Goal: Task Accomplishment & Management: Complete application form

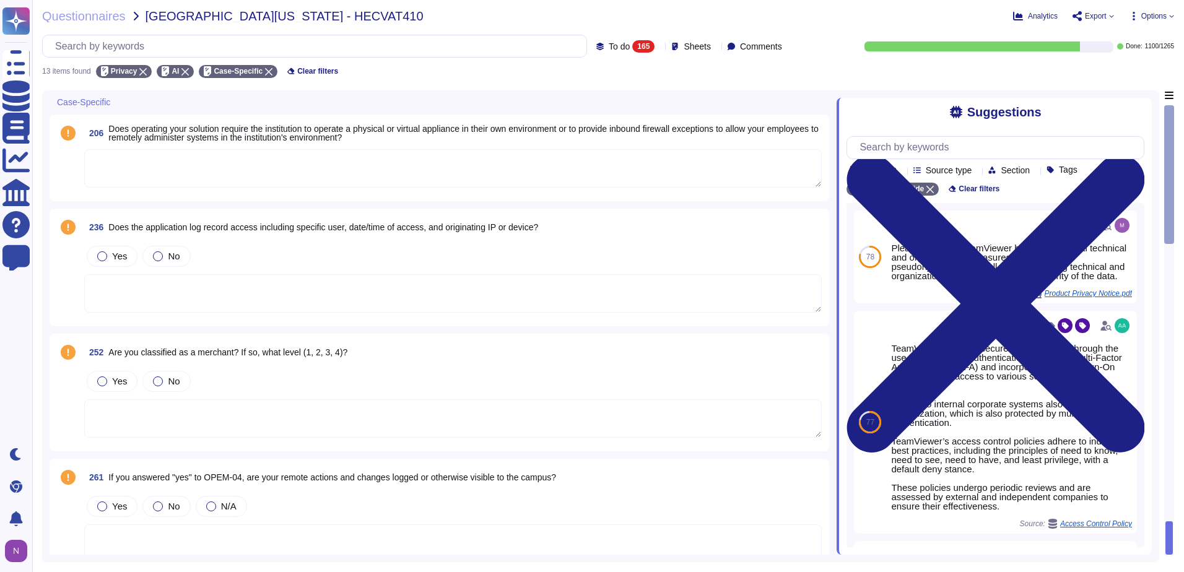
click at [632, 46] on div "165" at bounding box center [643, 46] width 22 height 12
click at [695, 46] on span "Sheets" at bounding box center [696, 46] width 27 height 9
click at [673, 103] on icon at bounding box center [673, 106] width 6 height 6
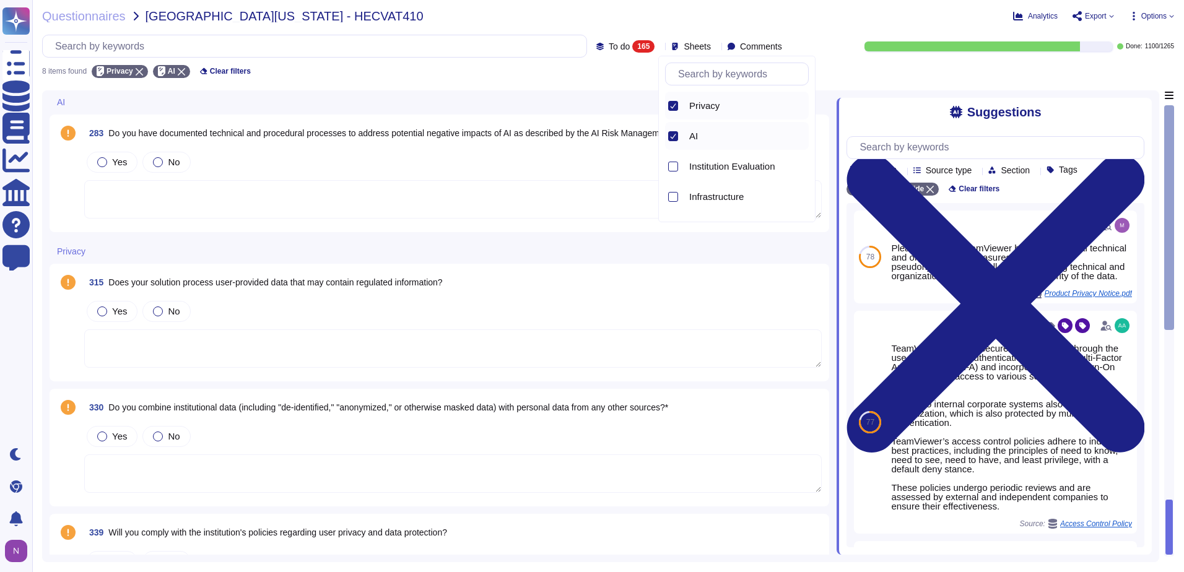
click at [673, 106] on icon at bounding box center [673, 105] width 6 height 5
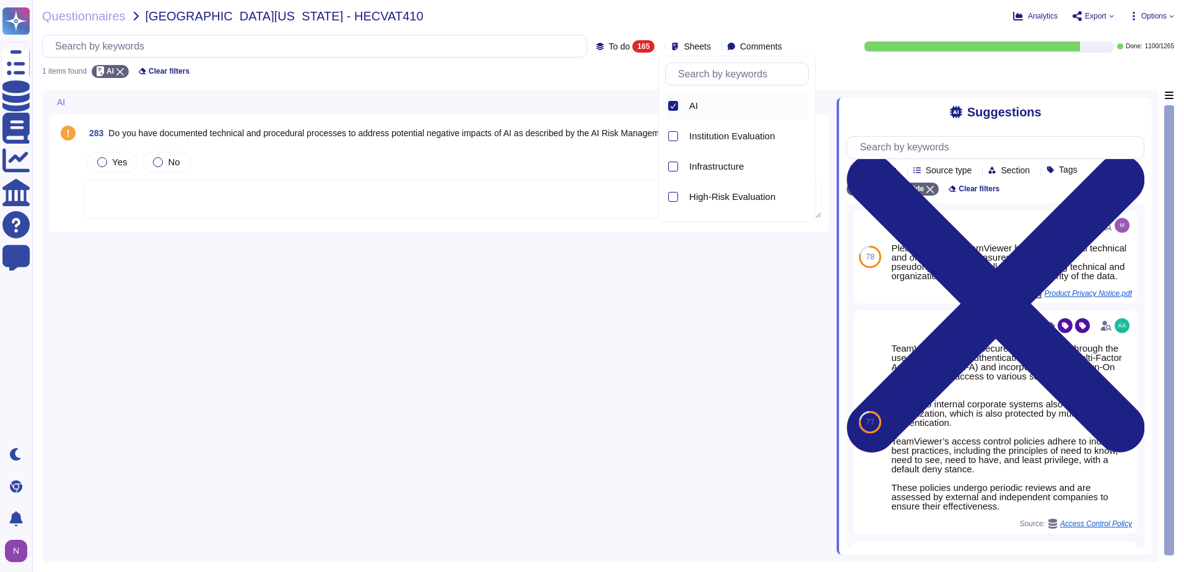
click at [321, 318] on div "283 Do you have documented technical and procedural processes to address potent…" at bounding box center [443, 322] width 787 height 464
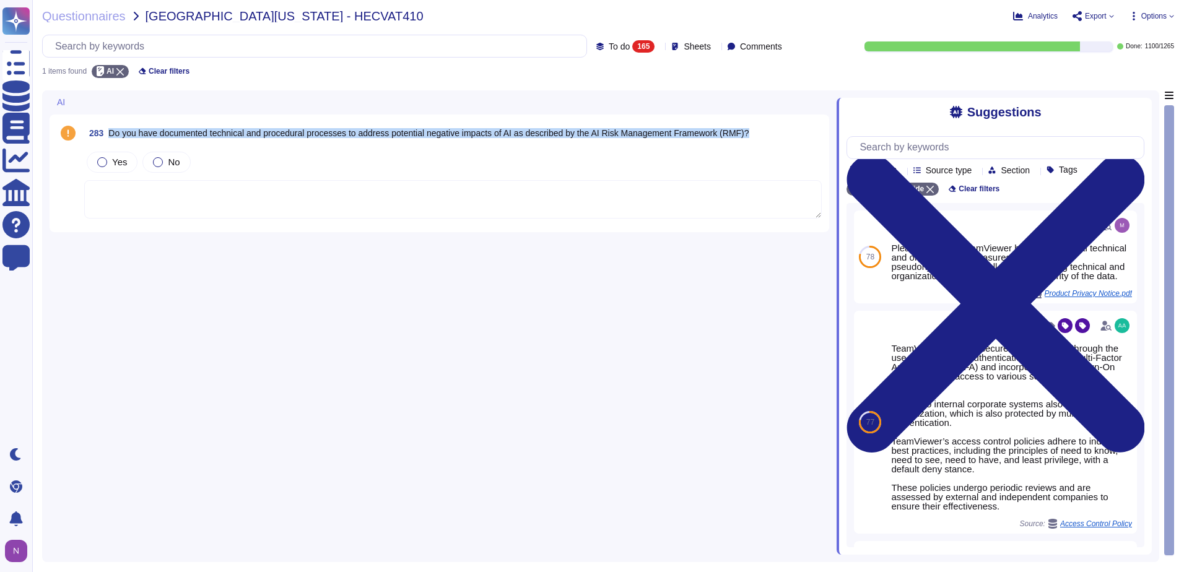
drag, startPoint x: 765, startPoint y: 132, endPoint x: 111, endPoint y: 132, distance: 654.3
click at [111, 132] on div "283 Do you have documented technical and procedural processes to address potent…" at bounding box center [452, 133] width 737 height 22
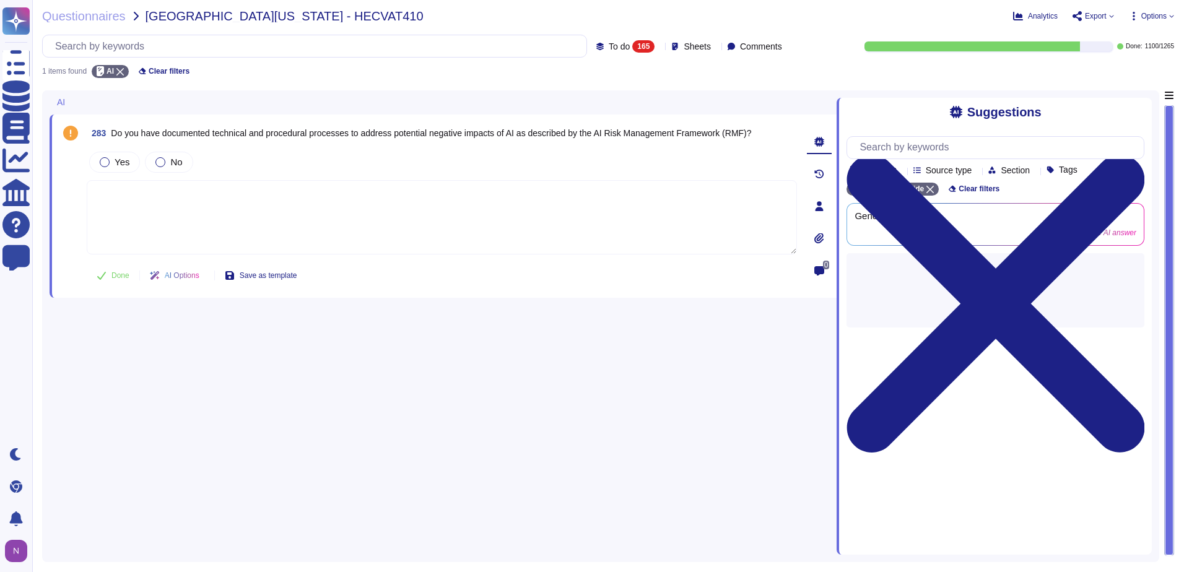
click at [143, 135] on span "Do you have documented technical and procedural processes to address potential …" at bounding box center [431, 133] width 640 height 10
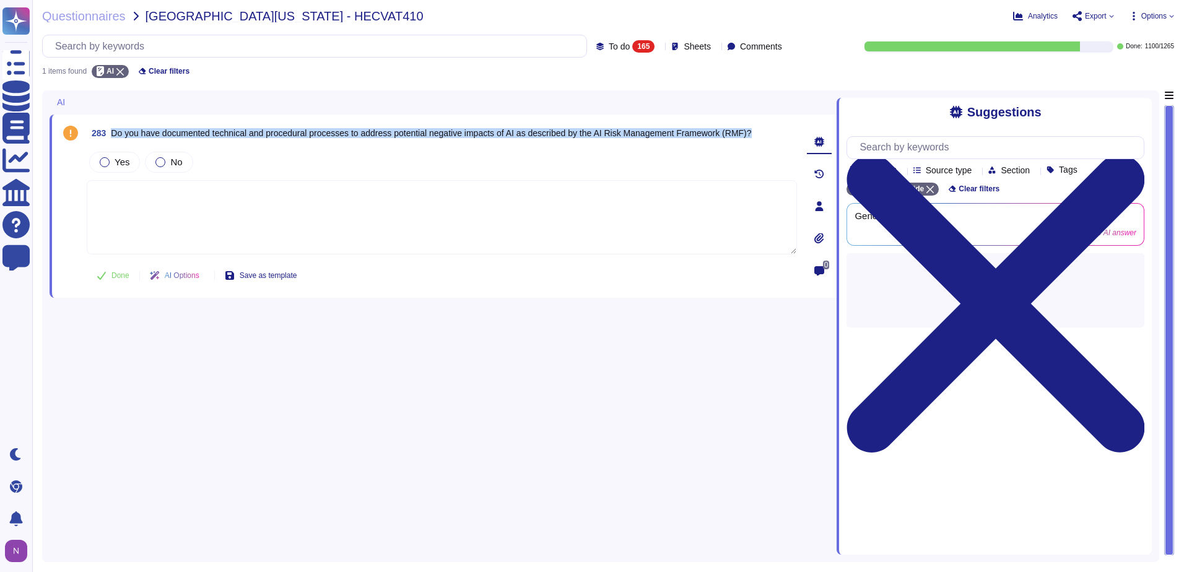
click at [143, 135] on span "Do you have documented technical and procedural processes to address potential …" at bounding box center [431, 133] width 640 height 10
copy span "Do you have documented technical and procedural processes to address potential …"
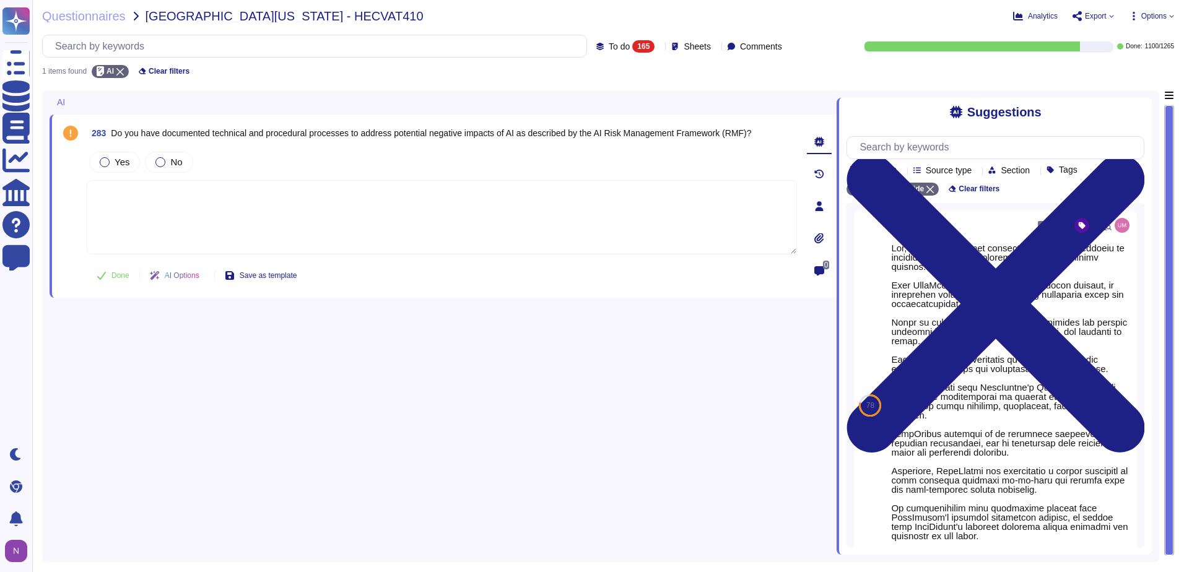
click at [195, 219] on textarea at bounding box center [442, 217] width 710 height 74
click at [716, 43] on div at bounding box center [716, 45] width 0 height 9
click at [673, 105] on icon at bounding box center [673, 106] width 6 height 6
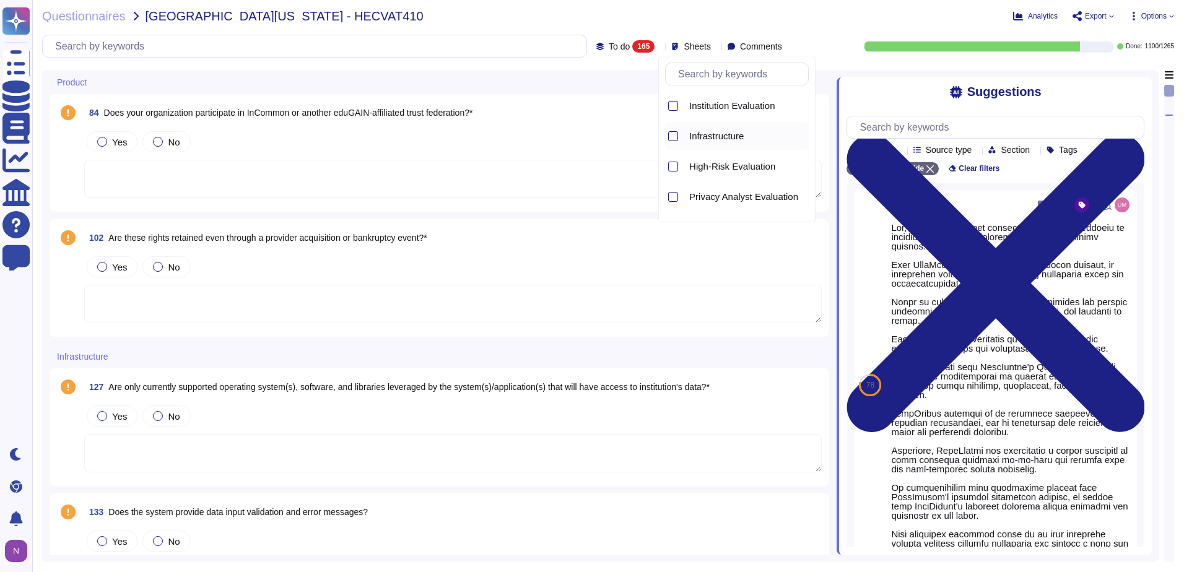
click at [675, 132] on div at bounding box center [673, 136] width 10 height 10
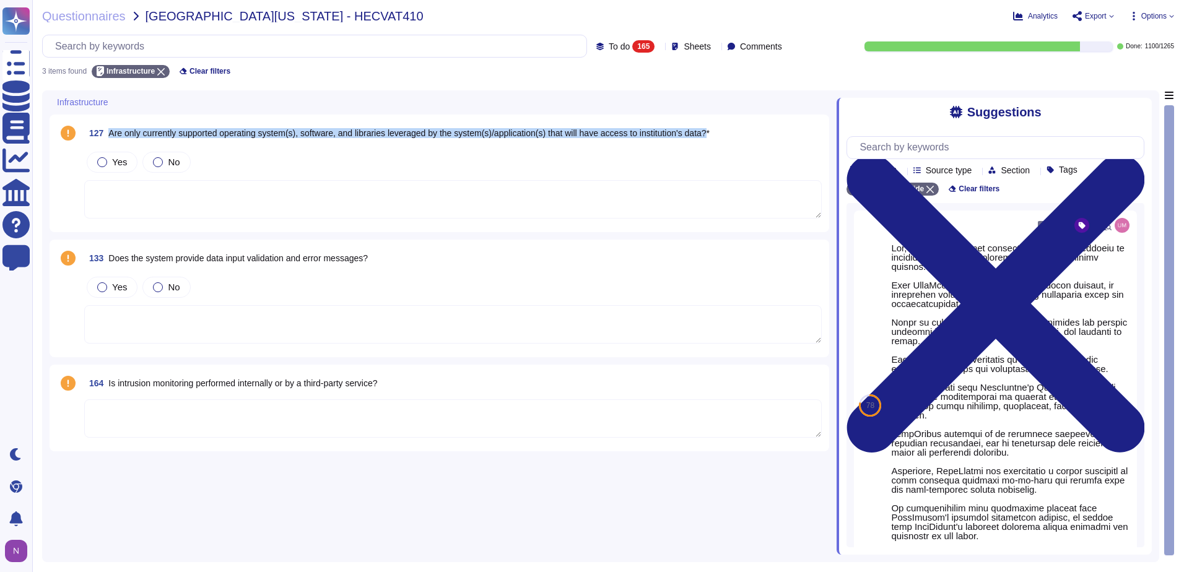
drag, startPoint x: 110, startPoint y: 134, endPoint x: 722, endPoint y: 118, distance: 612.4
click at [722, 118] on div "127 Are only currently supported operating system(s), software, and libraries l…" at bounding box center [439, 174] width 779 height 118
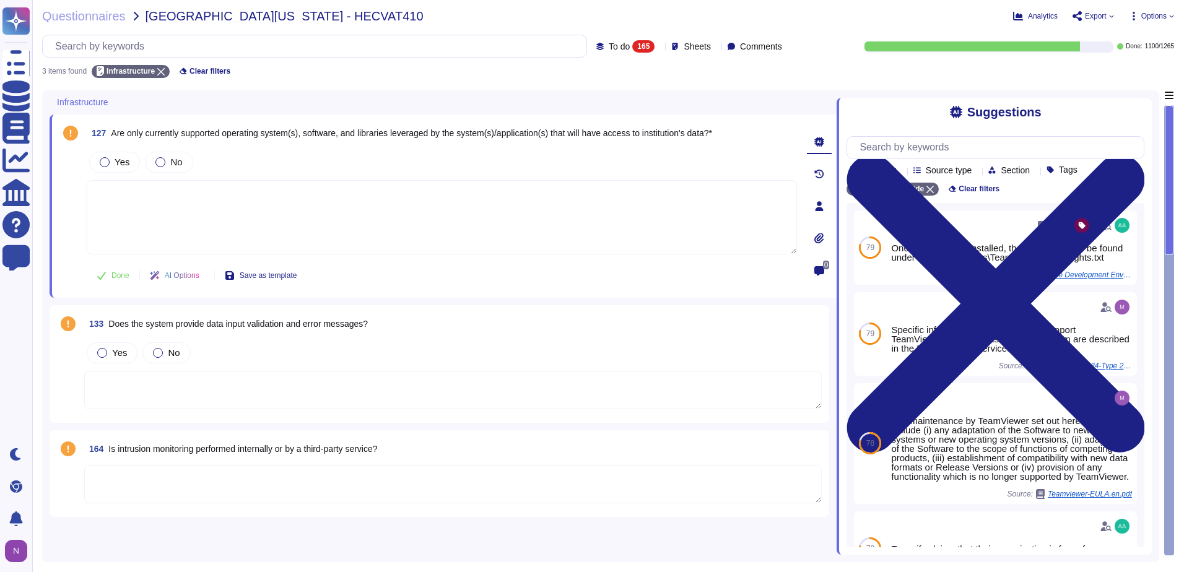
click at [597, 132] on span "Are only currently supported operating system(s), software, and libraries lever…" at bounding box center [411, 133] width 601 height 10
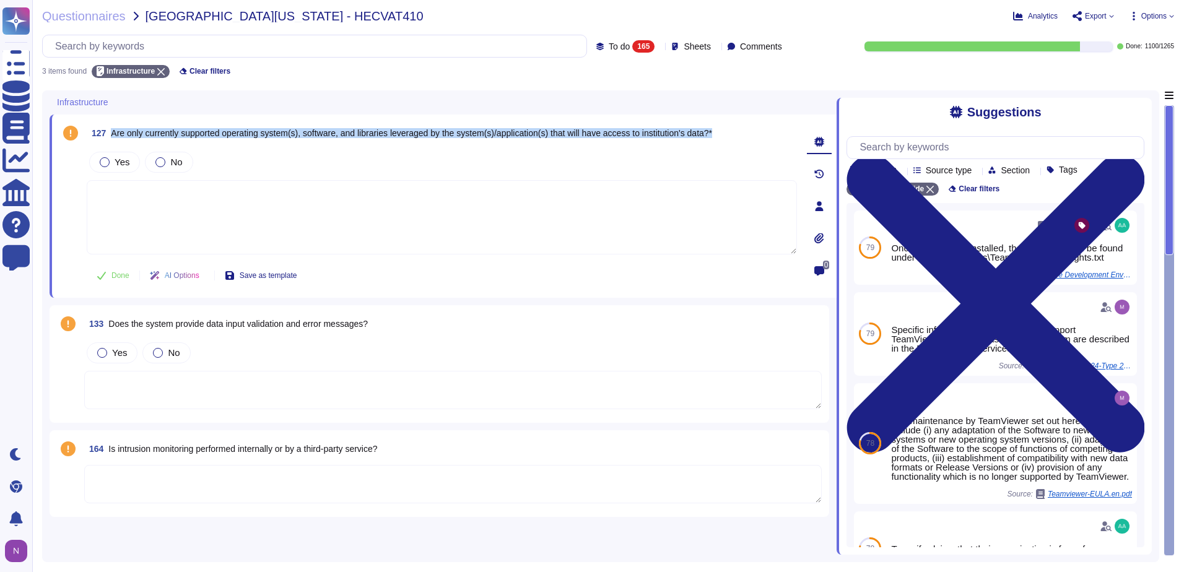
click at [597, 132] on span "Are only currently supported operating system(s), software, and libraries lever…" at bounding box center [411, 133] width 601 height 10
copy span "Are only currently supported operating system(s), software, and libraries lever…"
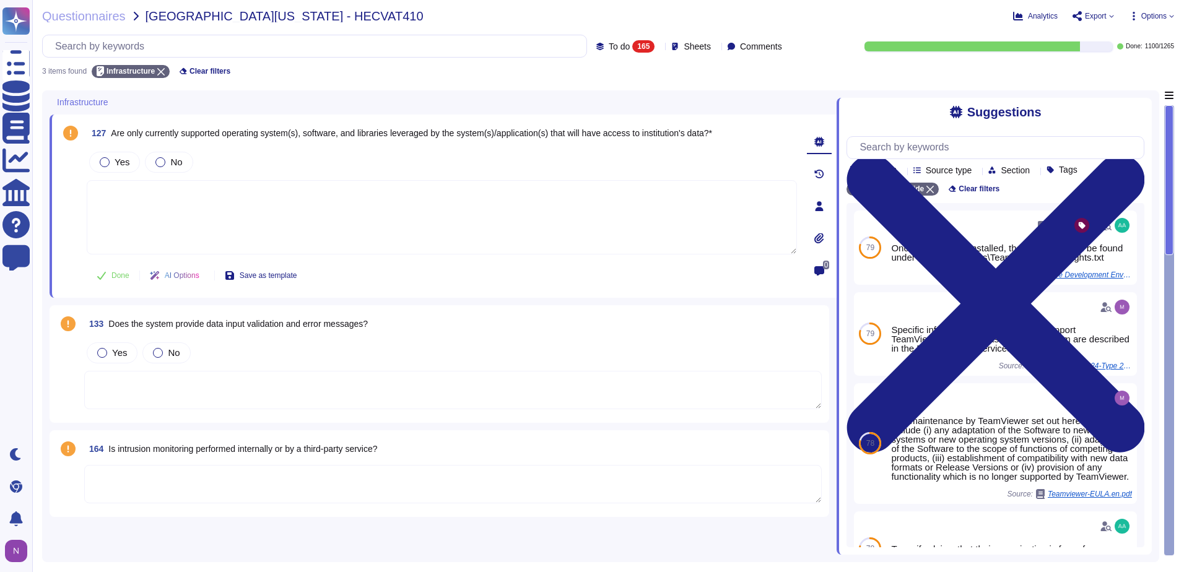
click at [274, 472] on textarea at bounding box center [452, 484] width 737 height 38
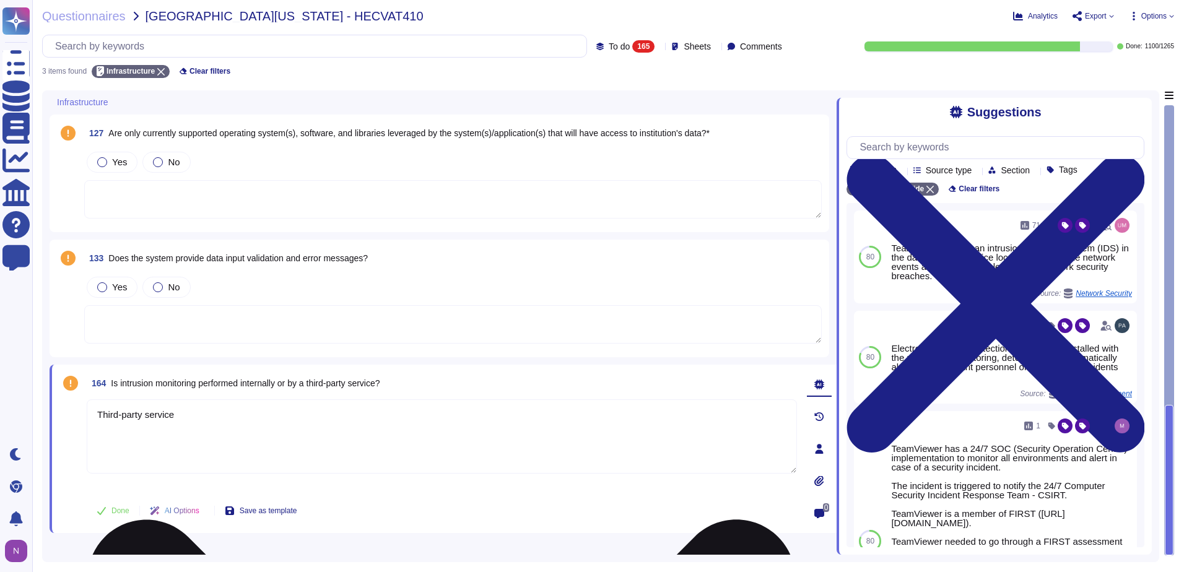
click at [245, 443] on textarea "Third-party service" at bounding box center [442, 436] width 710 height 74
click at [161, 438] on textarea "Third-party service" at bounding box center [442, 436] width 710 height 74
click at [177, 418] on textarea "Third-party service" at bounding box center [442, 436] width 710 height 74
type textarea "Third-party service"
click at [108, 511] on button "Done" at bounding box center [113, 510] width 53 height 25
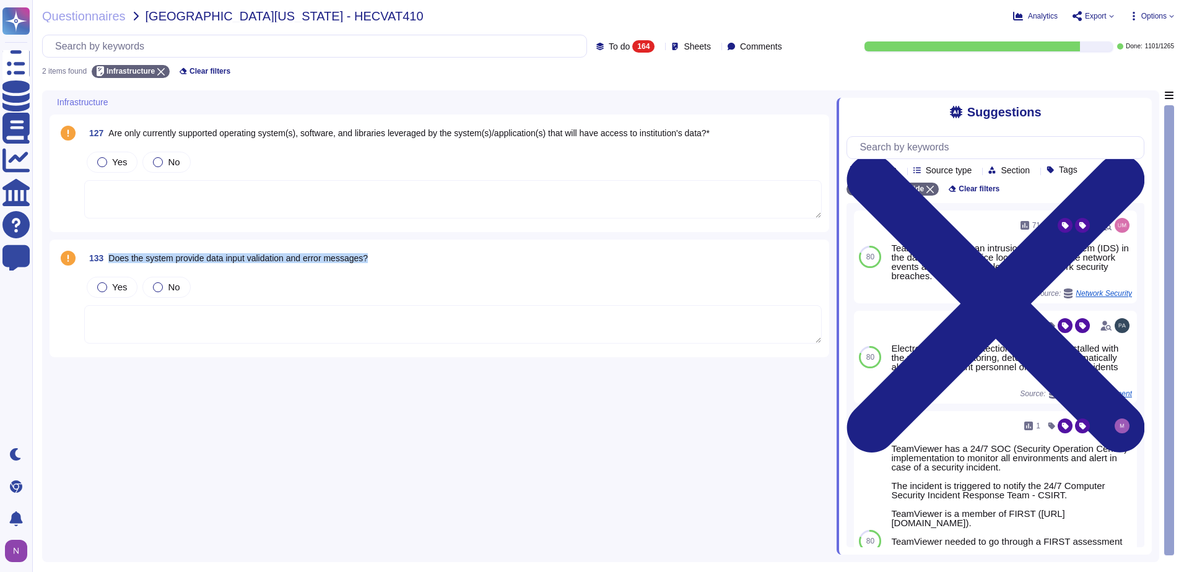
drag, startPoint x: 374, startPoint y: 259, endPoint x: 110, endPoint y: 246, distance: 264.0
click at [110, 247] on div "133 Does the system provide data input validation and error messages?" at bounding box center [452, 258] width 737 height 22
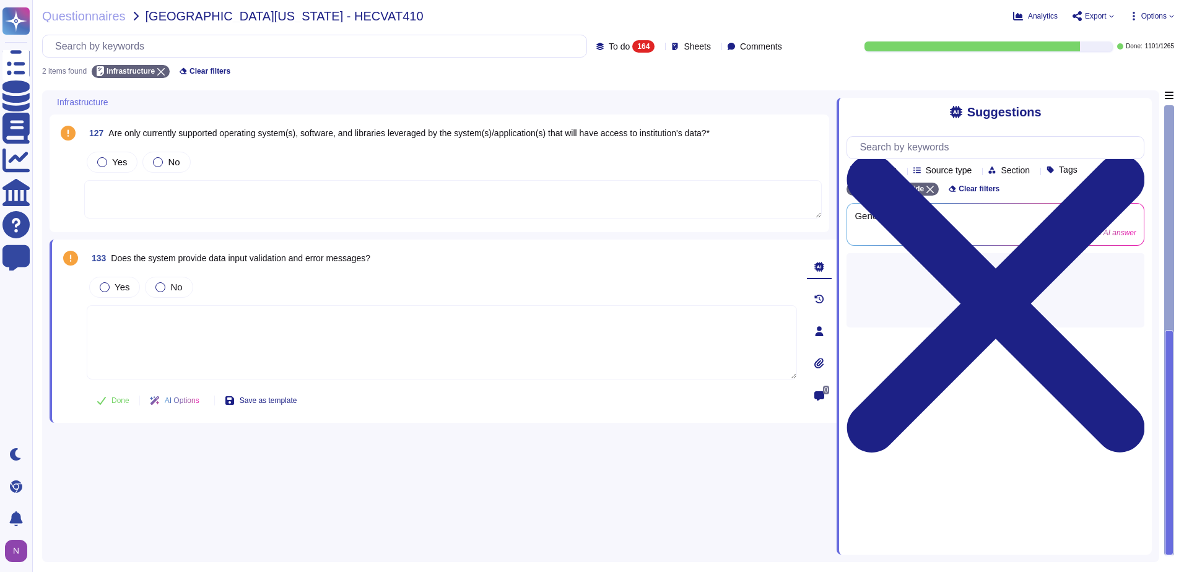
click at [134, 261] on span "Does the system provide data input validation and error messages?" at bounding box center [240, 258] width 259 height 10
copy span "Does the system provide data input validation and error messages?"
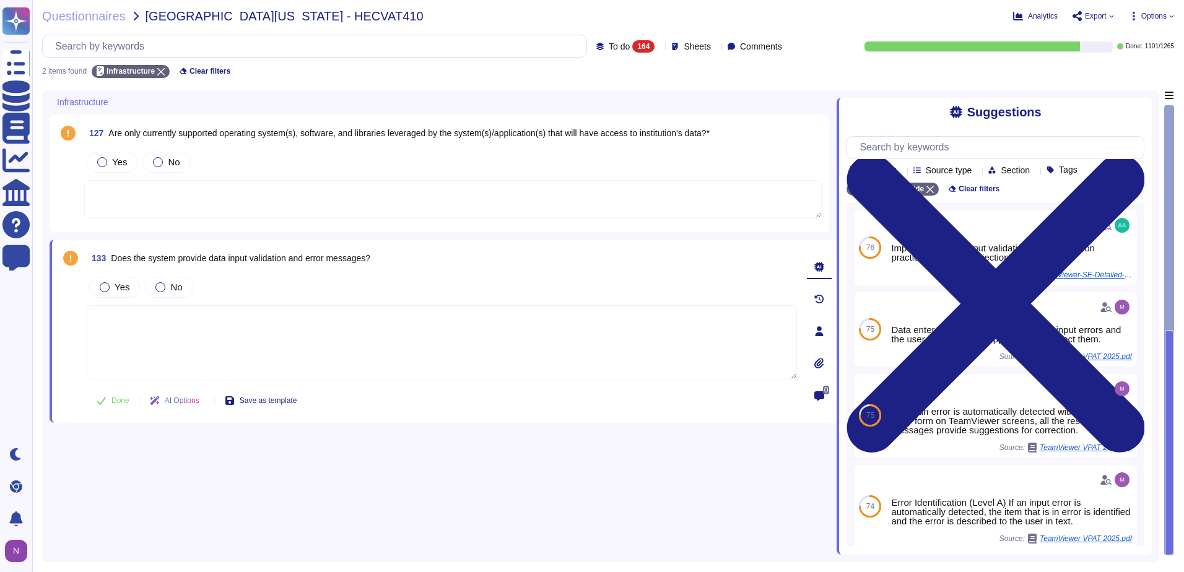
click at [698, 50] on div "Sheets" at bounding box center [693, 45] width 45 height 9
click at [673, 103] on icon at bounding box center [673, 106] width 6 height 6
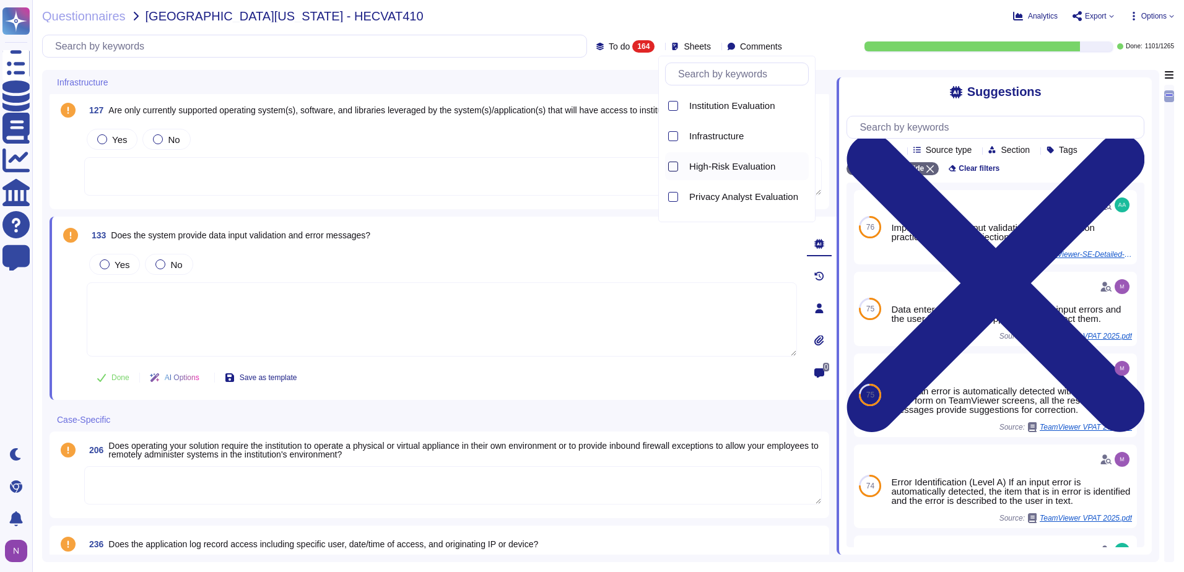
click at [671, 162] on div at bounding box center [673, 167] width 10 height 10
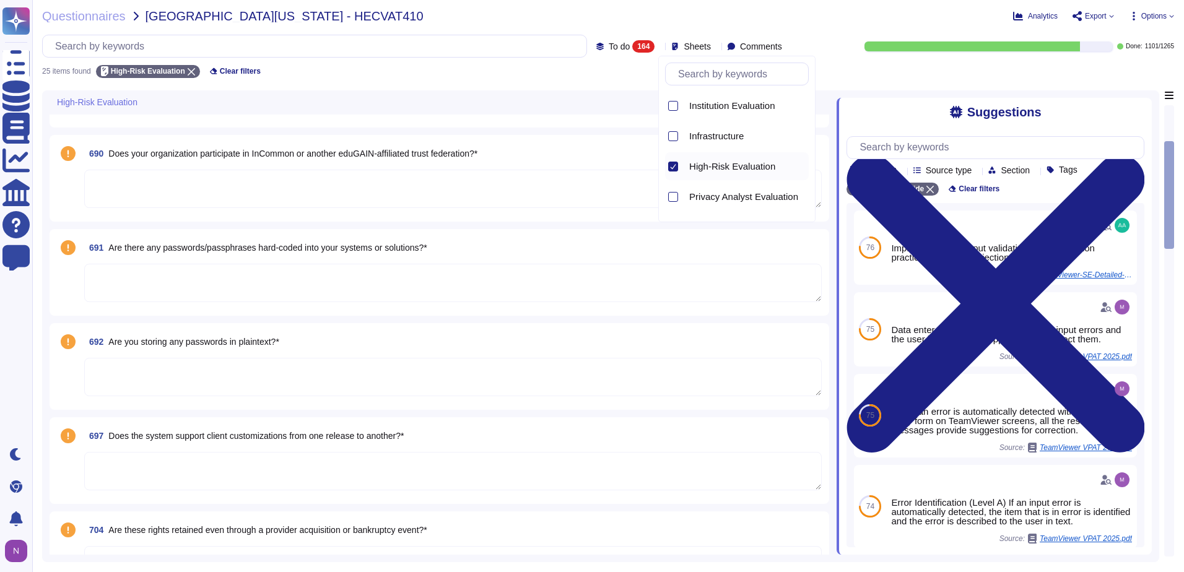
click at [298, 191] on textarea at bounding box center [452, 189] width 737 height 38
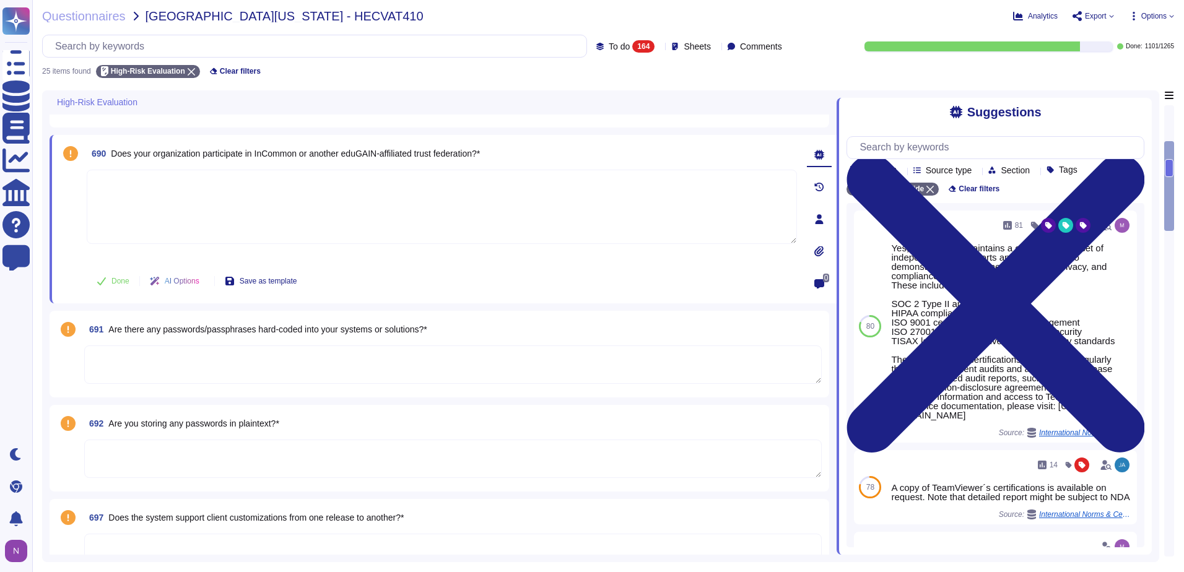
click at [206, 453] on textarea at bounding box center [452, 458] width 737 height 38
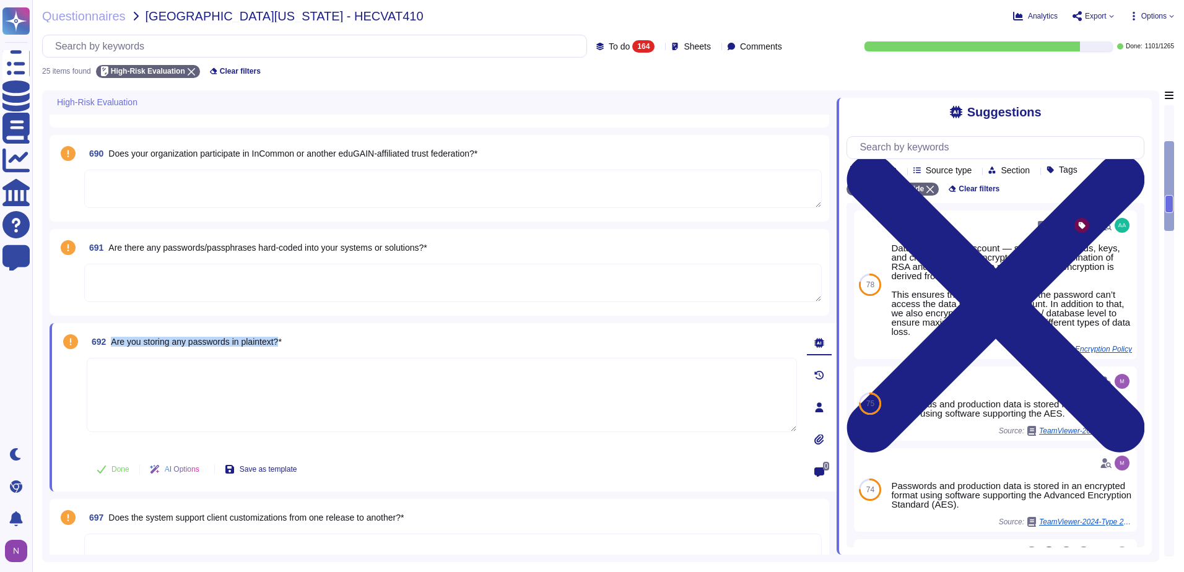
drag, startPoint x: 280, startPoint y: 342, endPoint x: 113, endPoint y: 345, distance: 167.8
click at [113, 345] on span "Are you storing any passwords in plaintext?*" at bounding box center [196, 342] width 170 height 10
copy span "Are you storing any passwords in plaintext?"
click at [232, 50] on input "text" at bounding box center [317, 46] width 537 height 22
paste input "Are you storing any passwords in plaintext?"
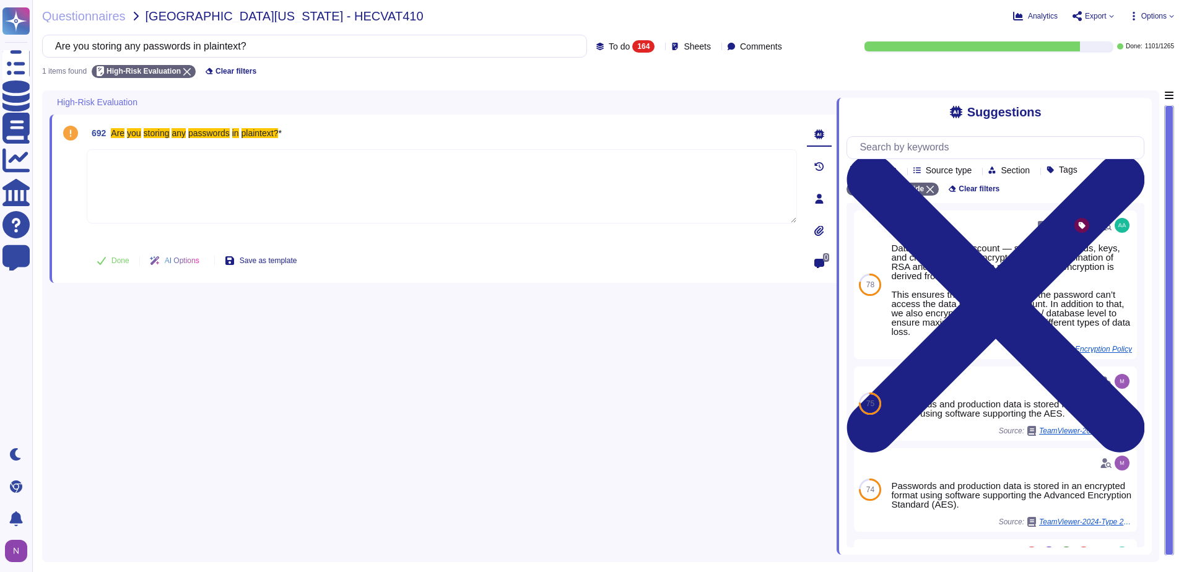
type input "Are you storing any passwords in plaintext?"
click at [227, 183] on textarea at bounding box center [442, 186] width 710 height 74
click at [634, 47] on div "To do 164" at bounding box center [627, 46] width 63 height 12
click at [610, 74] on div "All 1265" at bounding box center [638, 78] width 100 height 14
click at [374, 46] on input "Are you storing any passwords in plaintext?" at bounding box center [283, 46] width 469 height 22
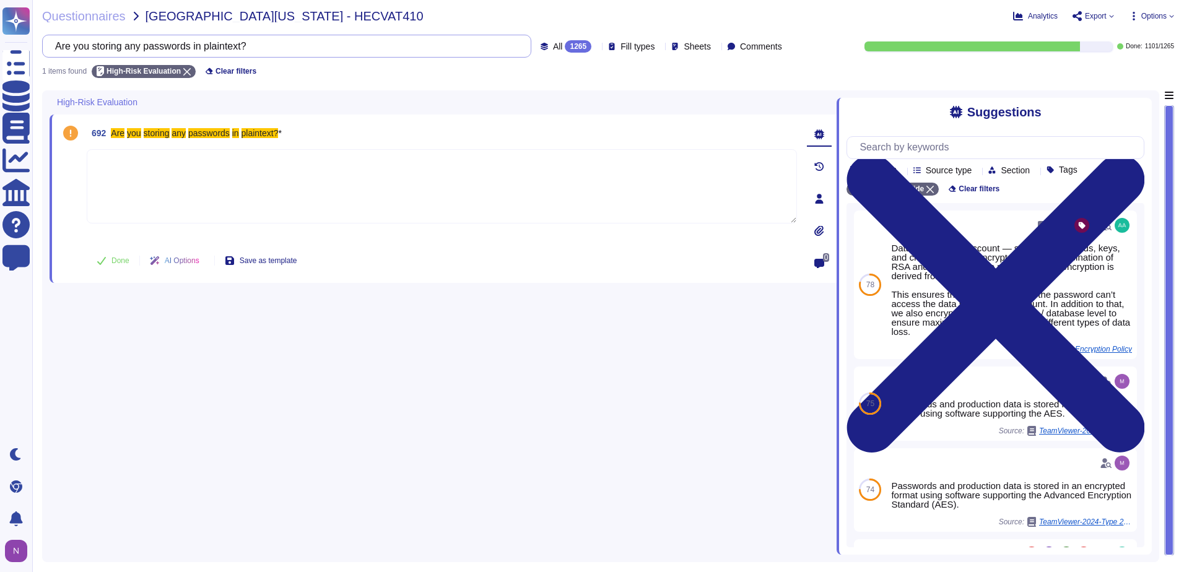
click at [348, 42] on input "Are you storing any passwords in plaintext?" at bounding box center [283, 46] width 469 height 22
click at [234, 170] on textarea at bounding box center [442, 186] width 710 height 74
type textarea "No"
click at [118, 260] on span "Done" at bounding box center [120, 260] width 18 height 7
drag, startPoint x: 366, startPoint y: 46, endPoint x: 44, endPoint y: 44, distance: 321.9
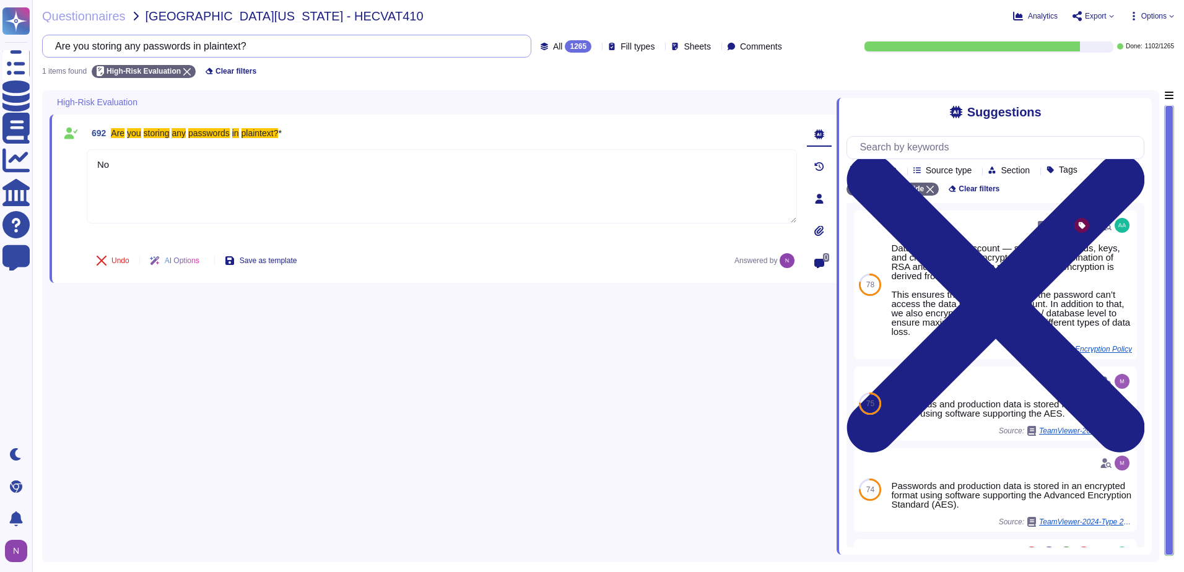
click at [44, 44] on div "Are you storing any passwords in plaintext?" at bounding box center [286, 46] width 489 height 23
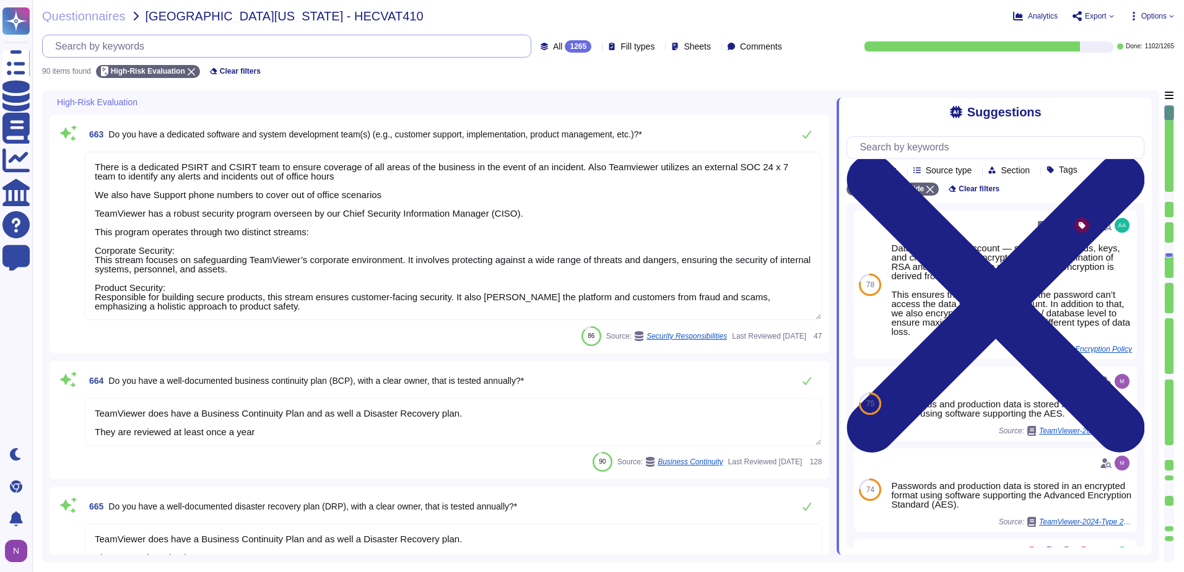
type textarea "TeamViewer does have a Business Continuity Plan and as well a Disaster Recovery…"
type textarea "This VPAT is provided for informational purposes only. The information reflects…"
type textarea "This report covers the degree of conformance for the following accessibility st…"
type textarea "There is a dedicated PSIRT and CSIRT team to ensure coverage of all areas of th…"
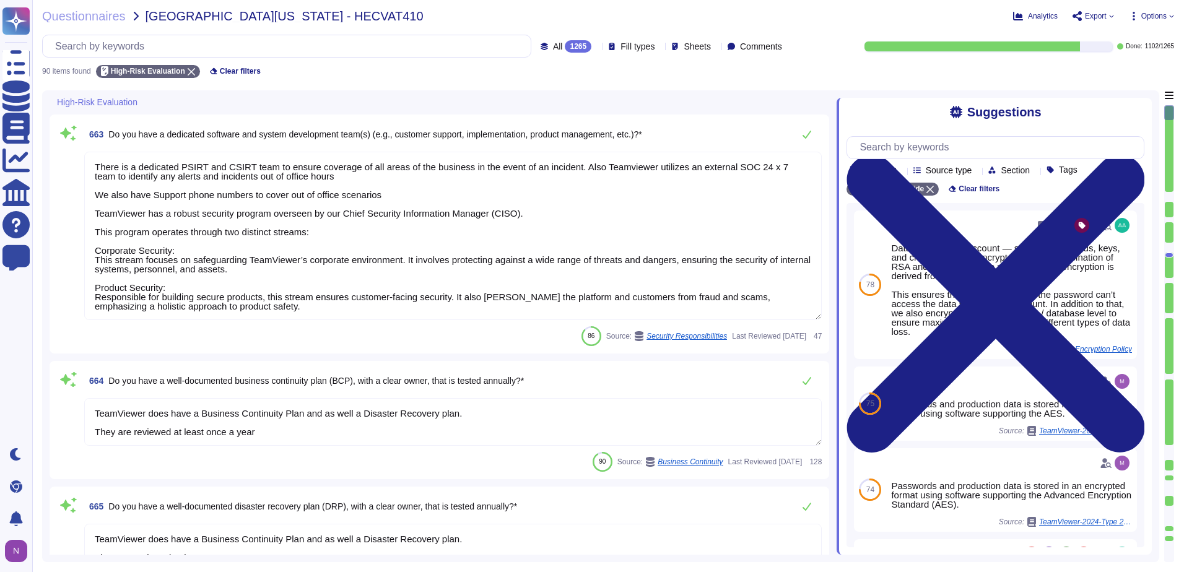
click at [566, 45] on div "All 1265" at bounding box center [568, 46] width 56 height 12
click at [549, 109] on div "To do 163" at bounding box center [576, 109] width 100 height 14
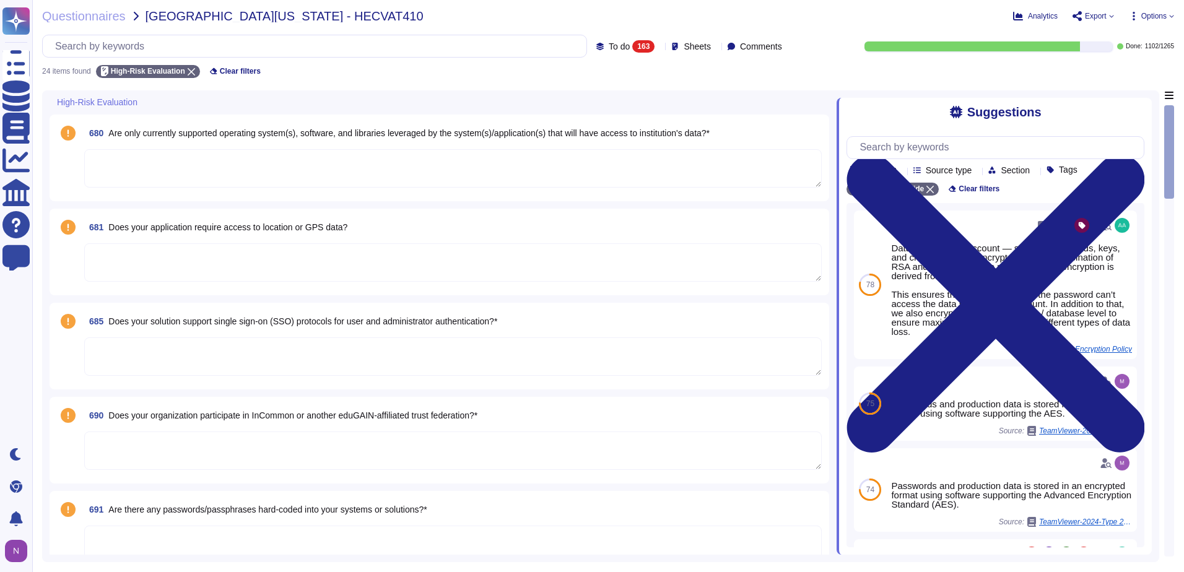
click at [182, 266] on textarea at bounding box center [452, 262] width 737 height 38
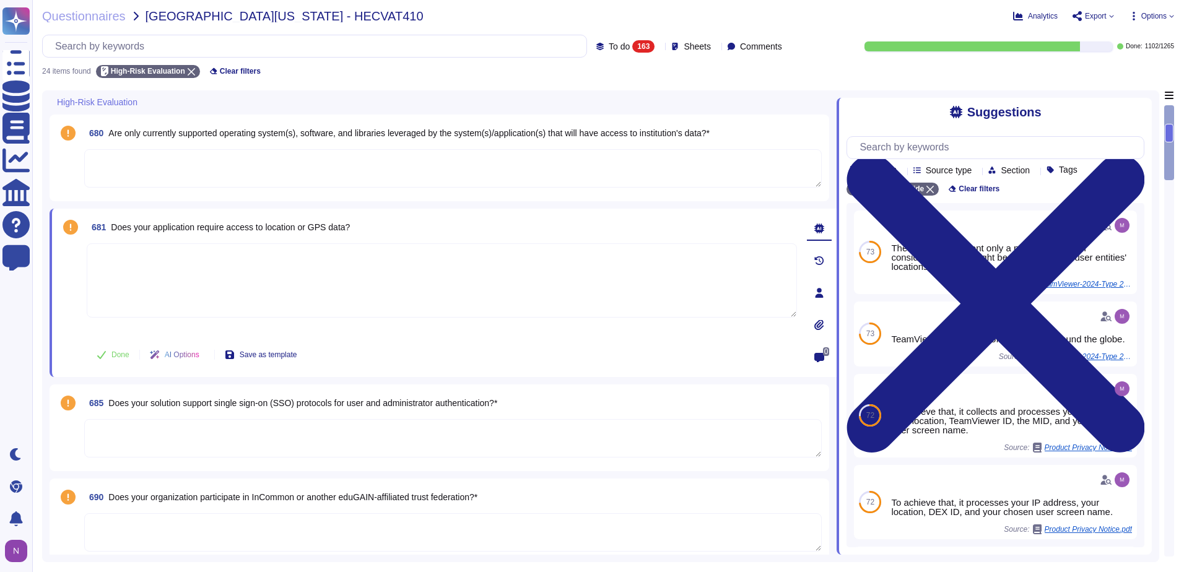
click at [199, 433] on textarea at bounding box center [452, 438] width 737 height 38
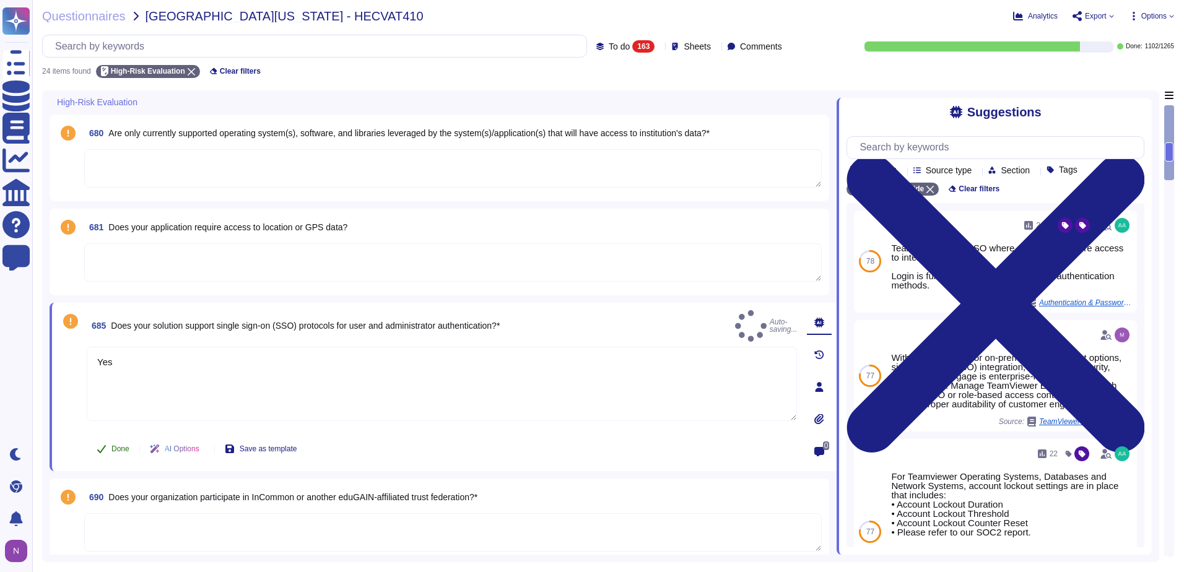
type textarea "Yes"
click at [121, 448] on span "Done" at bounding box center [120, 448] width 18 height 7
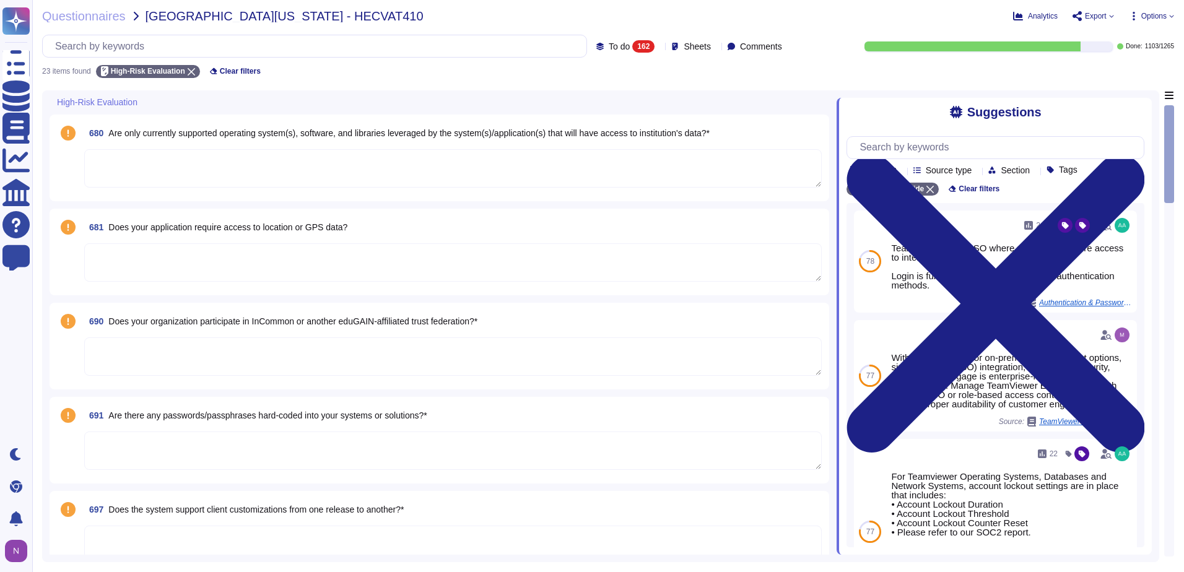
click at [170, 448] on textarea at bounding box center [452, 450] width 737 height 38
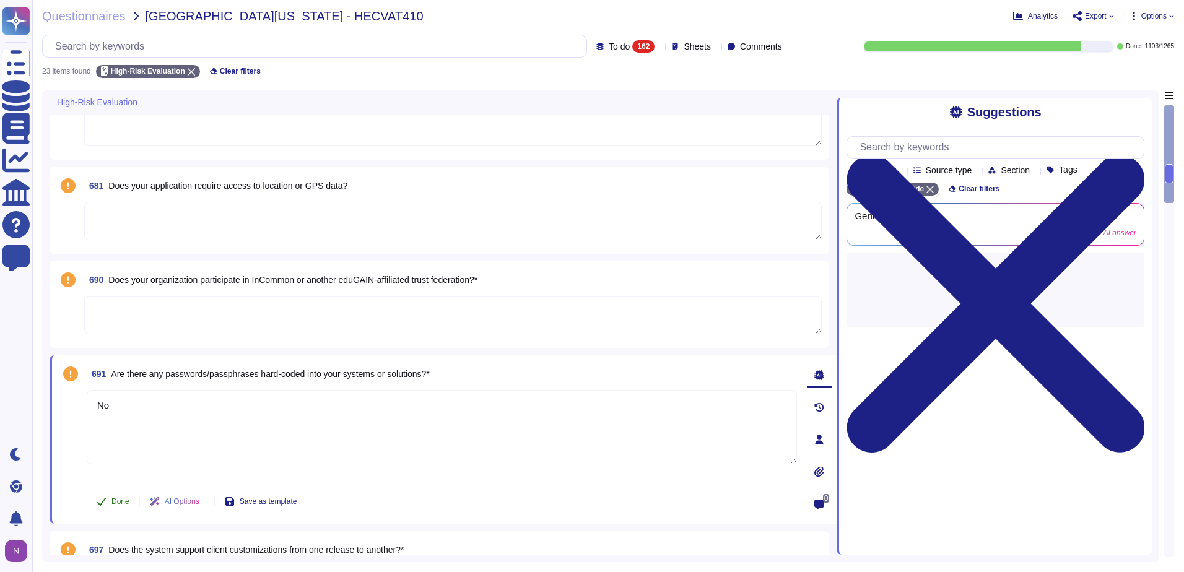
scroll to position [62, 0]
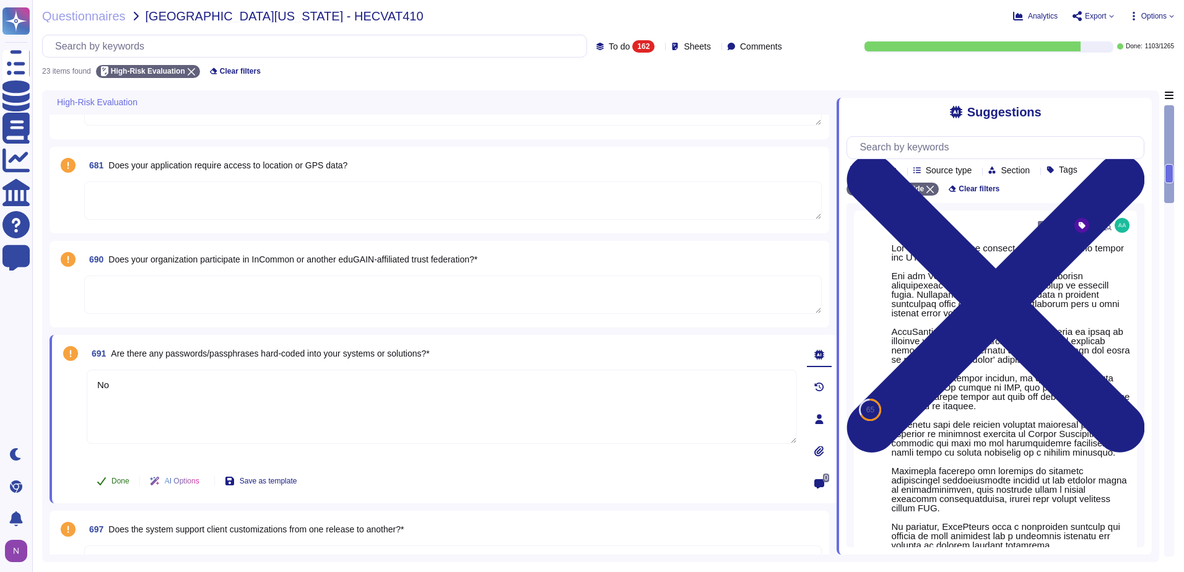
type textarea "No"
click at [119, 480] on span "Done" at bounding box center [120, 480] width 18 height 7
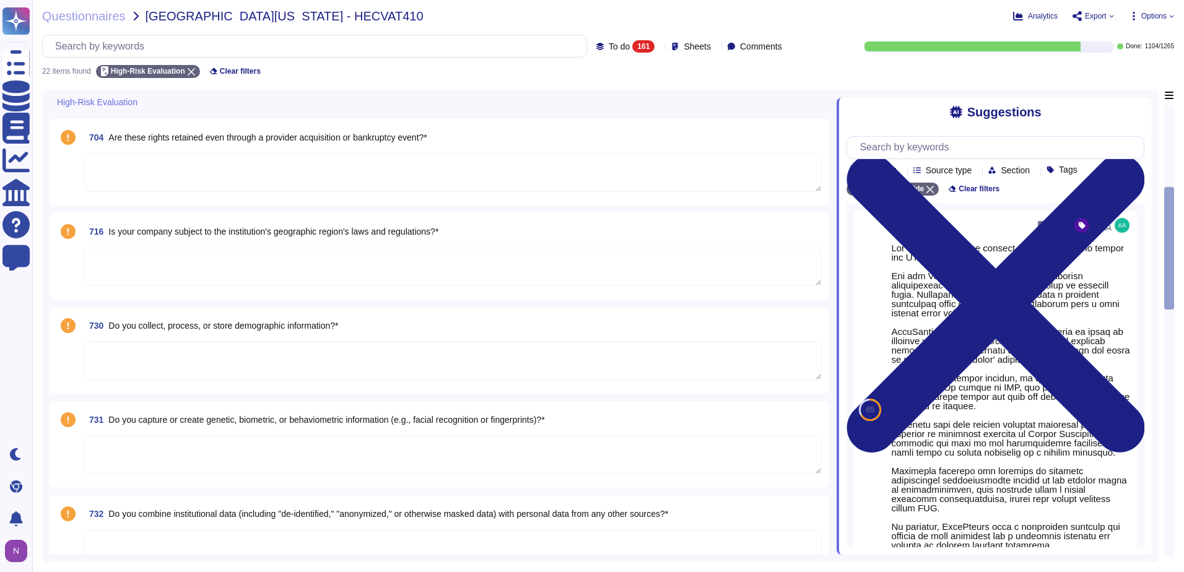
scroll to position [433, 0]
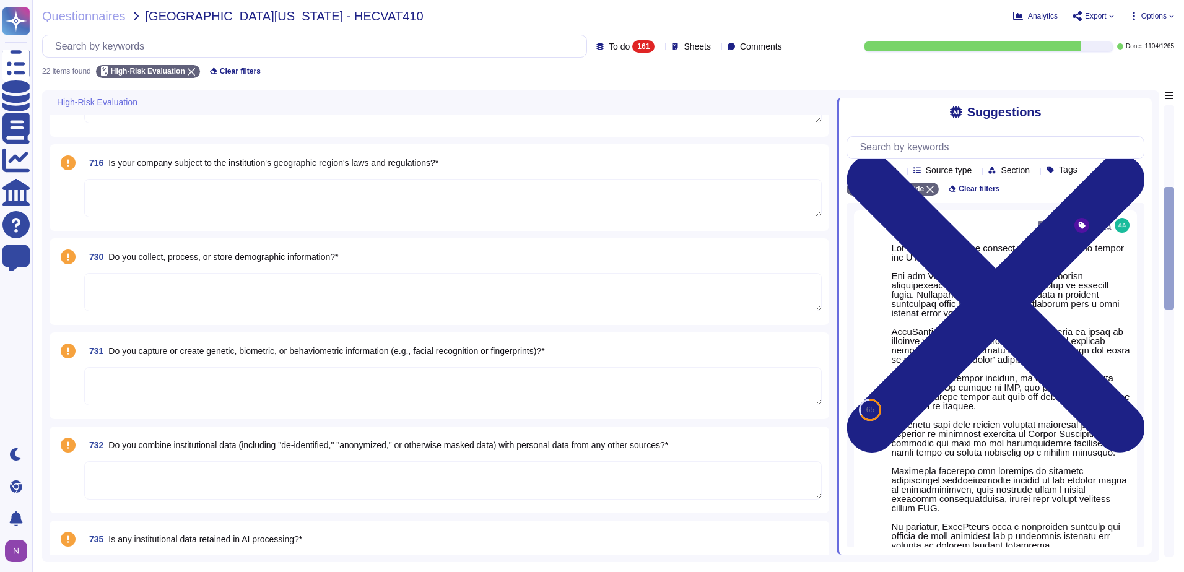
click at [157, 383] on textarea at bounding box center [452, 386] width 737 height 38
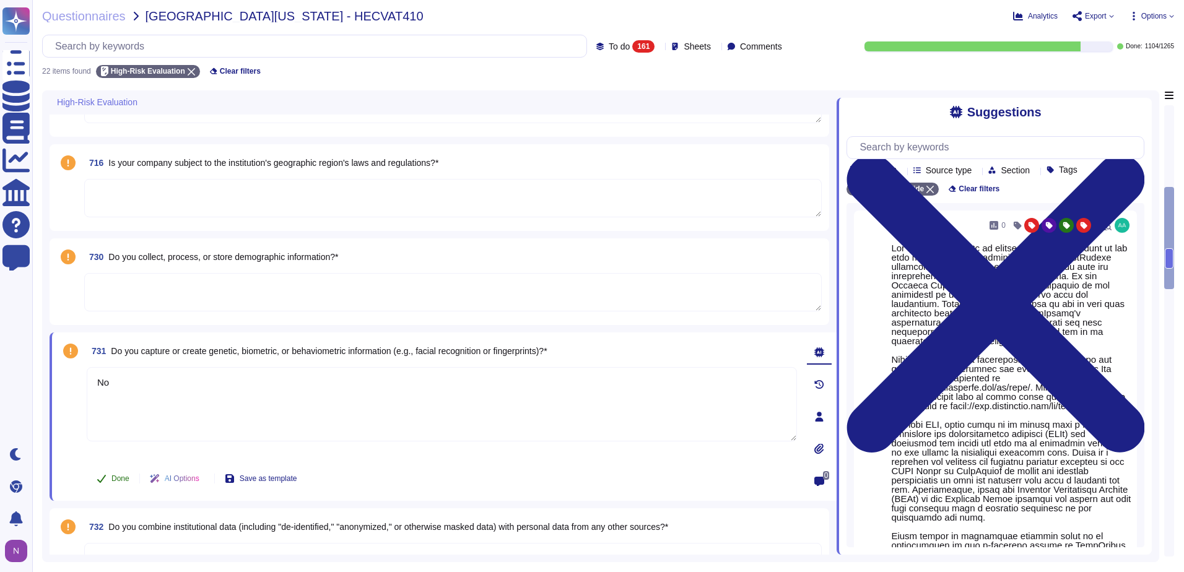
type textarea "No"
click at [118, 477] on span "Done" at bounding box center [120, 478] width 18 height 7
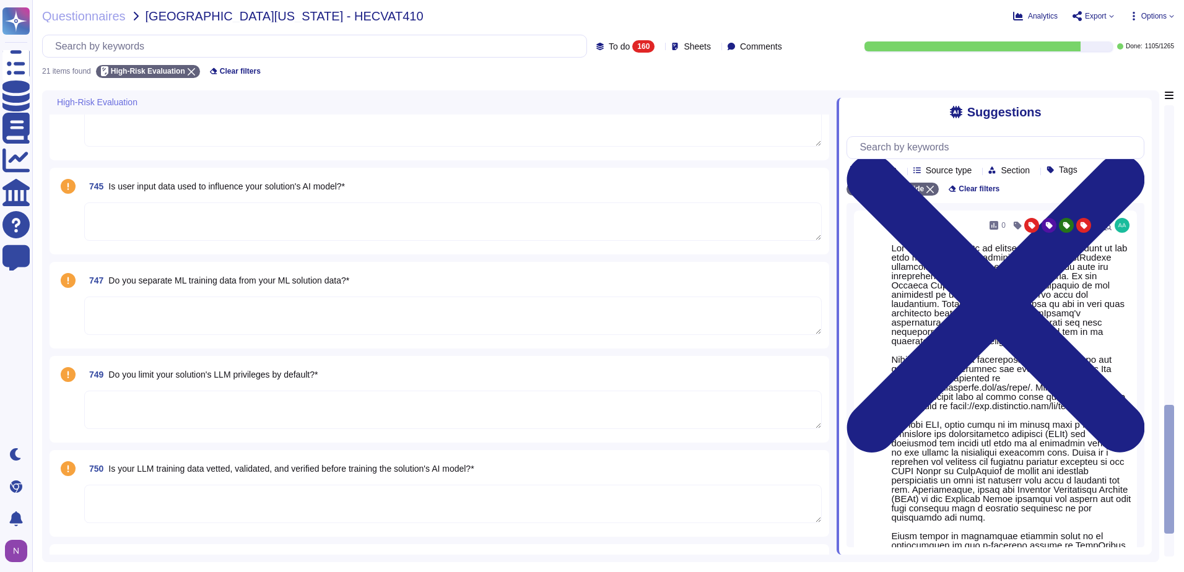
scroll to position [1246, 0]
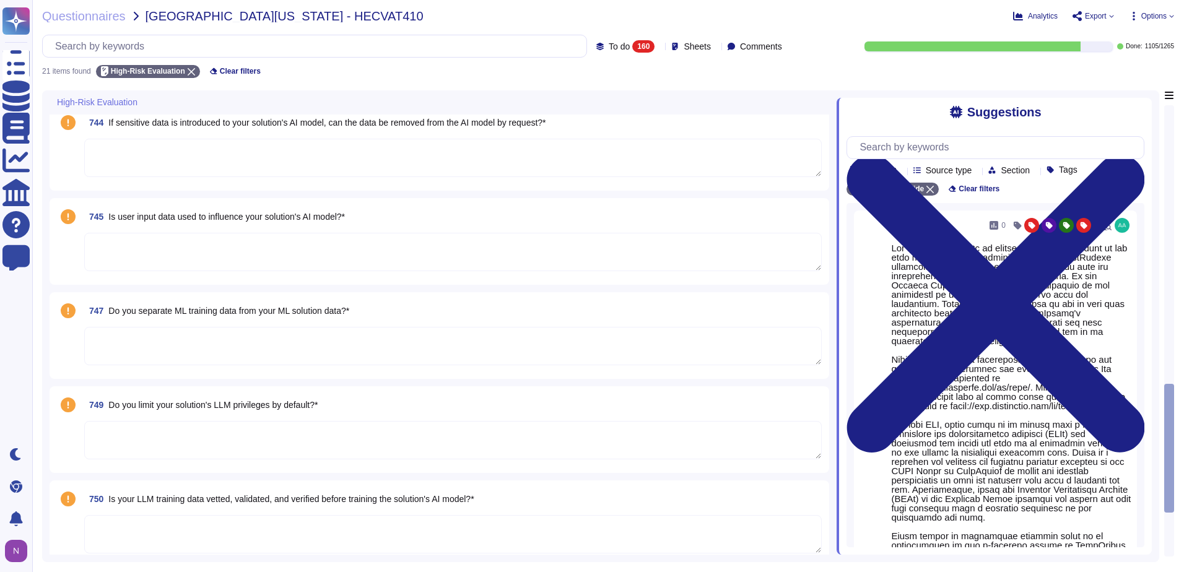
click at [274, 501] on span "Is your LLM training data vetted, validated, and verified before training the s…" at bounding box center [290, 499] width 365 height 10
click at [273, 501] on span "Is your LLM training data vetted, validated, and verified before training the s…" at bounding box center [290, 499] width 365 height 10
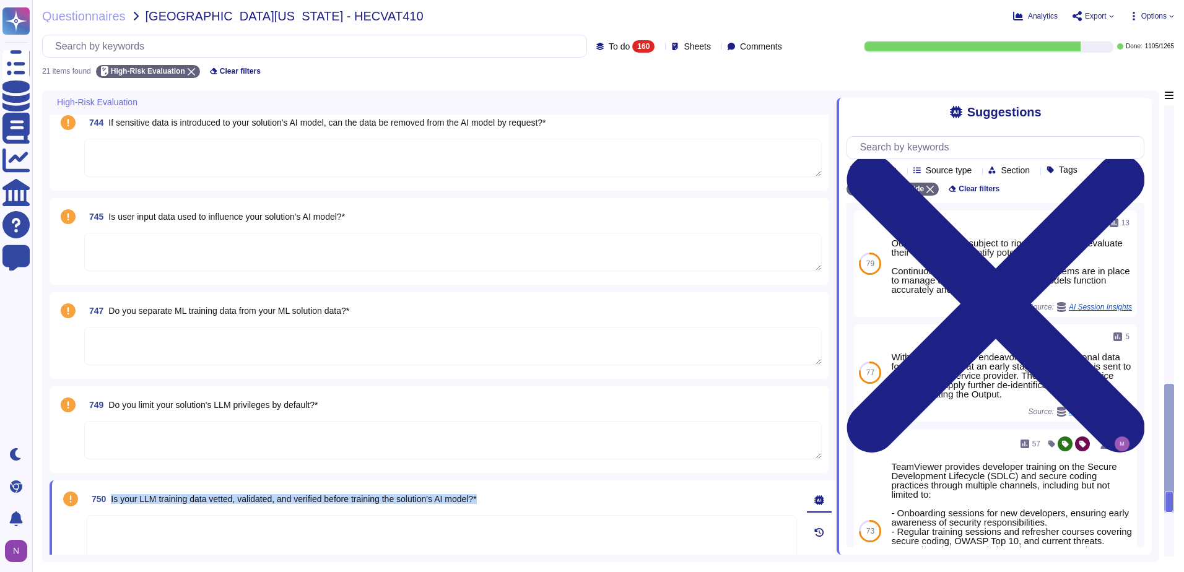
click at [273, 501] on span "Is your LLM training data vetted, validated, and verified before training the s…" at bounding box center [293, 499] width 365 height 10
copy span "Is your LLM training data vetted, validated, and verified before training the s…"
click at [181, 48] on input "text" at bounding box center [317, 46] width 537 height 22
paste input "Is your LLM training data vetted, validated, and verified before training the s…"
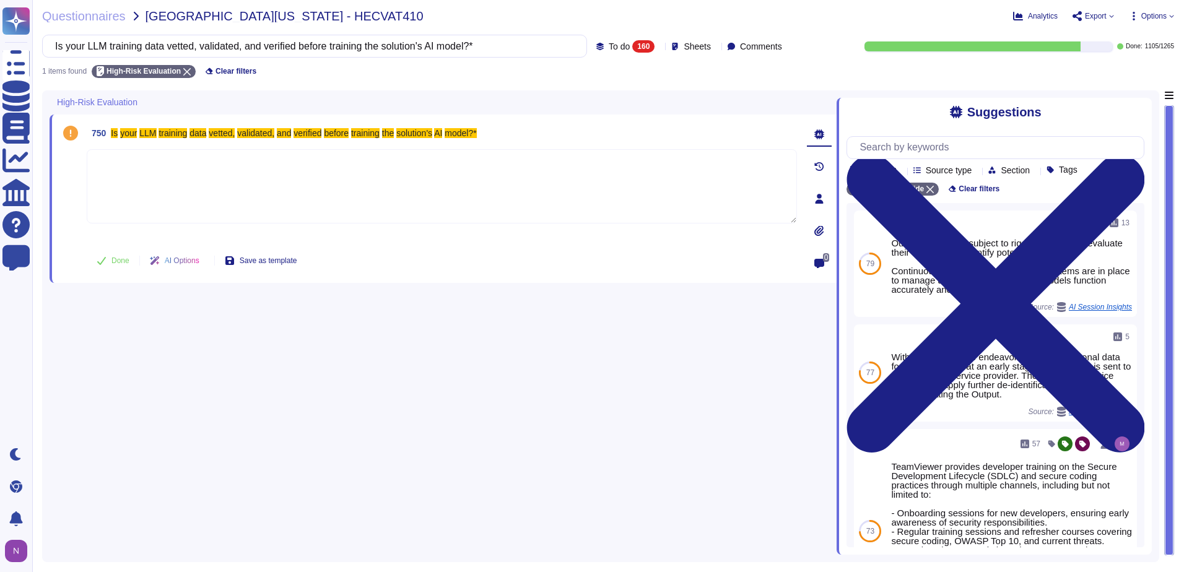
type input "Is your LLM training data vetted, validated, and verified before training the s…"
click at [659, 47] on icon at bounding box center [659, 47] width 0 height 0
click at [599, 80] on div "All 1265" at bounding box center [638, 78] width 100 height 14
click at [384, 76] on div "1 items found High-Risk Evaluation Clear filters" at bounding box center [608, 68] width 1132 height 20
click at [164, 181] on textarea at bounding box center [442, 186] width 710 height 74
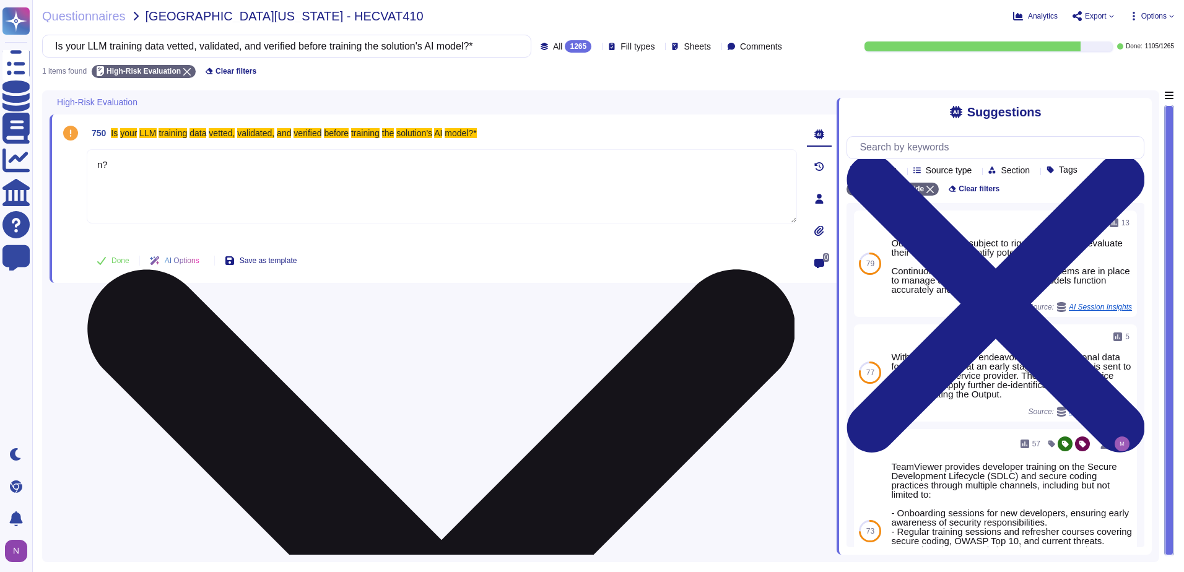
type textarea "n"
drag, startPoint x: 115, startPoint y: 167, endPoint x: 92, endPoint y: 164, distance: 22.4
click at [92, 164] on textarea "N/A" at bounding box center [442, 186] width 710 height 74
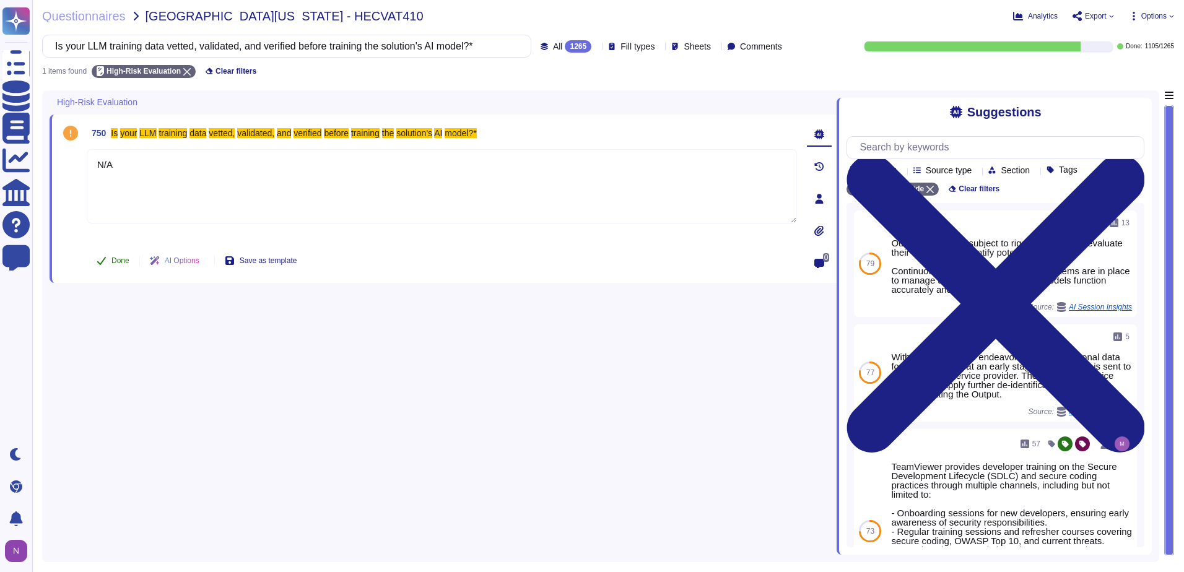
type textarea "N/A"
click at [113, 262] on span "Done" at bounding box center [120, 260] width 18 height 7
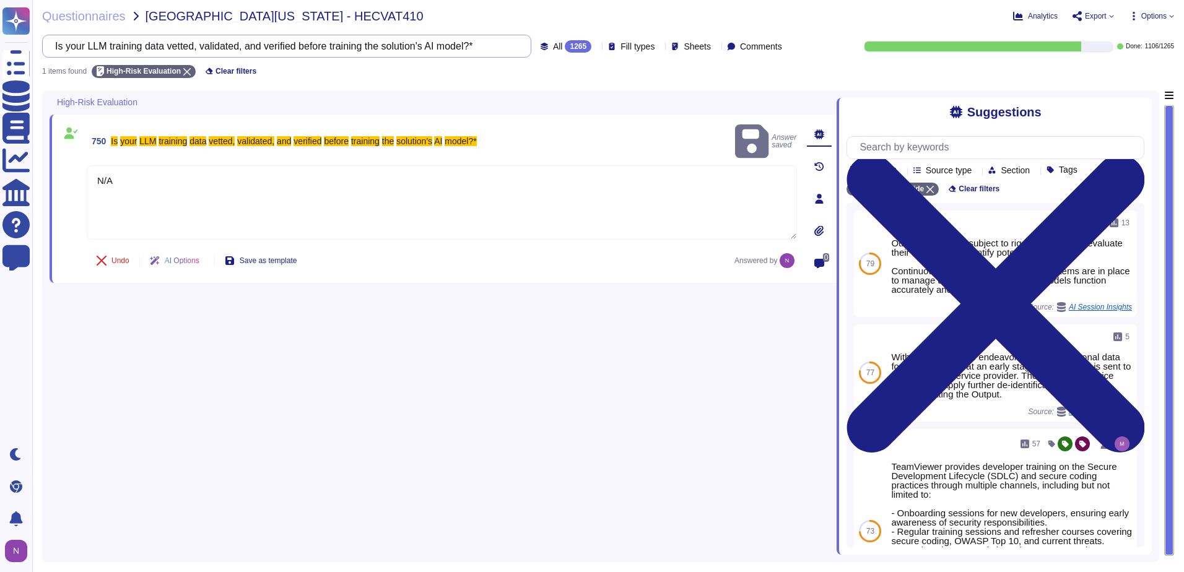
click at [439, 48] on input "Is your LLM training data vetted, validated, and verified before training the s…" at bounding box center [283, 46] width 469 height 22
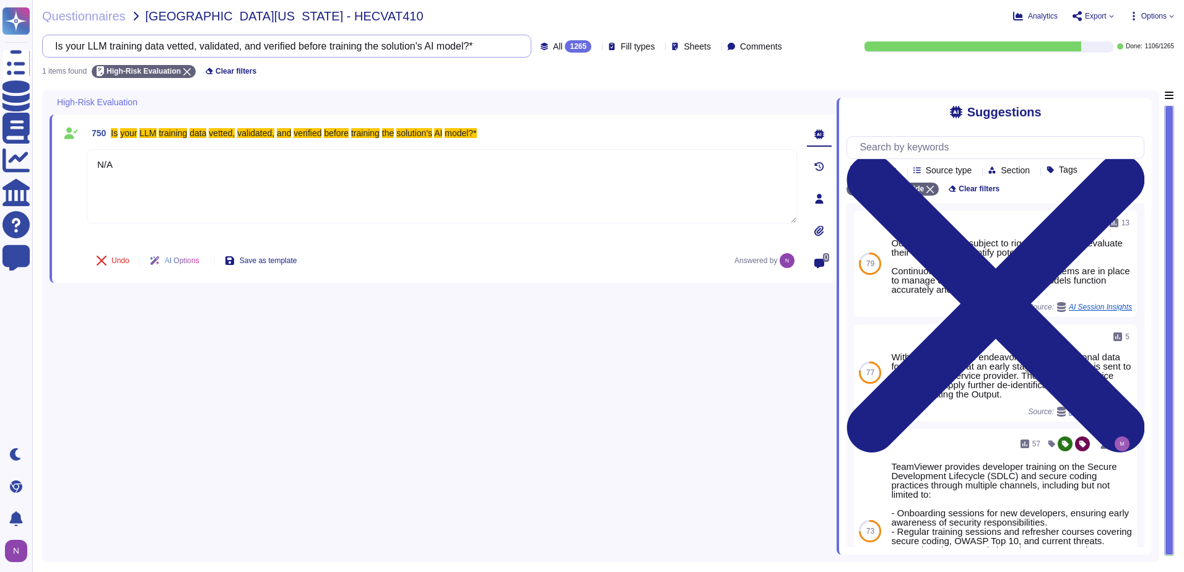
click at [439, 48] on input "Is your LLM training data vetted, validated, and verified before training the s…" at bounding box center [283, 46] width 469 height 22
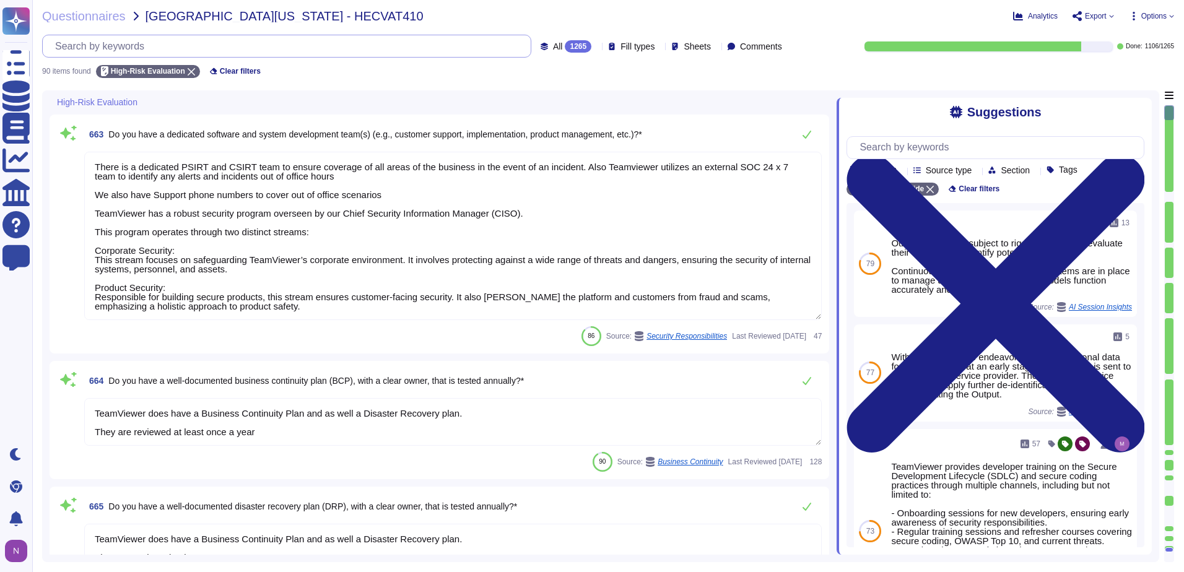
type textarea "TeamViewer does have a Business Continuity Plan and as well a Disaster Recovery…"
type textarea "This VPAT is provided for informational purposes only. The information reflects…"
type textarea "This report covers the degree of conformance for the following accessibility st…"
type textarea "There is a dedicated PSIRT and CSIRT team to ensure coverage of all areas of th…"
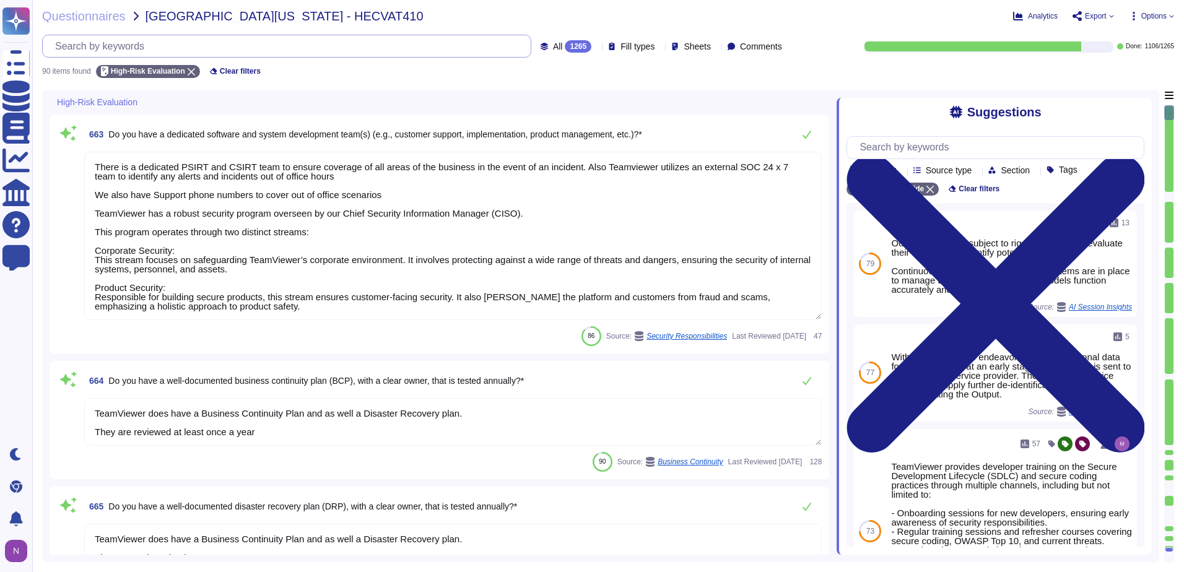
scroll to position [1, 0]
click at [582, 41] on div "All 1265 Fill types Sheets Comments" at bounding box center [663, 46] width 246 height 12
click at [596, 47] on icon at bounding box center [596, 47] width 0 height 0
click at [548, 111] on div "To do 159" at bounding box center [576, 109] width 100 height 14
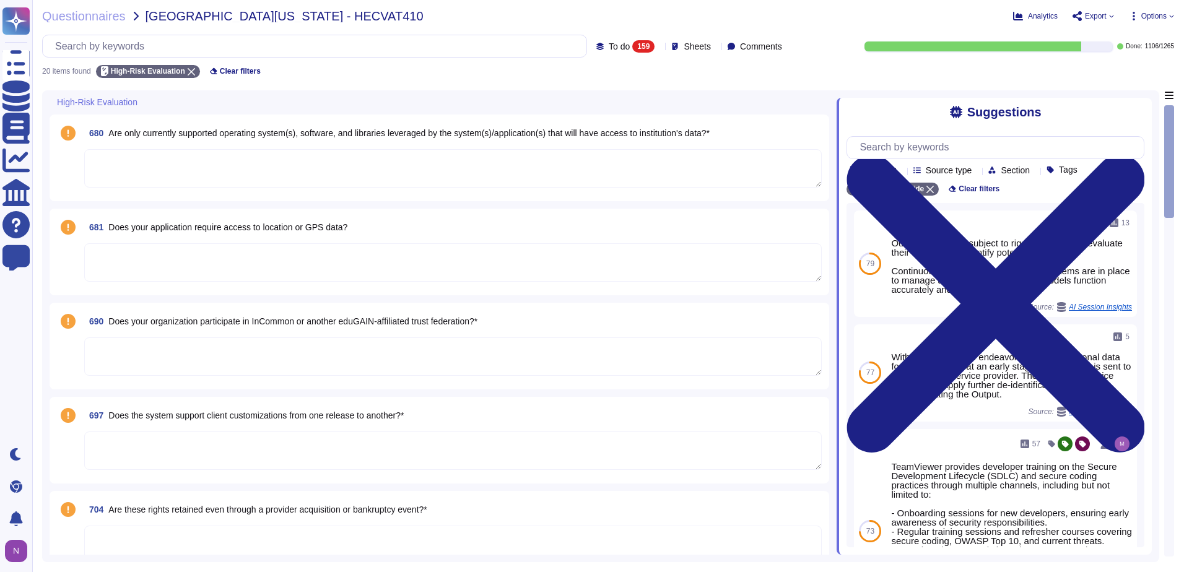
click at [683, 47] on span "Sheets" at bounding box center [696, 46] width 27 height 9
click at [500, 90] on div "High-Risk Evaluation" at bounding box center [356, 102] width 613 height 24
click at [236, 359] on textarea at bounding box center [452, 356] width 737 height 38
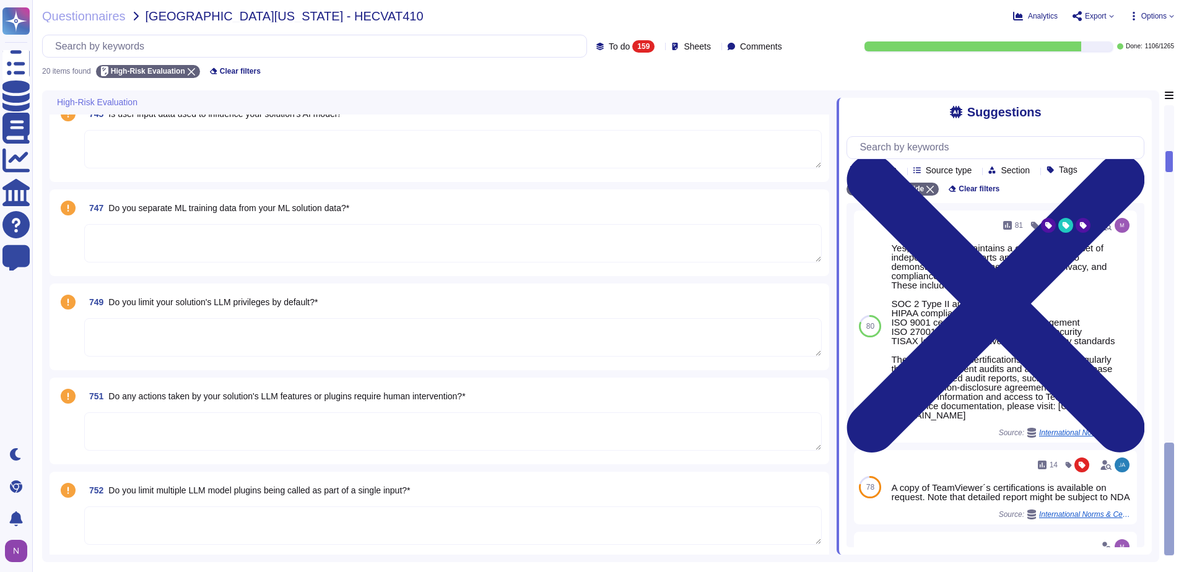
scroll to position [1424, 0]
click at [198, 331] on textarea at bounding box center [452, 337] width 737 height 38
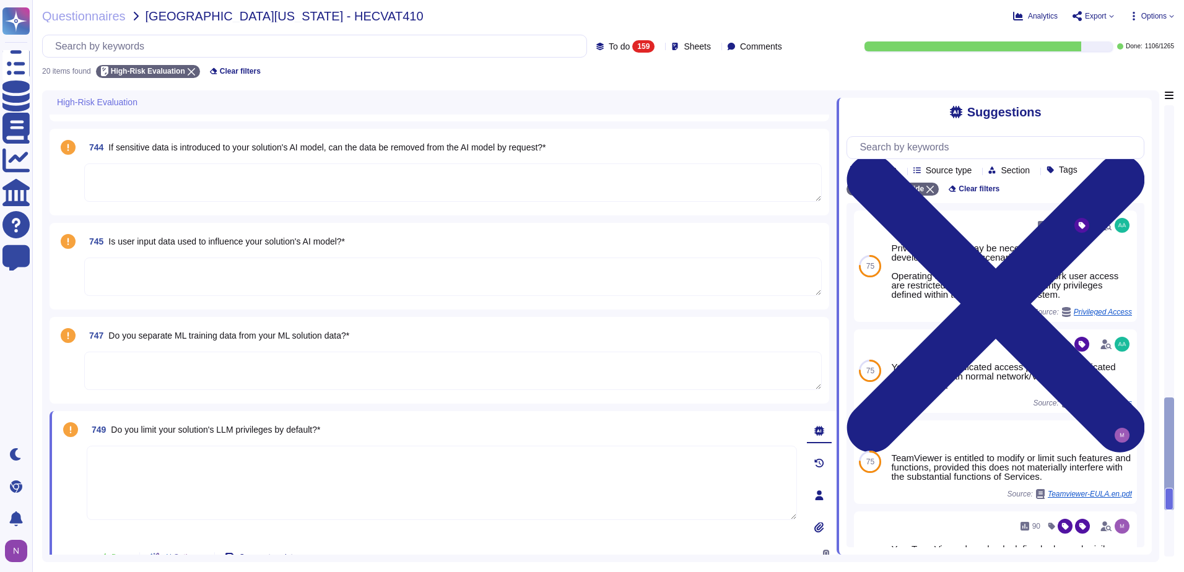
scroll to position [1300, 0]
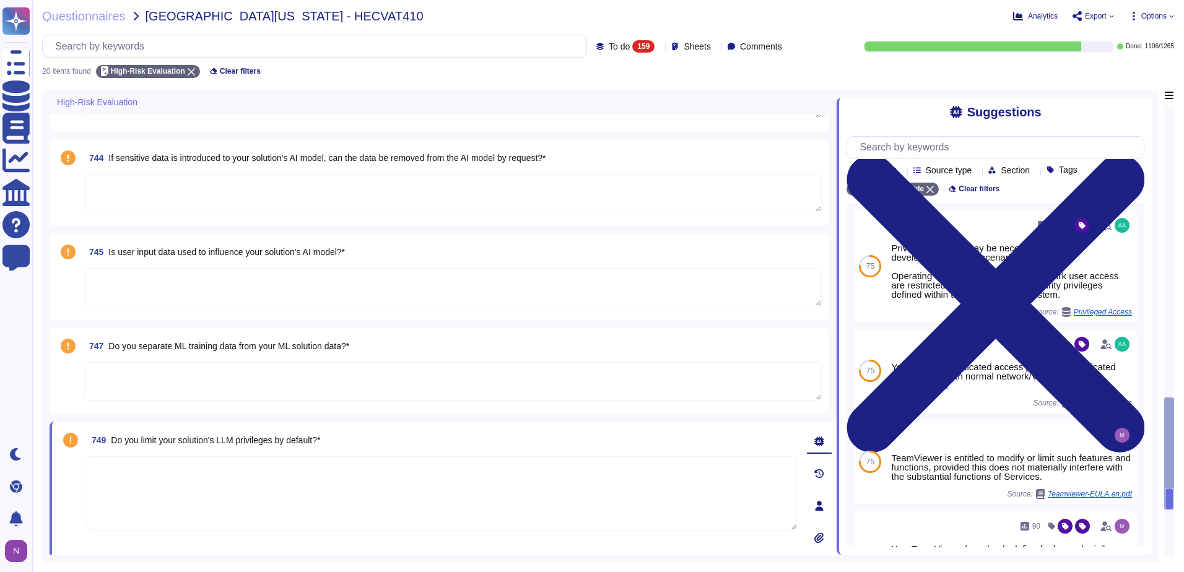
click at [190, 283] on textarea at bounding box center [452, 287] width 737 height 38
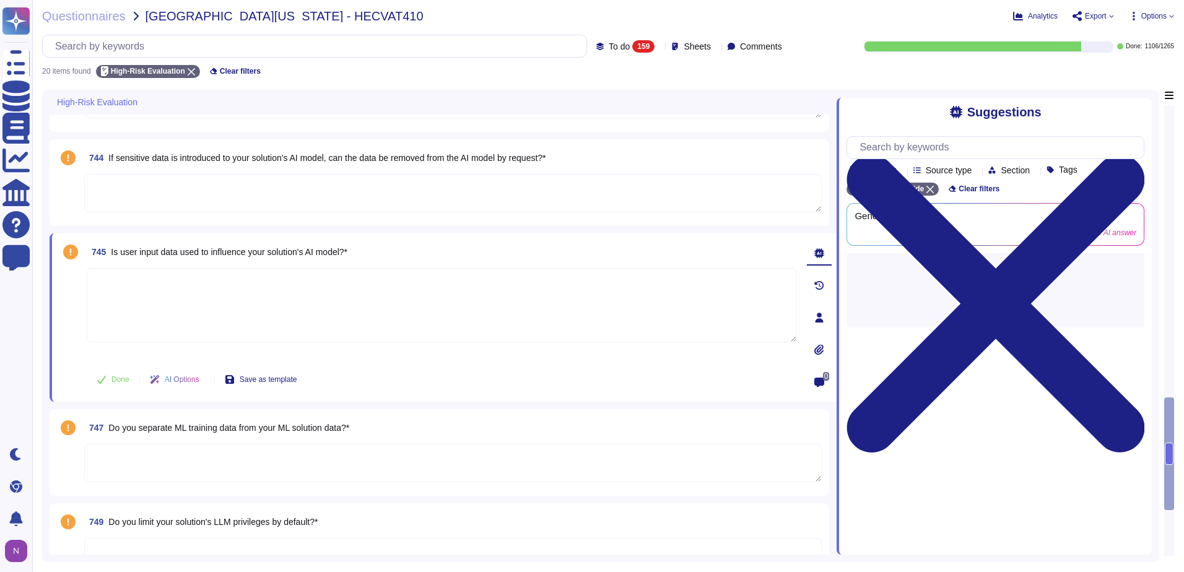
paste textarea "N/A"
type textarea "N/A"
click at [176, 456] on textarea at bounding box center [452, 463] width 737 height 38
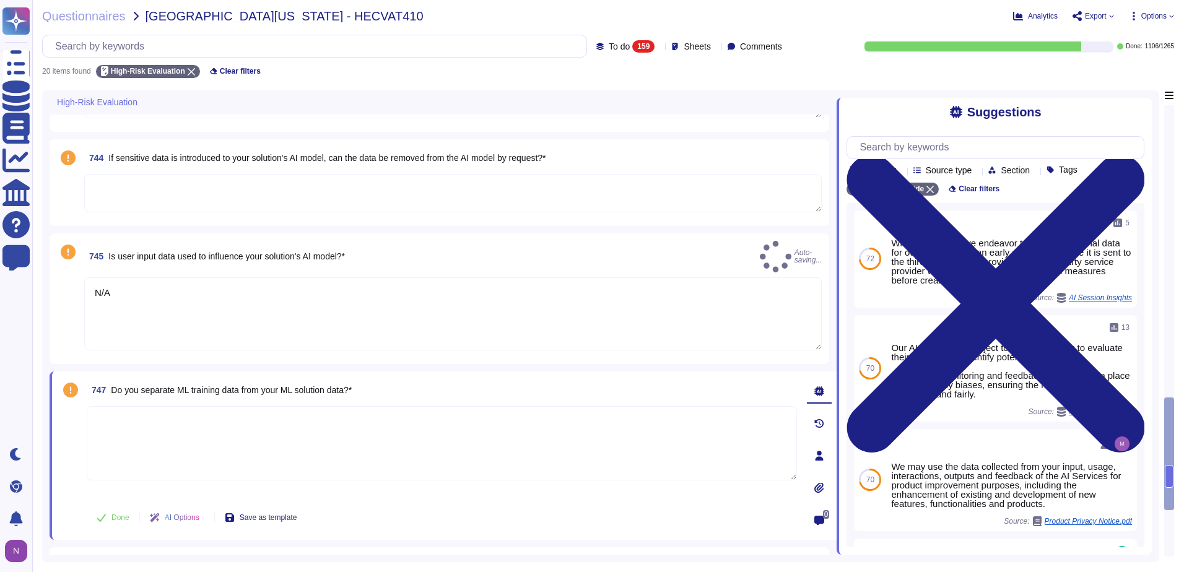
click at [176, 453] on textarea at bounding box center [442, 443] width 710 height 74
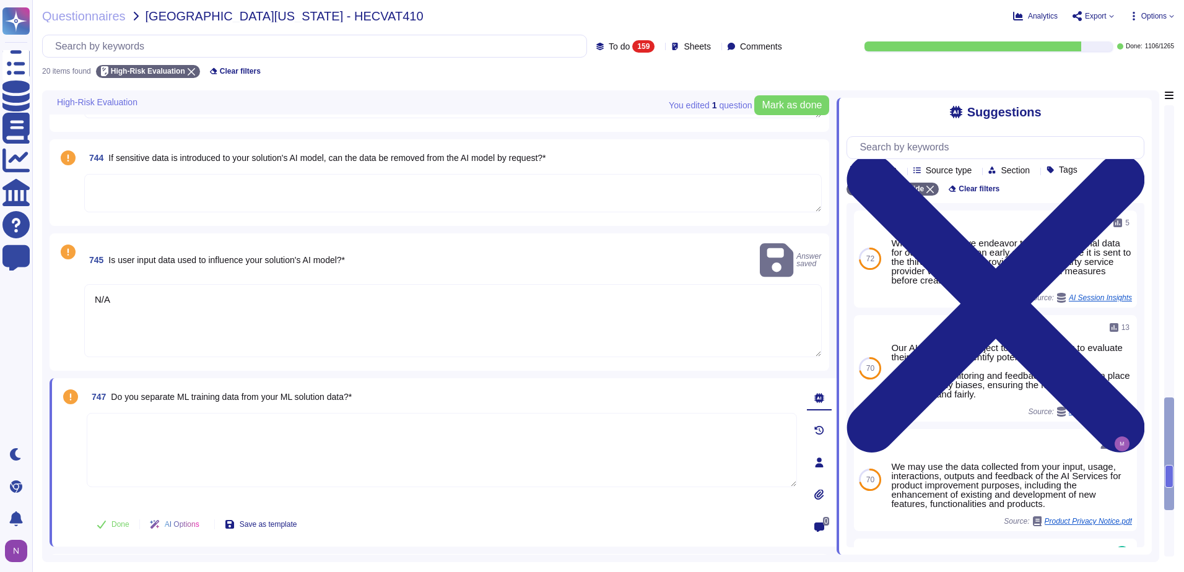
paste textarea "N/A"
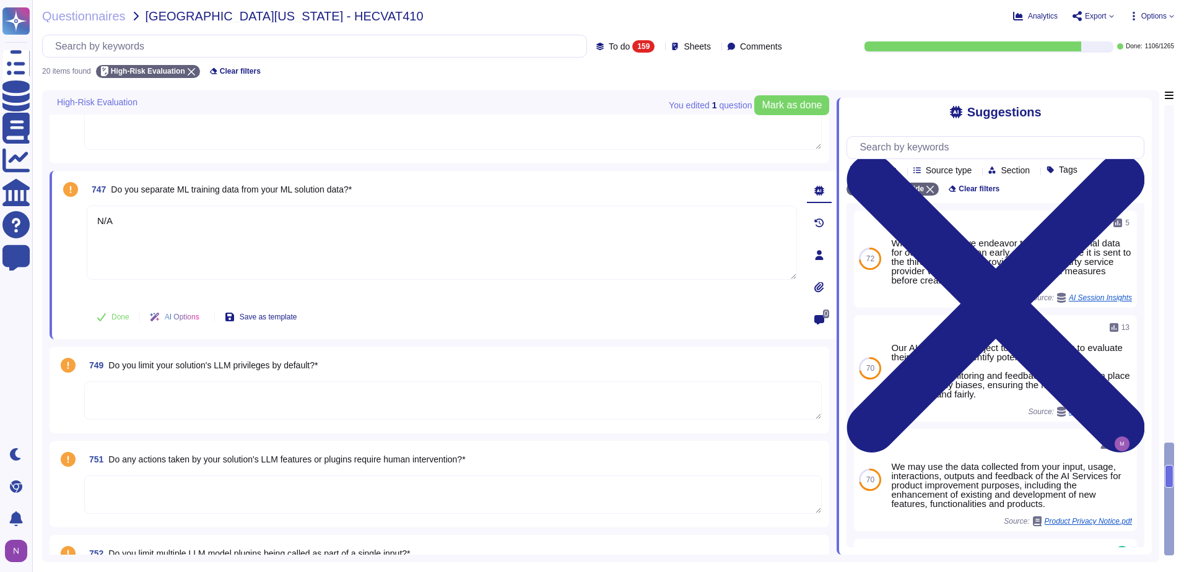
scroll to position [1486, 0]
type textarea "N/A"
click at [155, 381] on textarea at bounding box center [452, 400] width 737 height 38
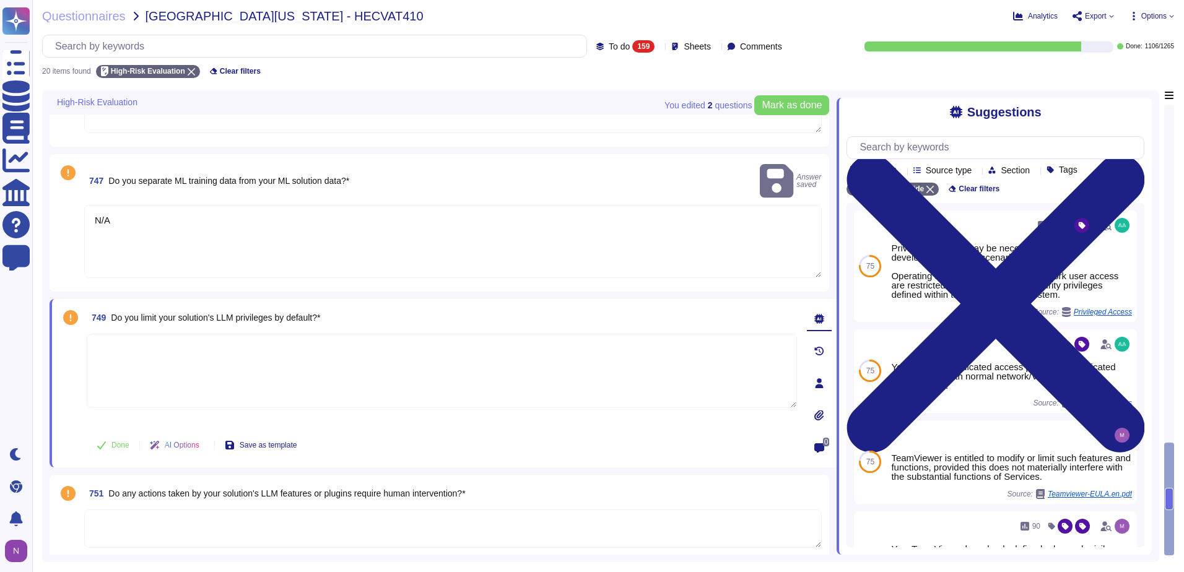
paste textarea "N/A"
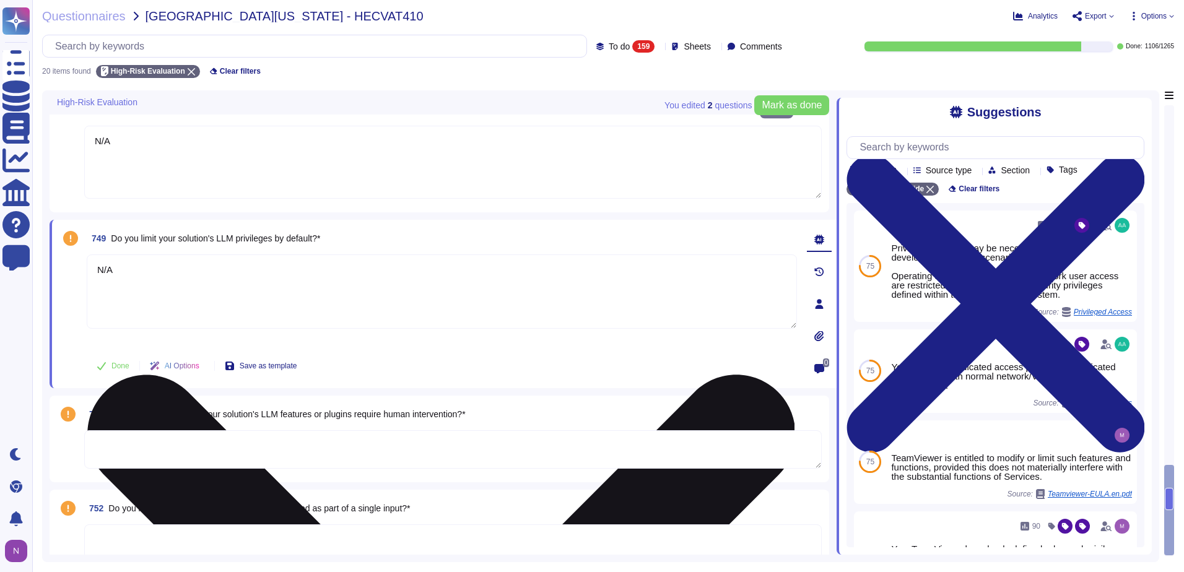
scroll to position [1565, 0]
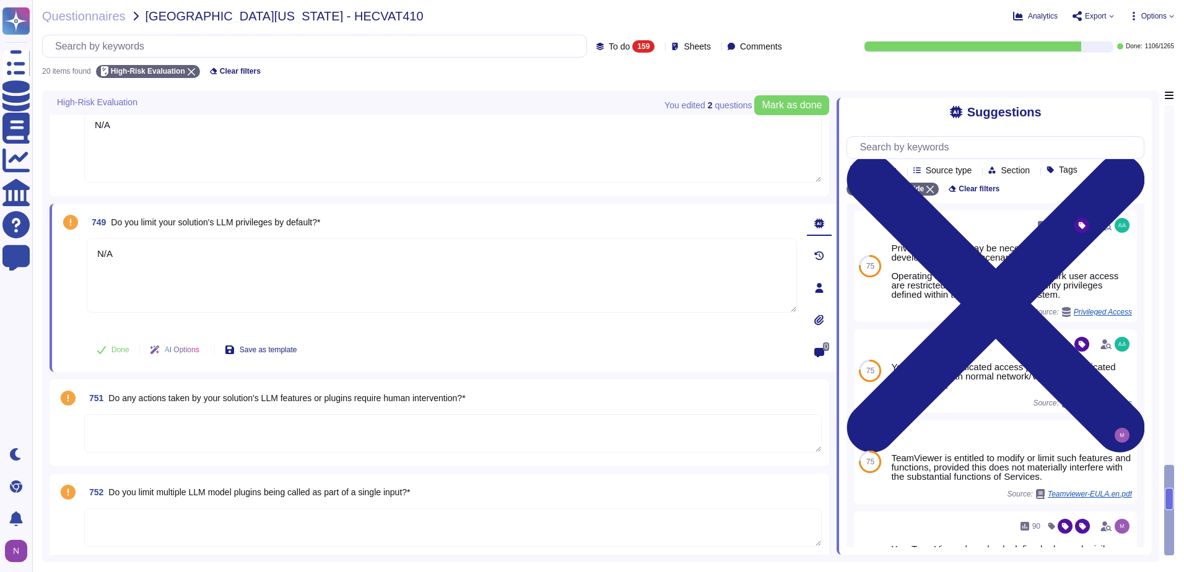
type textarea "N/A"
click at [174, 516] on textarea at bounding box center [452, 527] width 737 height 38
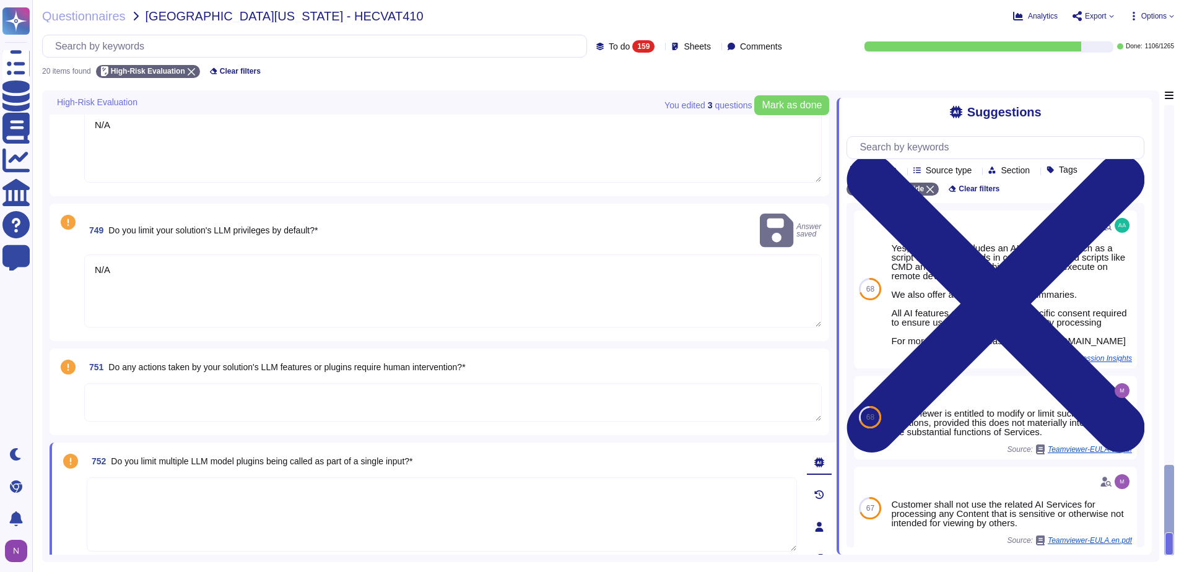
paste textarea "N/A"
type textarea "N/A"
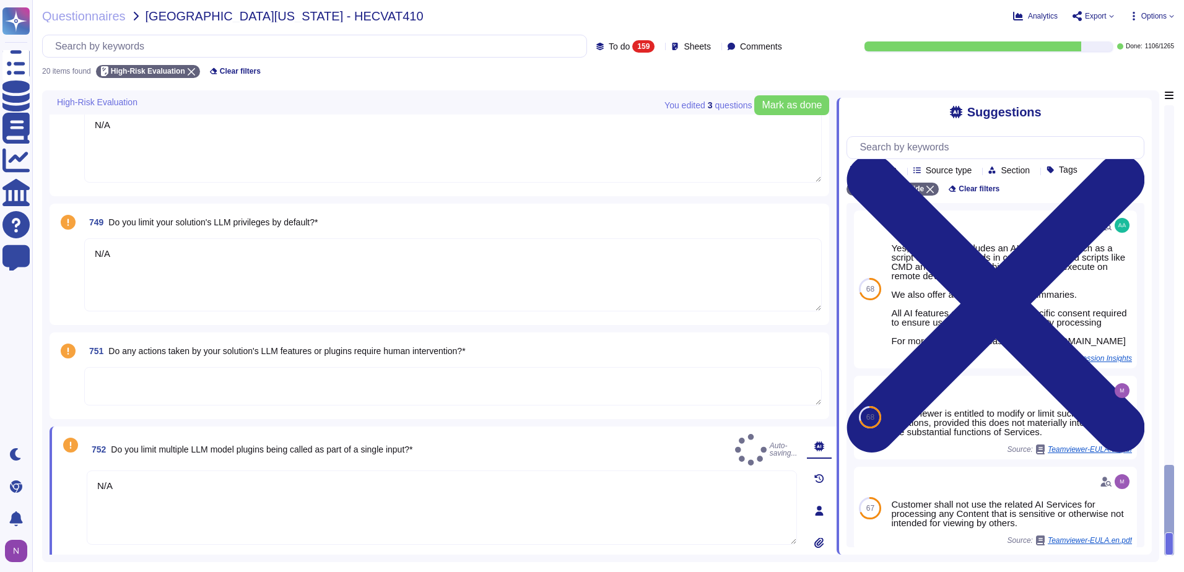
click at [171, 386] on textarea at bounding box center [452, 386] width 737 height 38
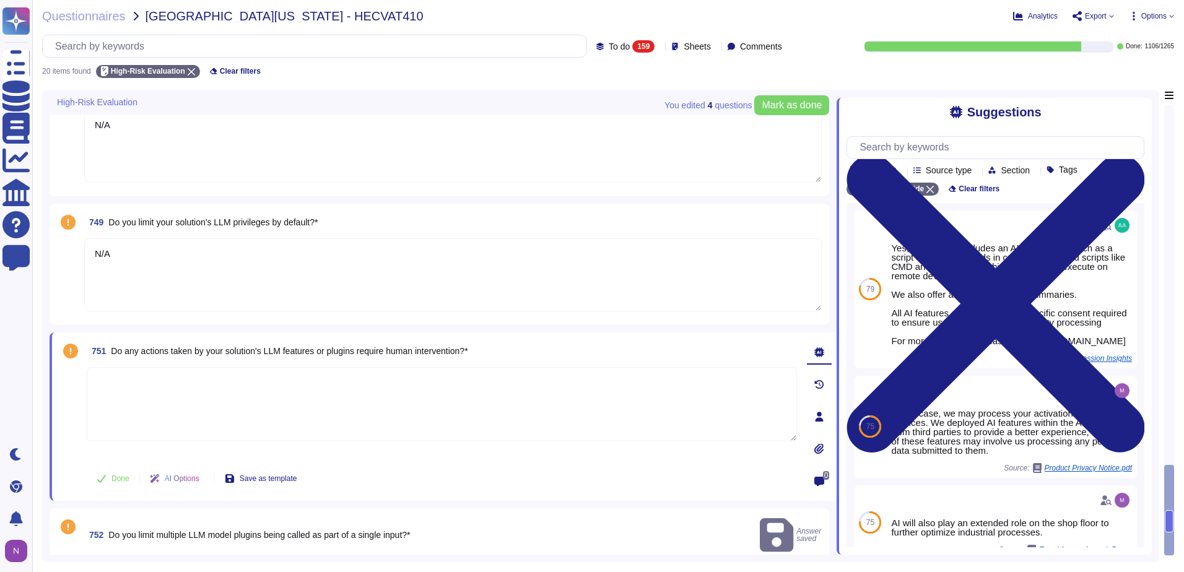
paste textarea "N/A"
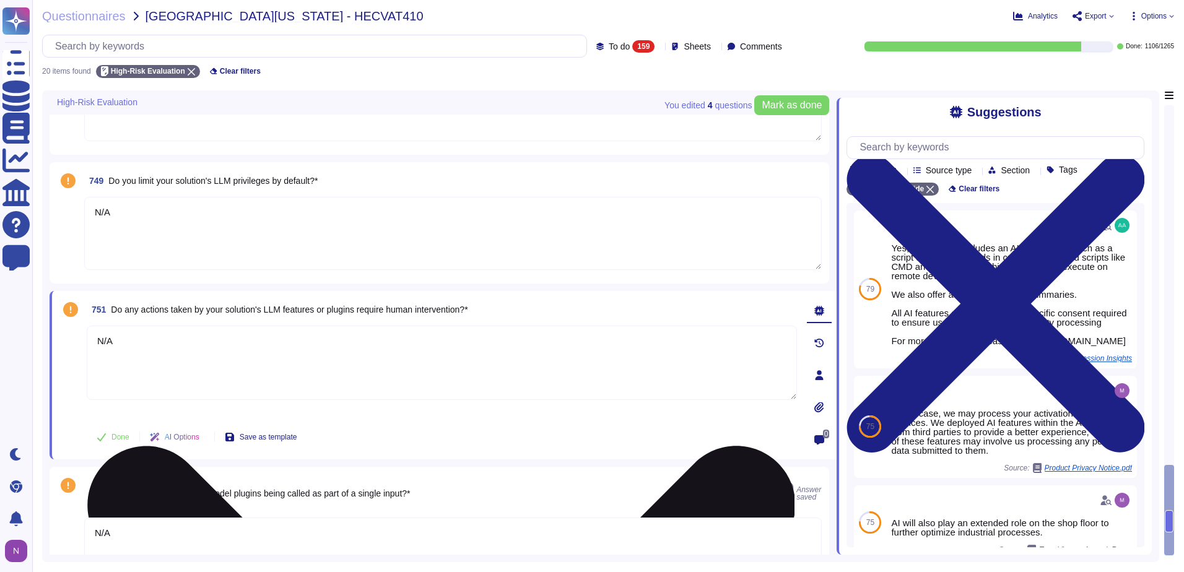
scroll to position [1632, 0]
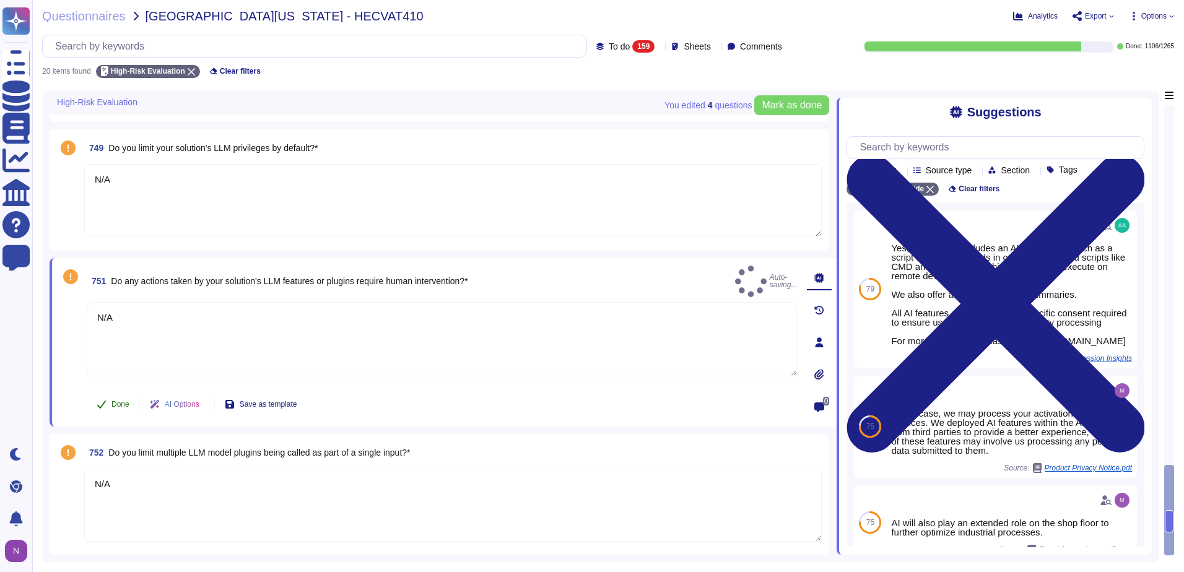
type textarea "N/A"
click at [116, 404] on span "Done" at bounding box center [120, 403] width 18 height 7
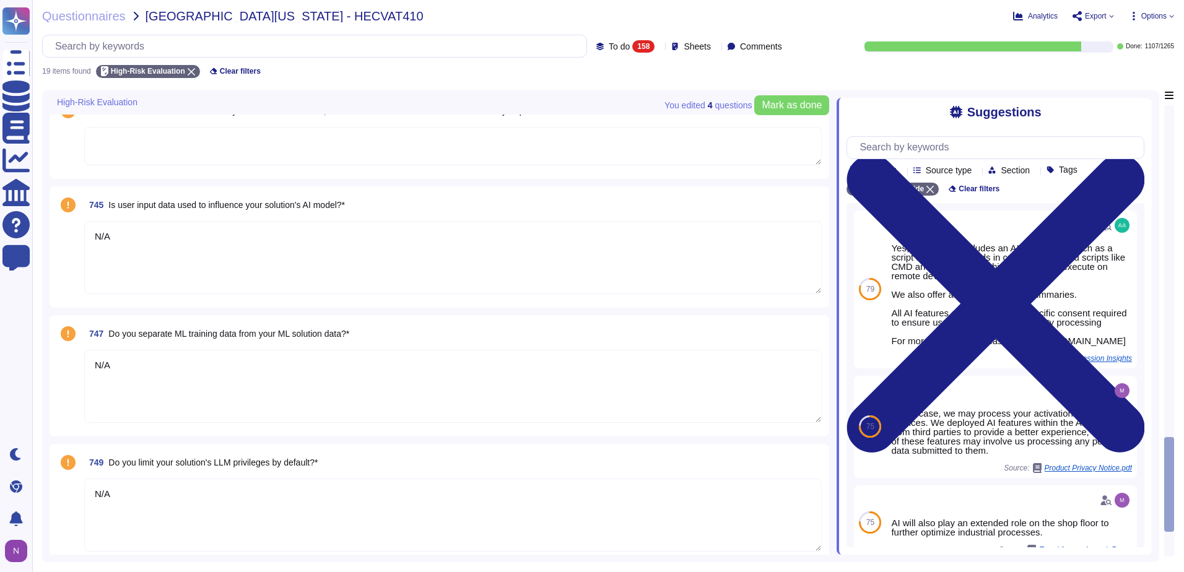
type textarea "N/A"
click at [128, 386] on textarea "N/A" at bounding box center [452, 386] width 737 height 73
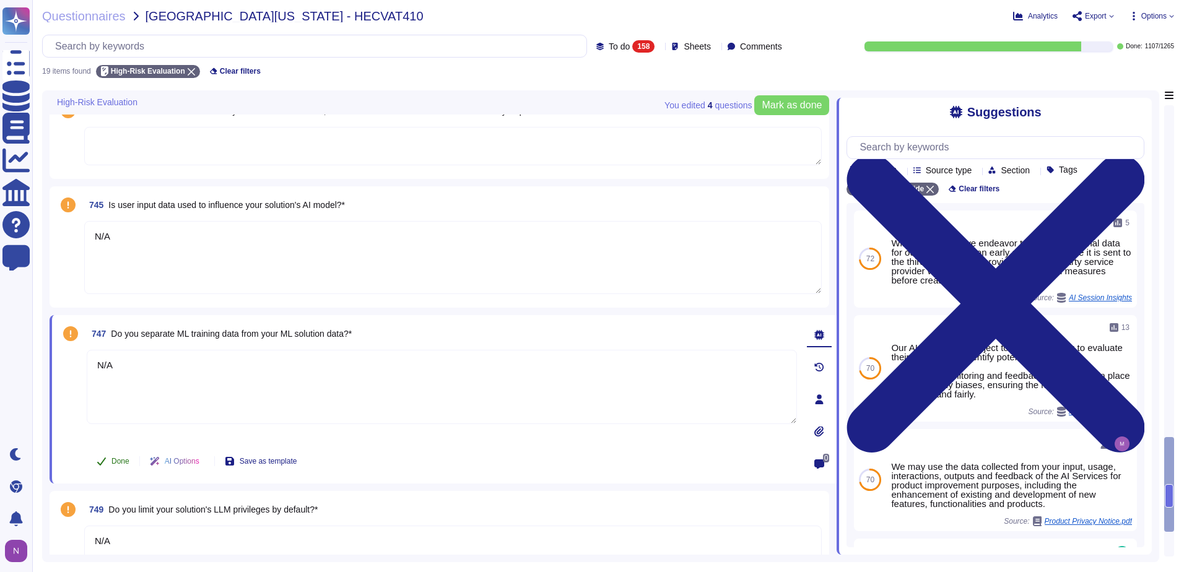
click at [122, 461] on span "Done" at bounding box center [120, 460] width 18 height 7
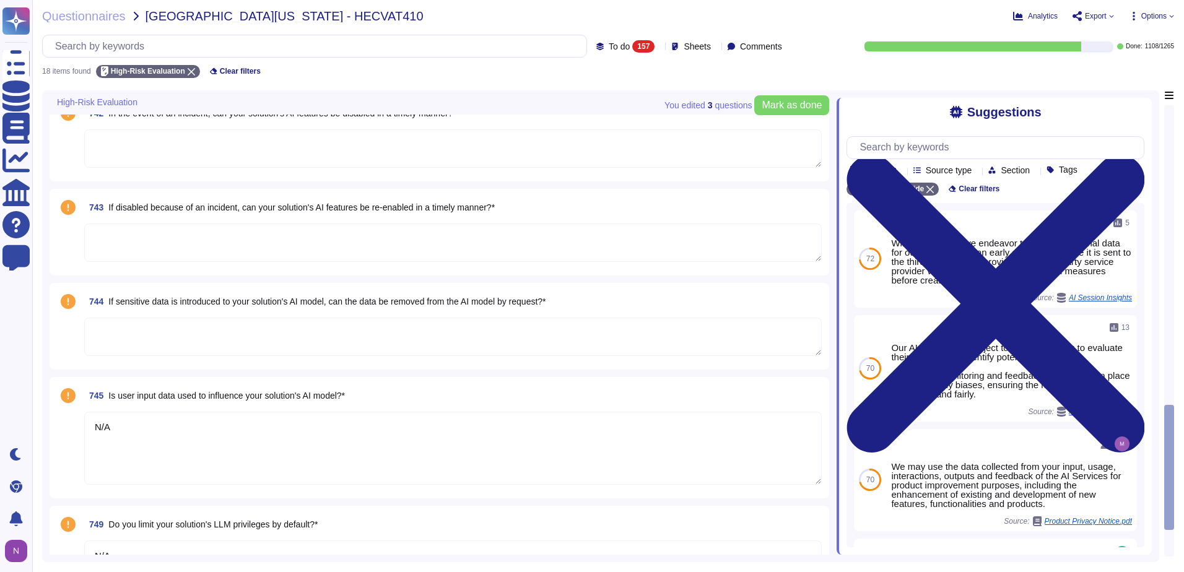
type textarea "N/A"
click at [122, 421] on textarea "N/A" at bounding box center [452, 448] width 737 height 73
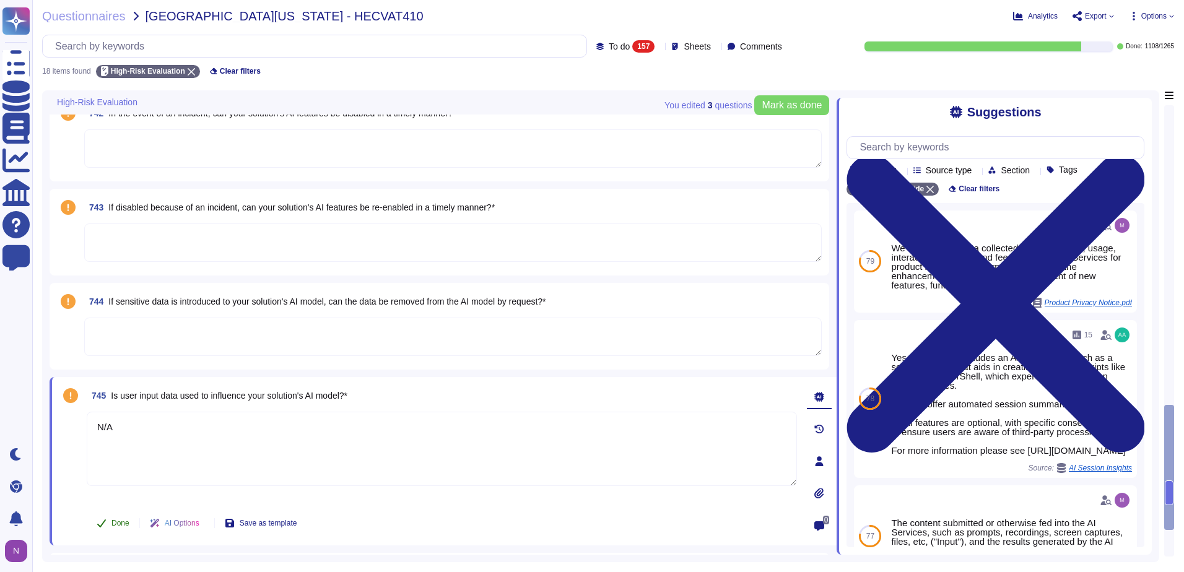
click at [118, 520] on span "Done" at bounding box center [120, 522] width 18 height 7
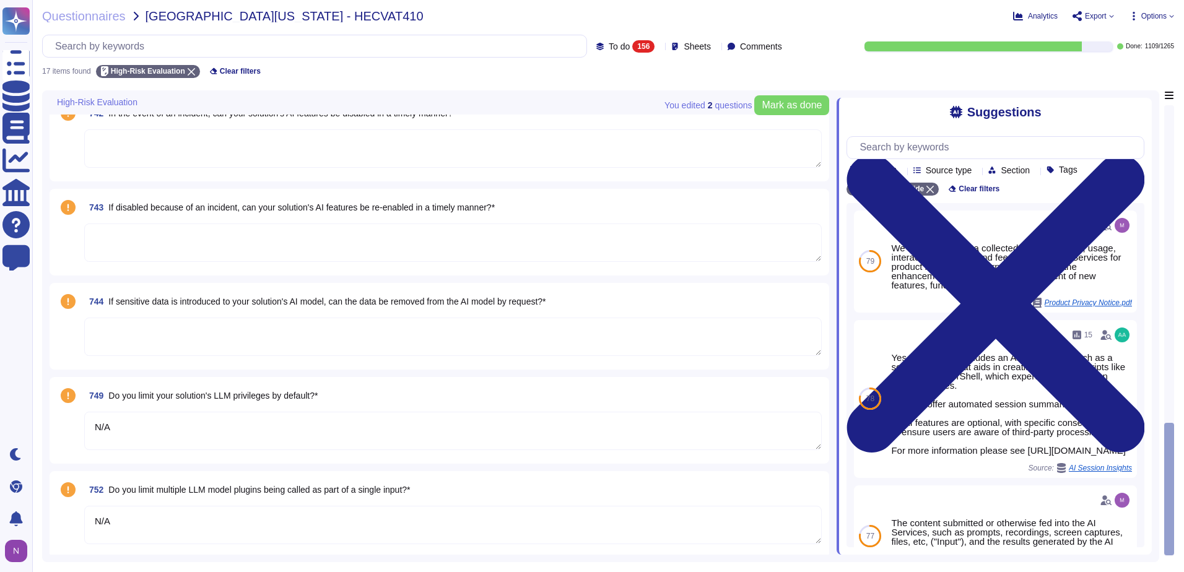
type textarea "N/A"
click at [123, 514] on textarea "N/A" at bounding box center [452, 522] width 737 height 38
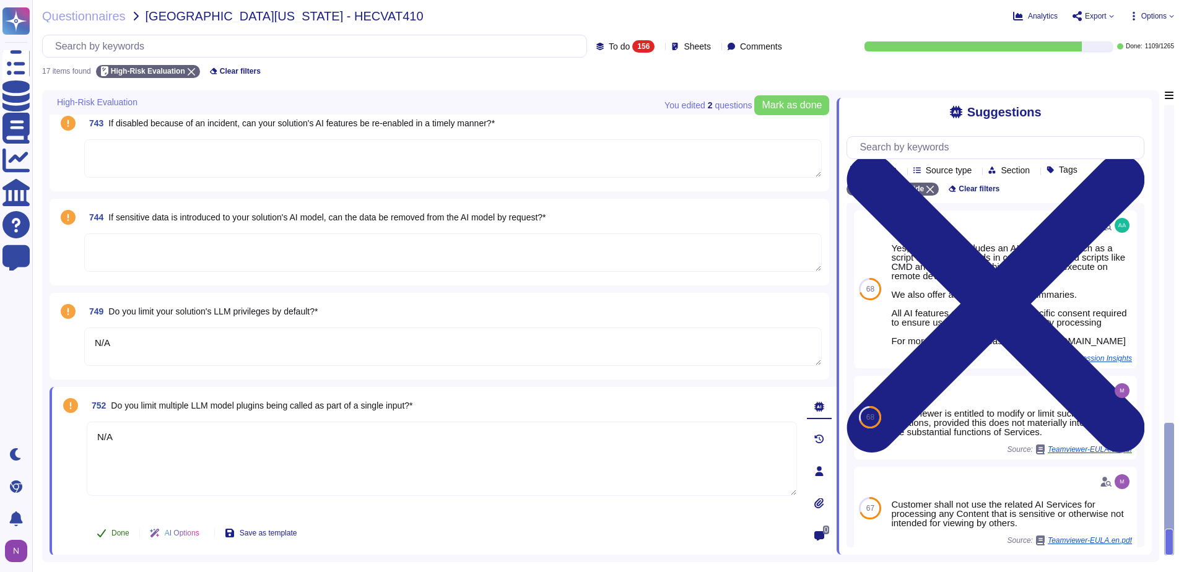
click at [119, 531] on span "Done" at bounding box center [120, 532] width 18 height 7
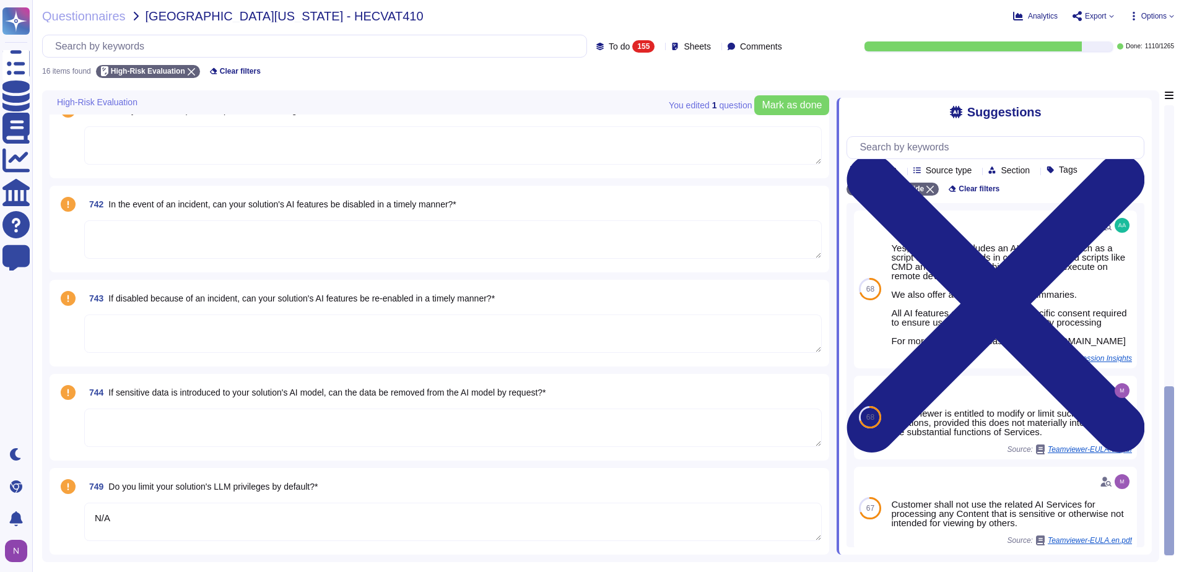
scroll to position [1065, 0]
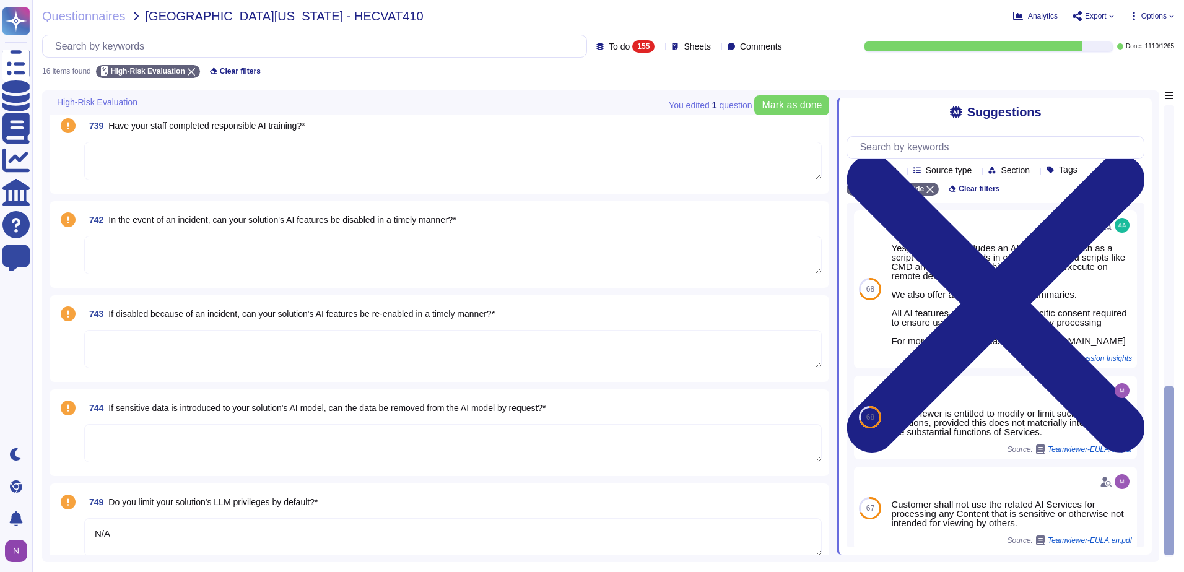
click at [130, 526] on textarea "N/A" at bounding box center [452, 537] width 737 height 38
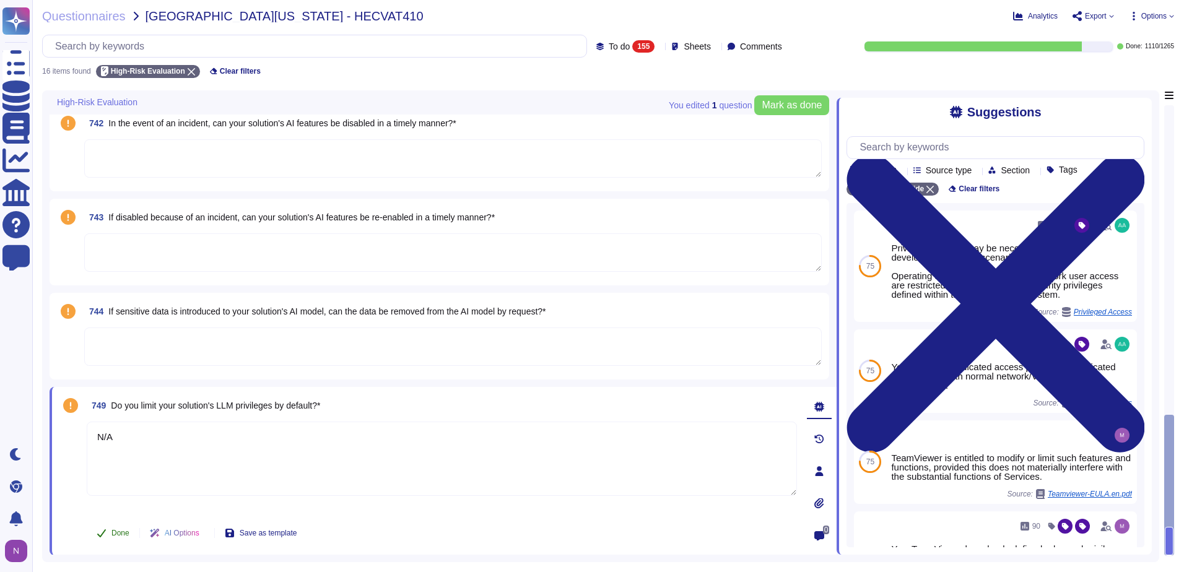
click at [119, 531] on span "Done" at bounding box center [120, 532] width 18 height 7
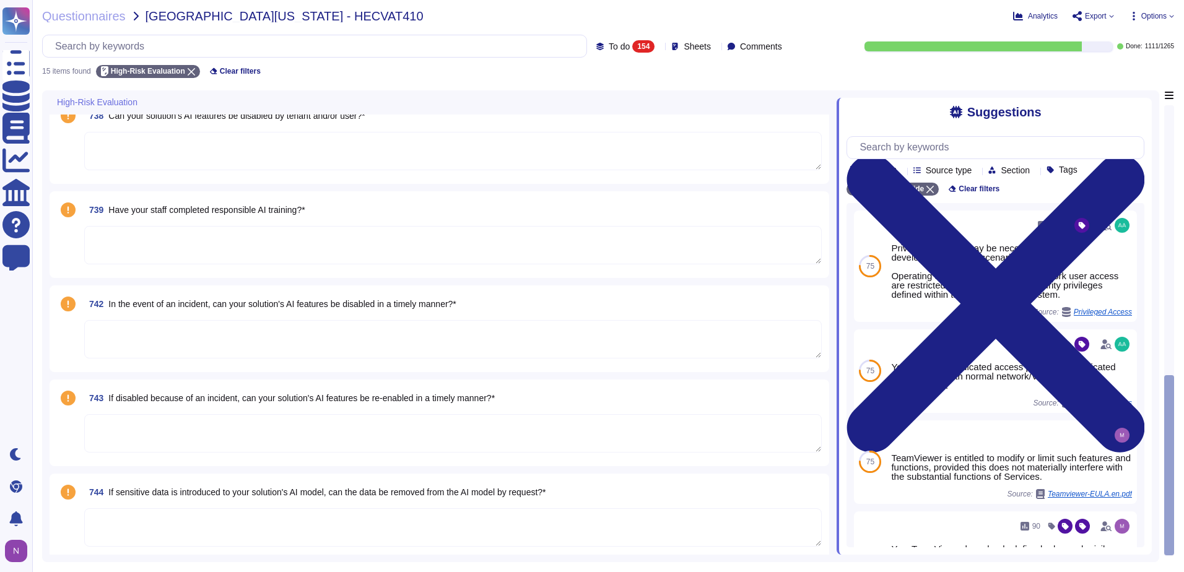
scroll to position [993, 0]
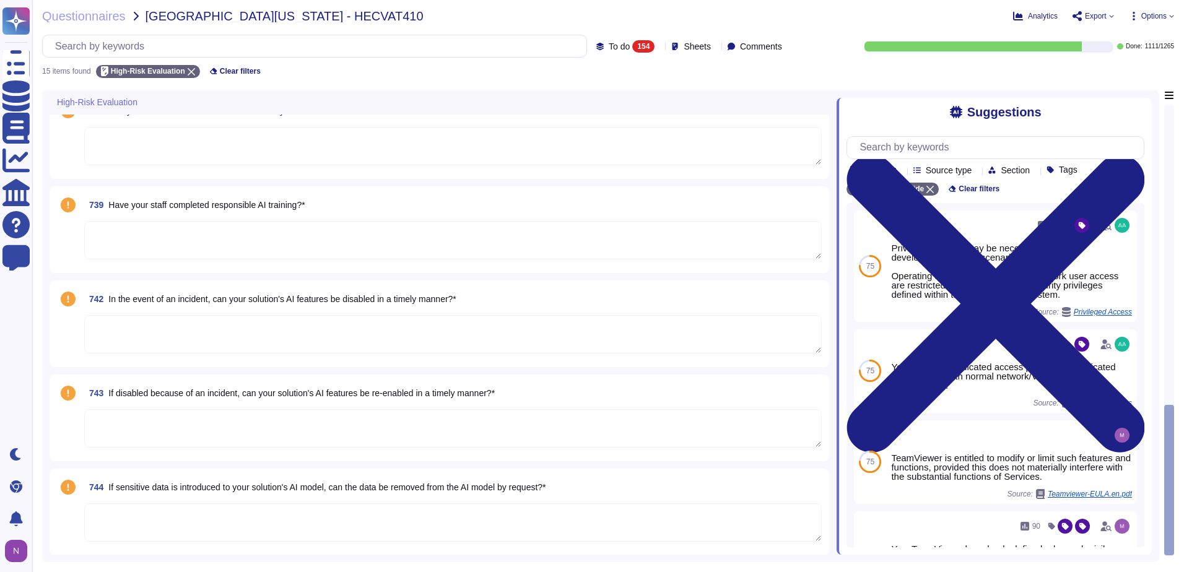
click at [196, 236] on textarea at bounding box center [452, 240] width 737 height 38
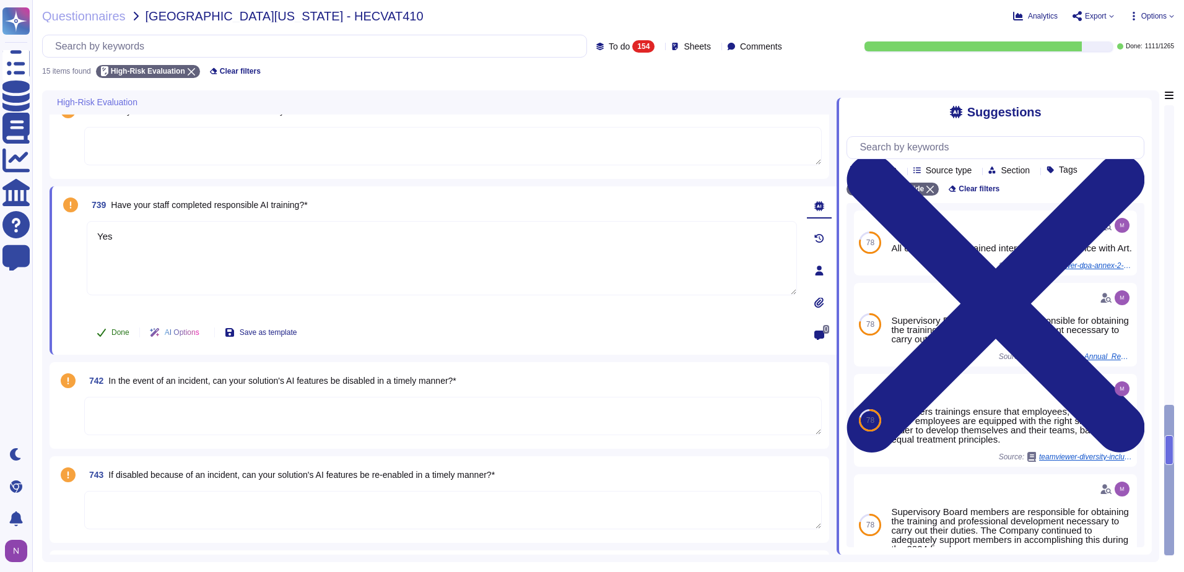
type textarea "Yes"
click at [113, 332] on span "Done" at bounding box center [120, 332] width 18 height 7
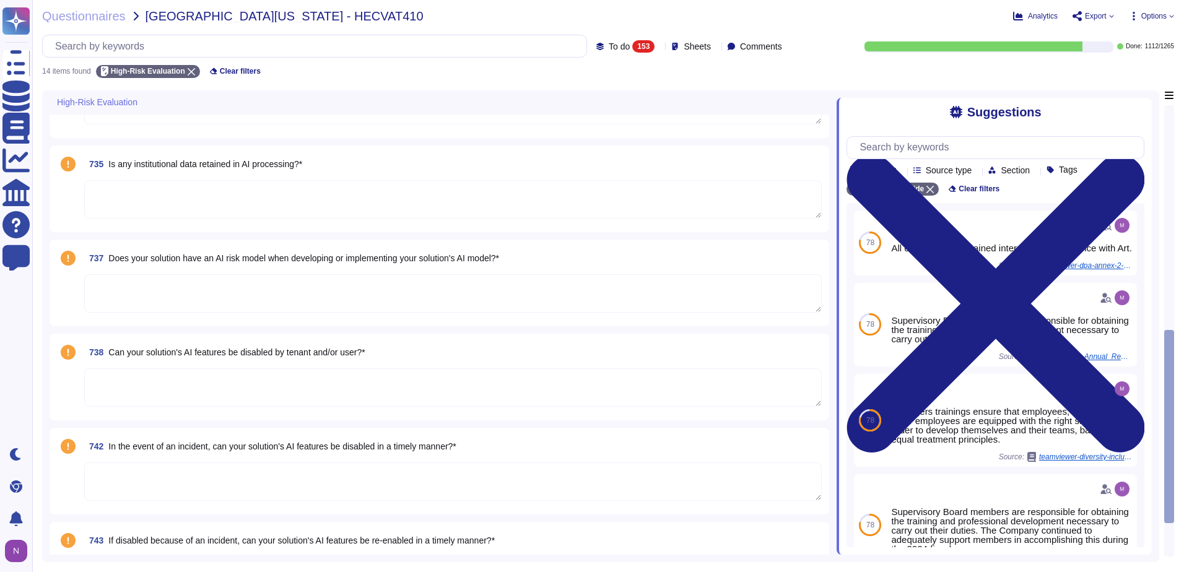
scroll to position [755, 0]
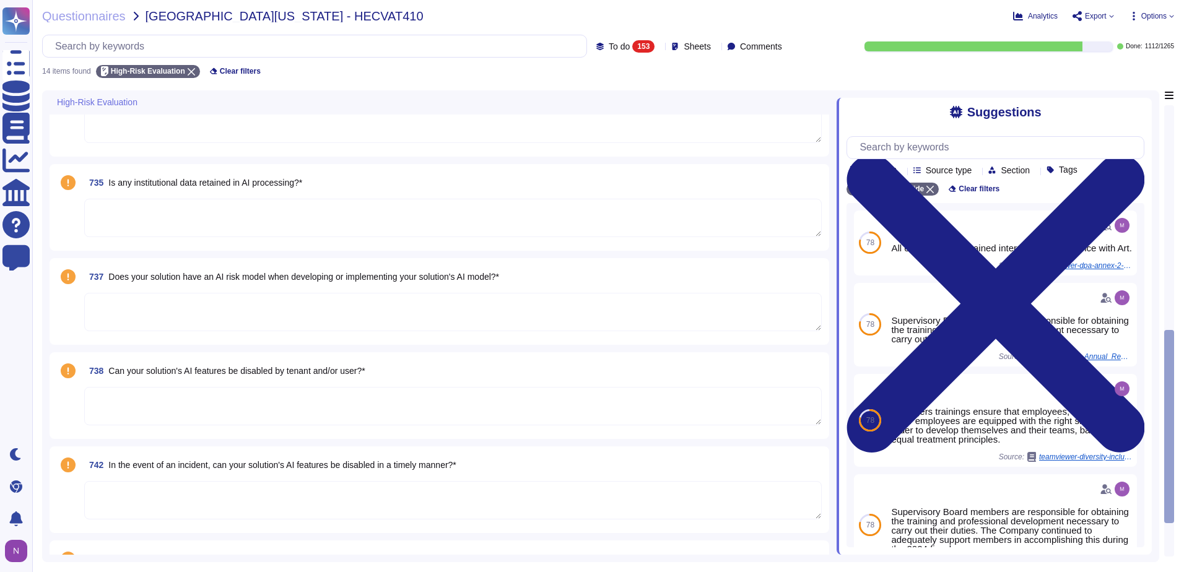
click at [195, 311] on textarea at bounding box center [452, 312] width 737 height 38
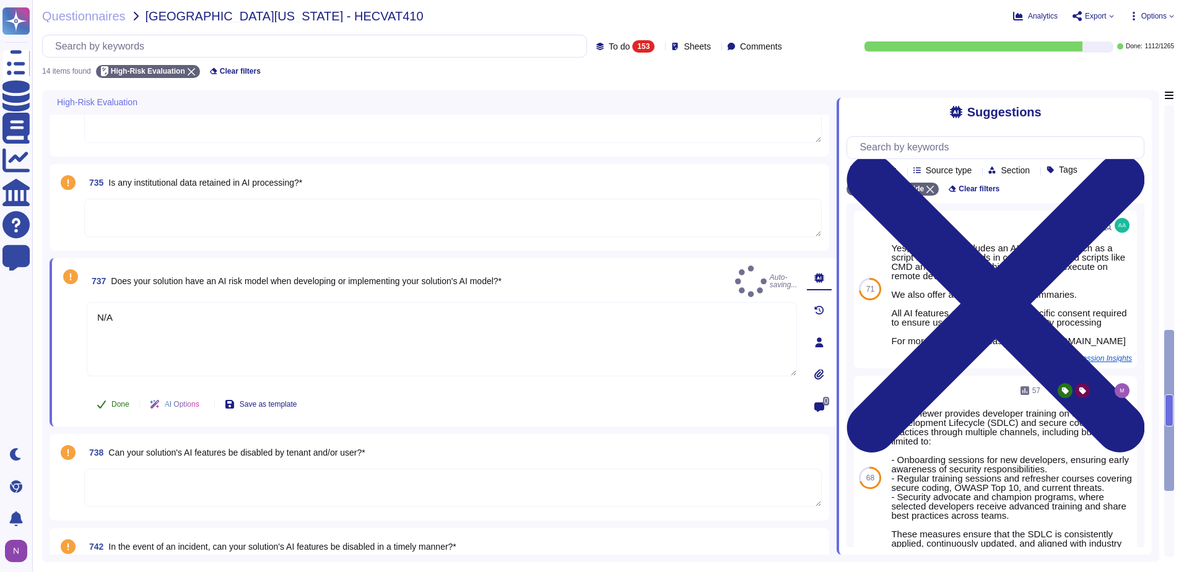
type textarea "N/A"
click at [121, 407] on span "Done" at bounding box center [120, 403] width 18 height 7
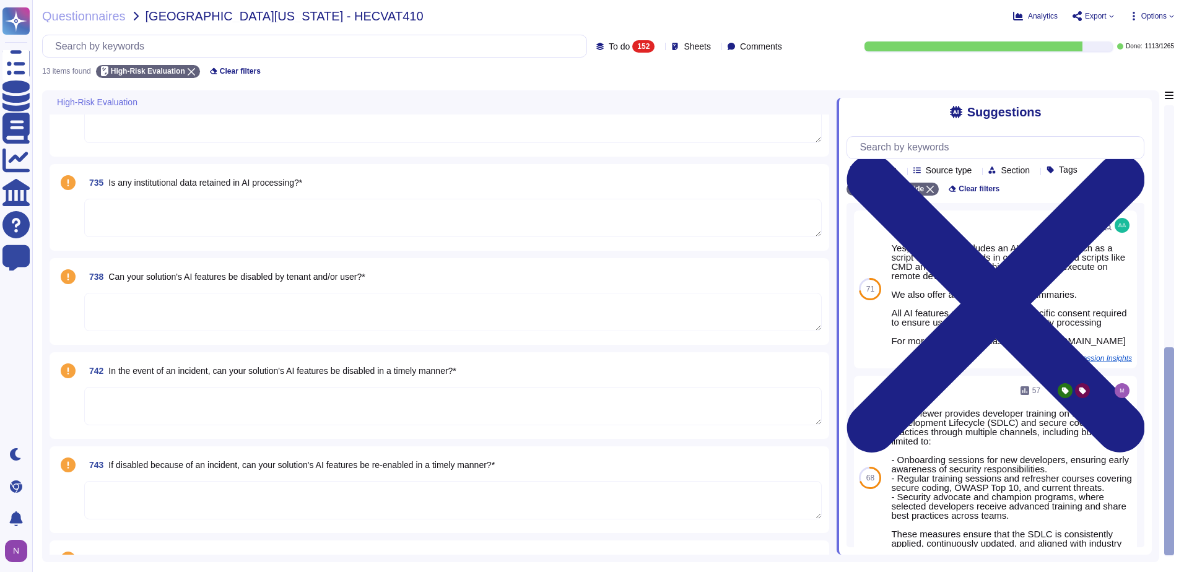
click at [137, 313] on textarea at bounding box center [452, 312] width 737 height 38
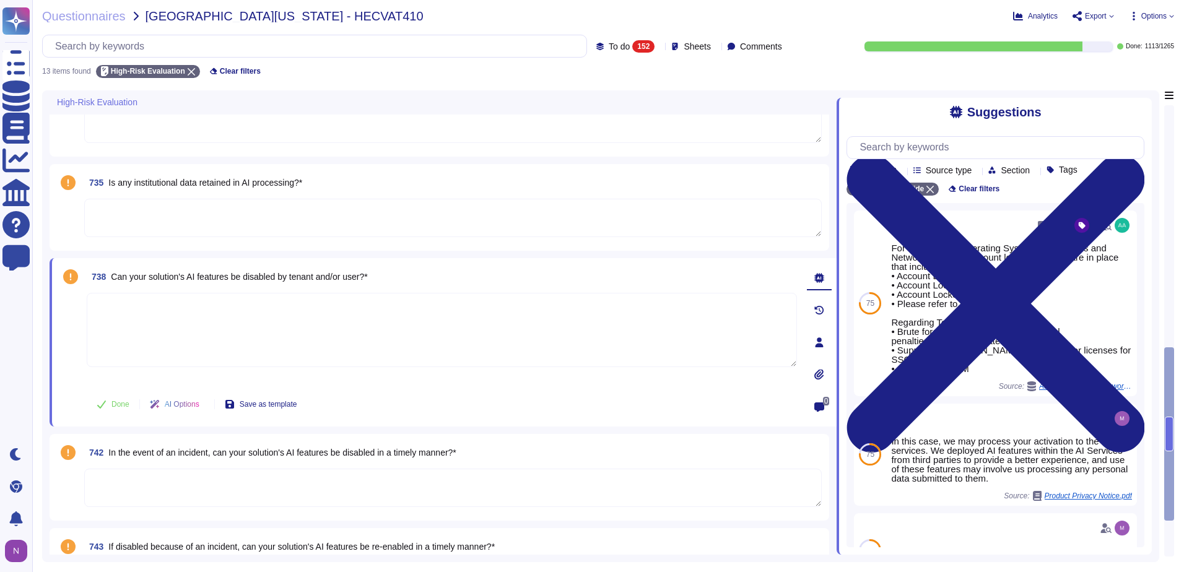
click at [206, 322] on textarea at bounding box center [442, 330] width 710 height 74
type textarea "Yes"
click at [115, 402] on span "Done" at bounding box center [120, 403] width 18 height 7
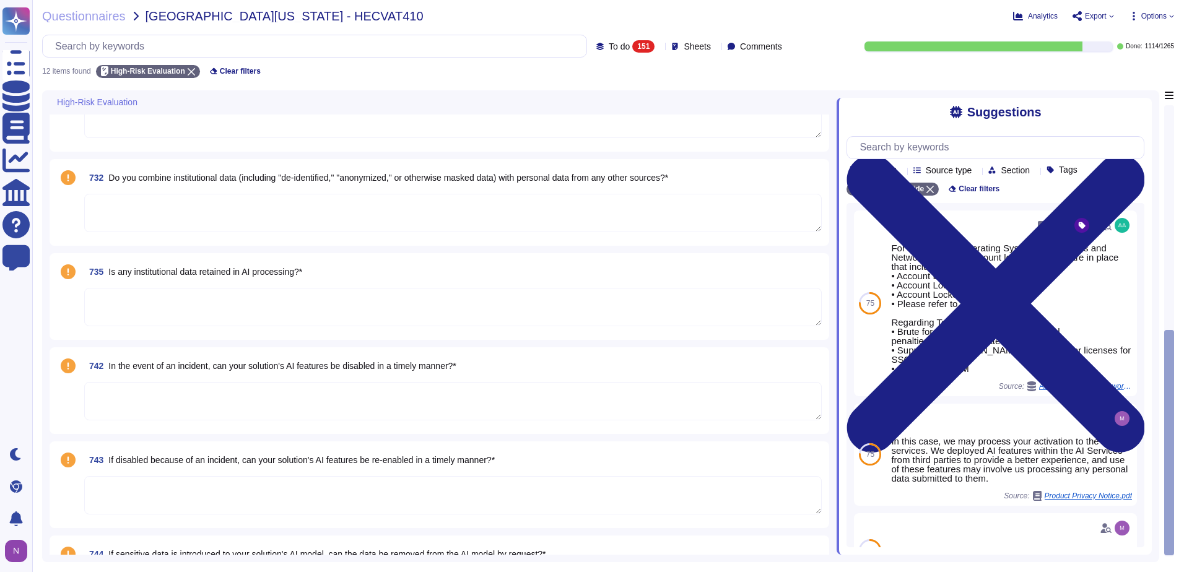
click at [149, 303] on textarea at bounding box center [452, 307] width 737 height 38
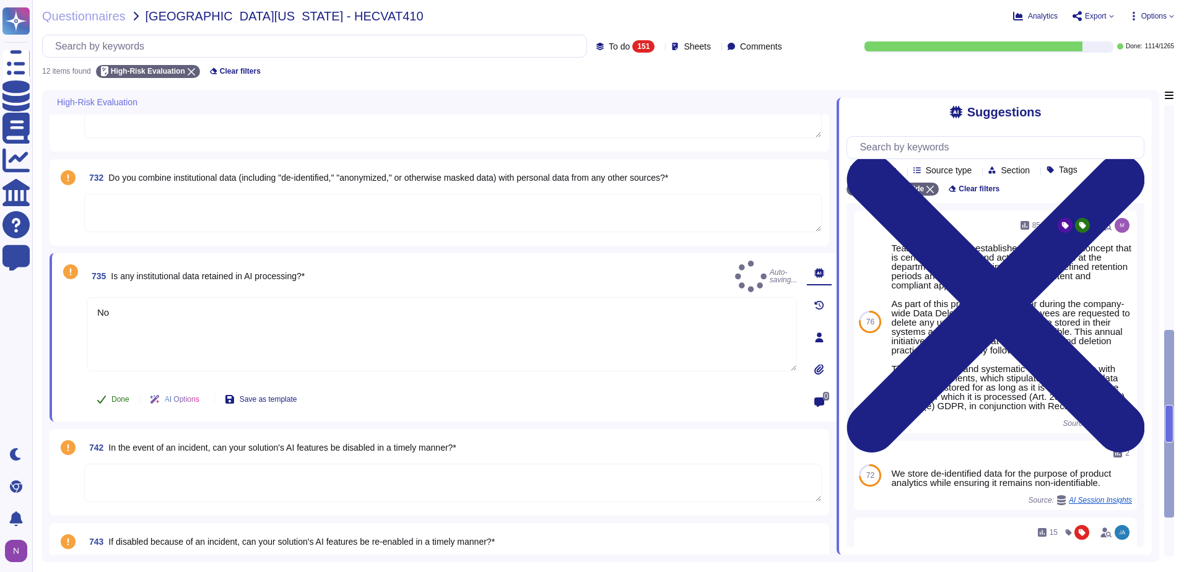
type textarea "No"
click at [115, 402] on span "Done" at bounding box center [120, 399] width 18 height 7
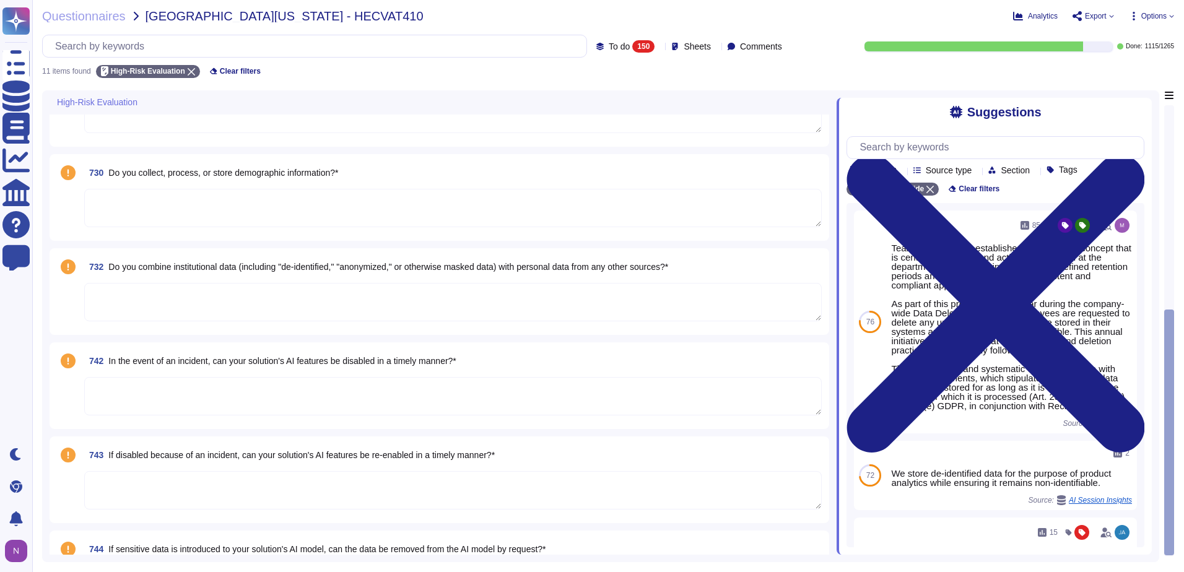
click at [147, 207] on textarea at bounding box center [452, 208] width 737 height 38
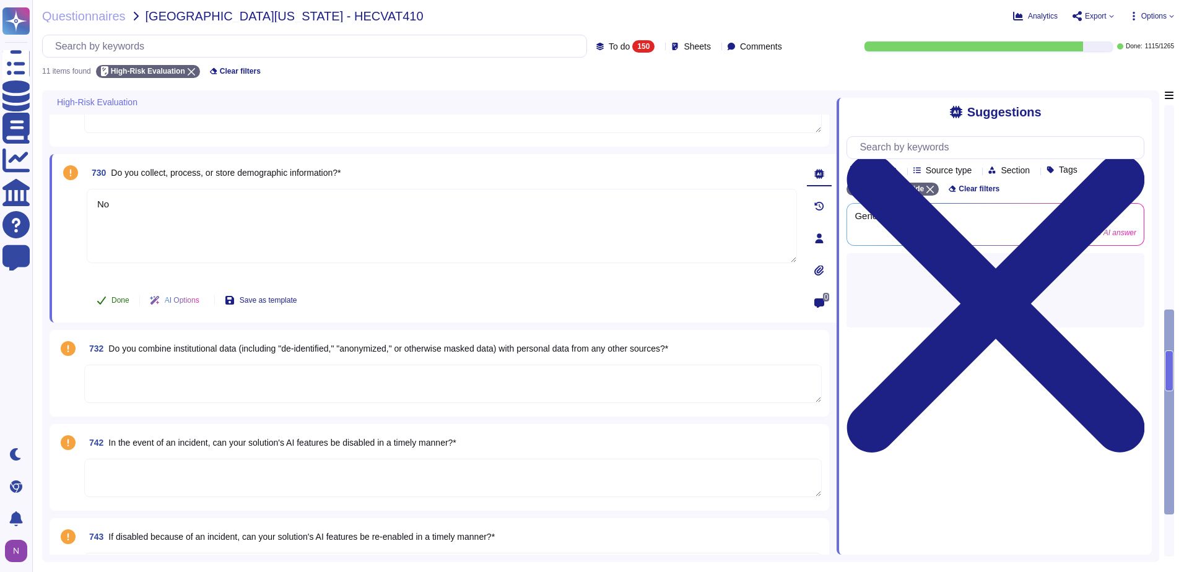
type textarea "No"
click at [118, 301] on span "Done" at bounding box center [120, 299] width 18 height 7
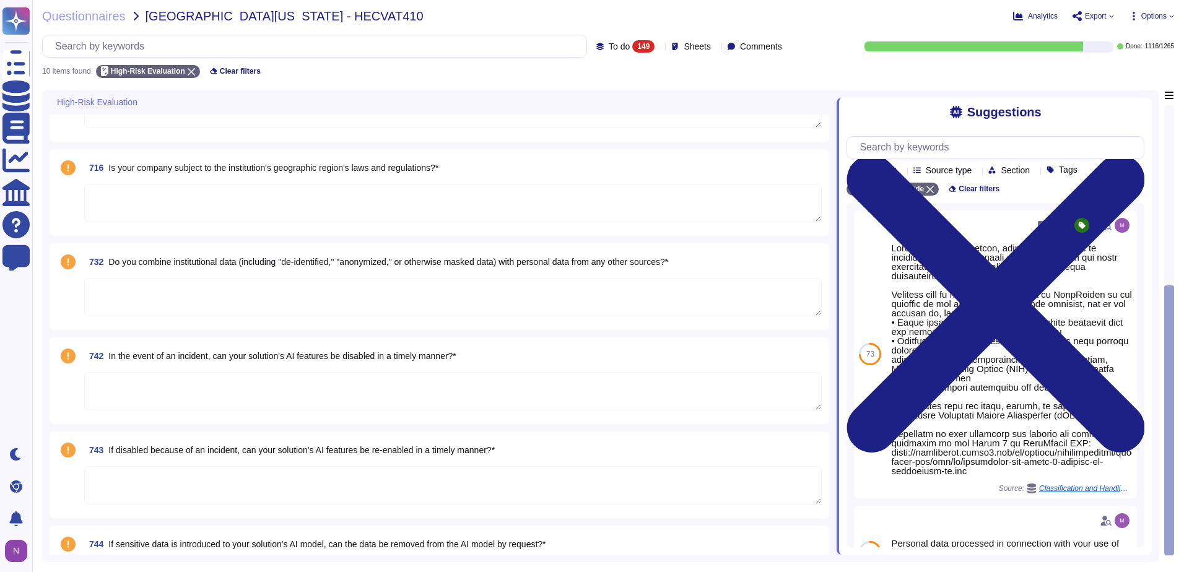
click at [152, 386] on textarea at bounding box center [452, 391] width 737 height 38
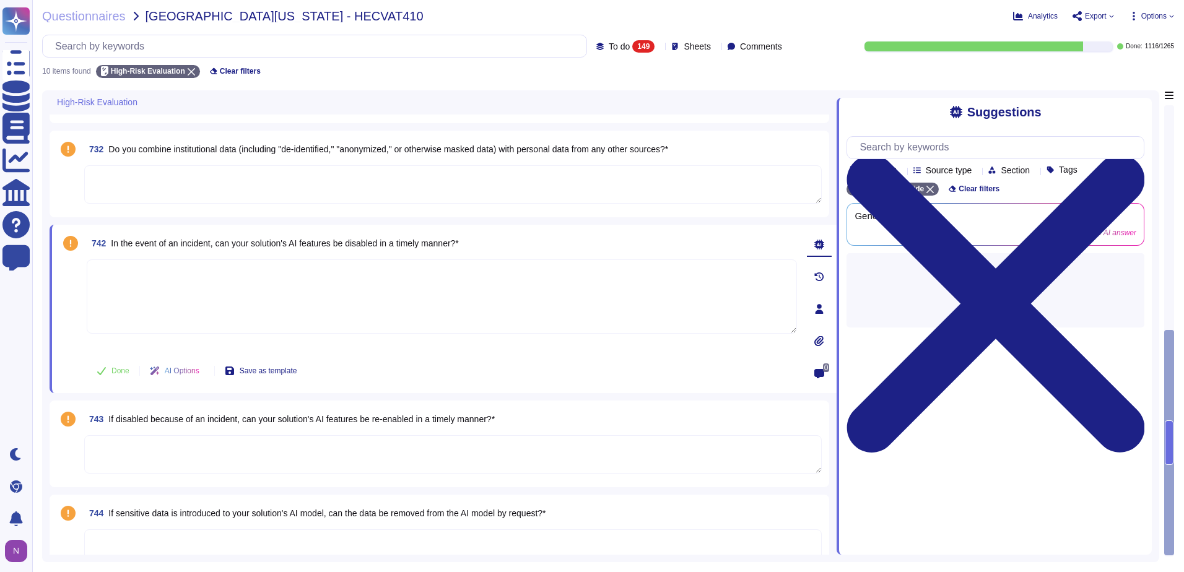
scroll to position [552, 0]
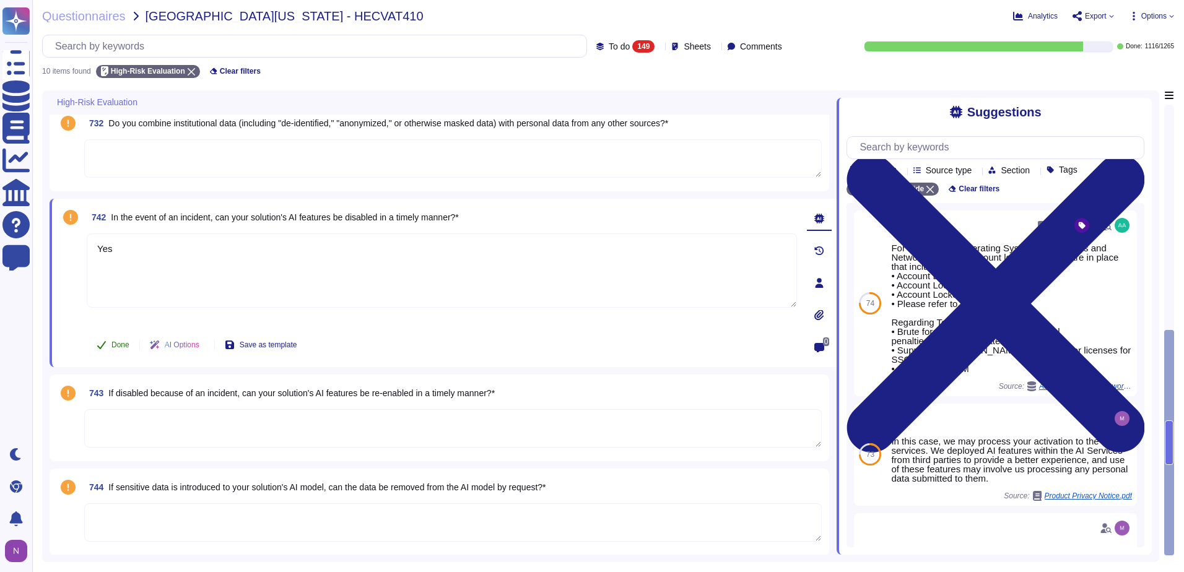
type textarea "Yes"
click at [115, 342] on span "Done" at bounding box center [120, 344] width 18 height 7
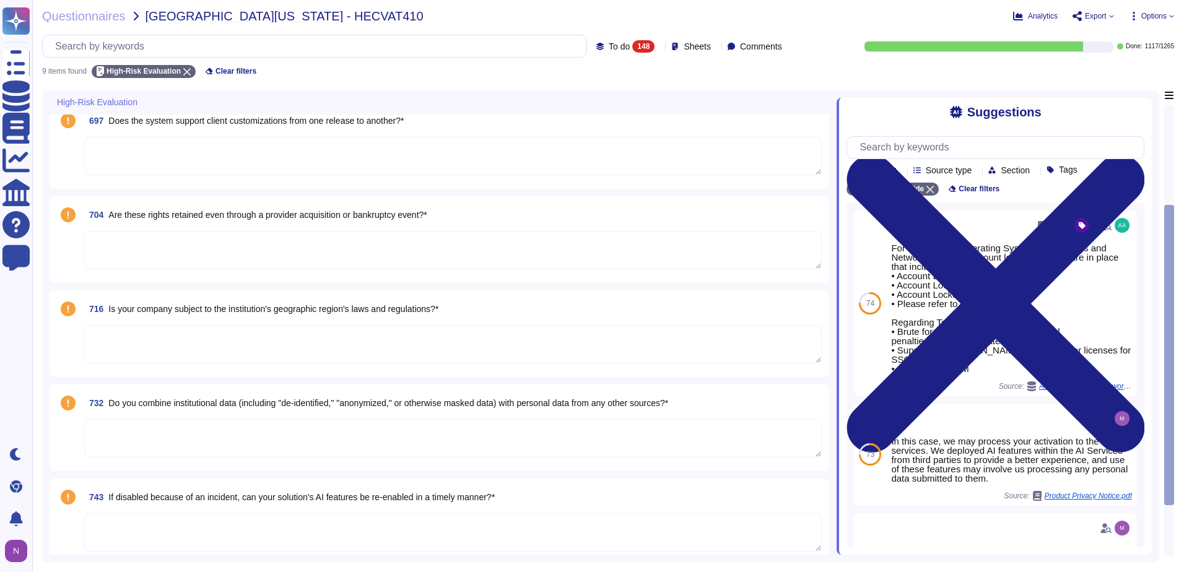
click at [184, 344] on textarea at bounding box center [452, 344] width 737 height 38
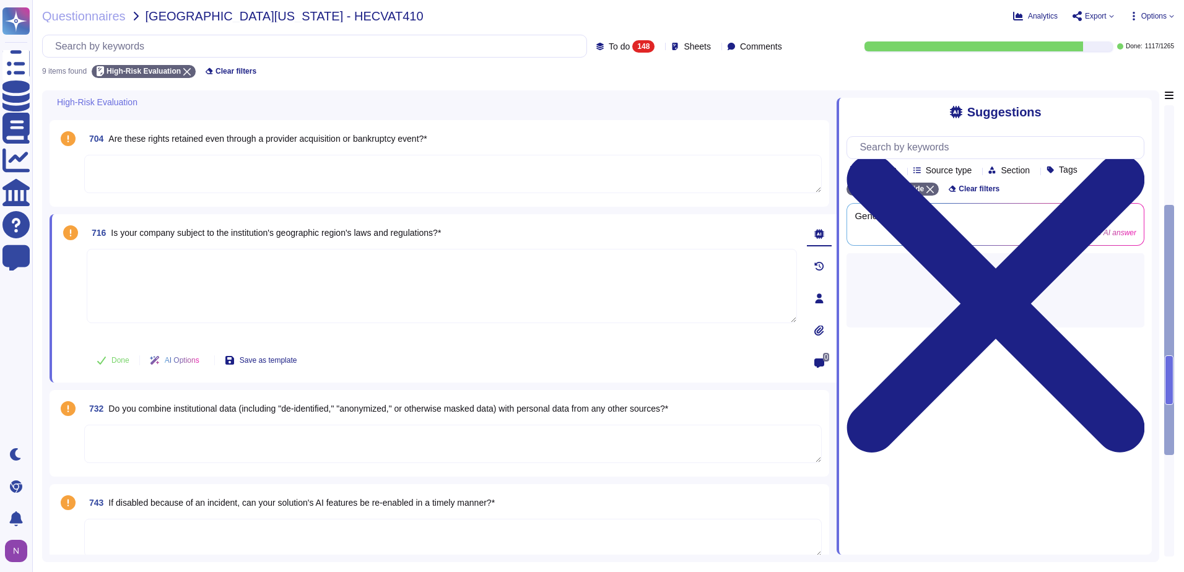
scroll to position [465, 0]
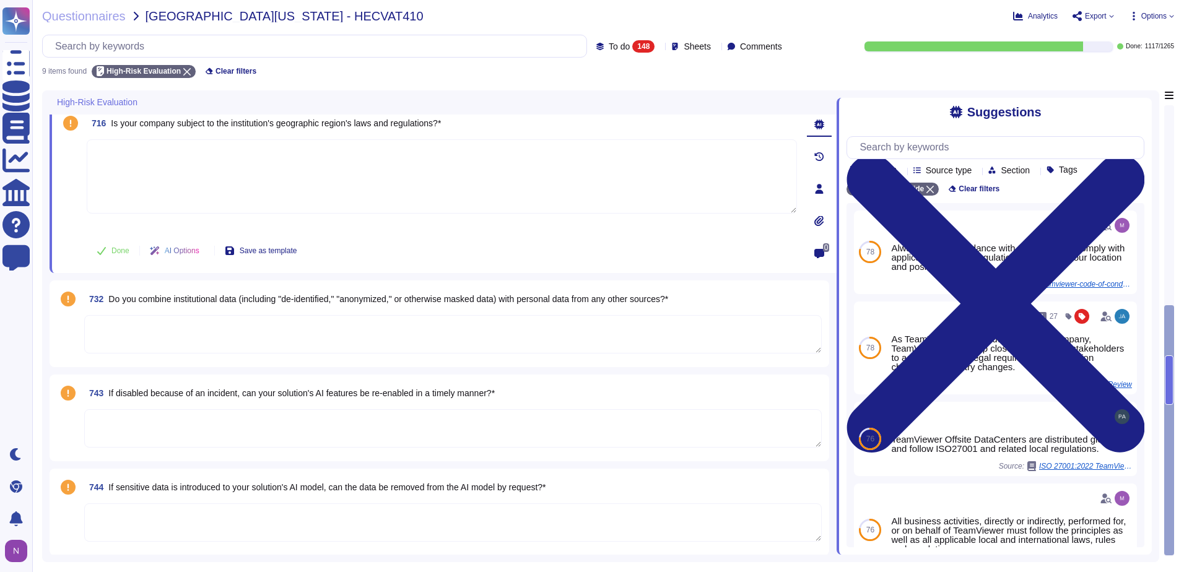
click at [171, 431] on textarea at bounding box center [452, 428] width 737 height 38
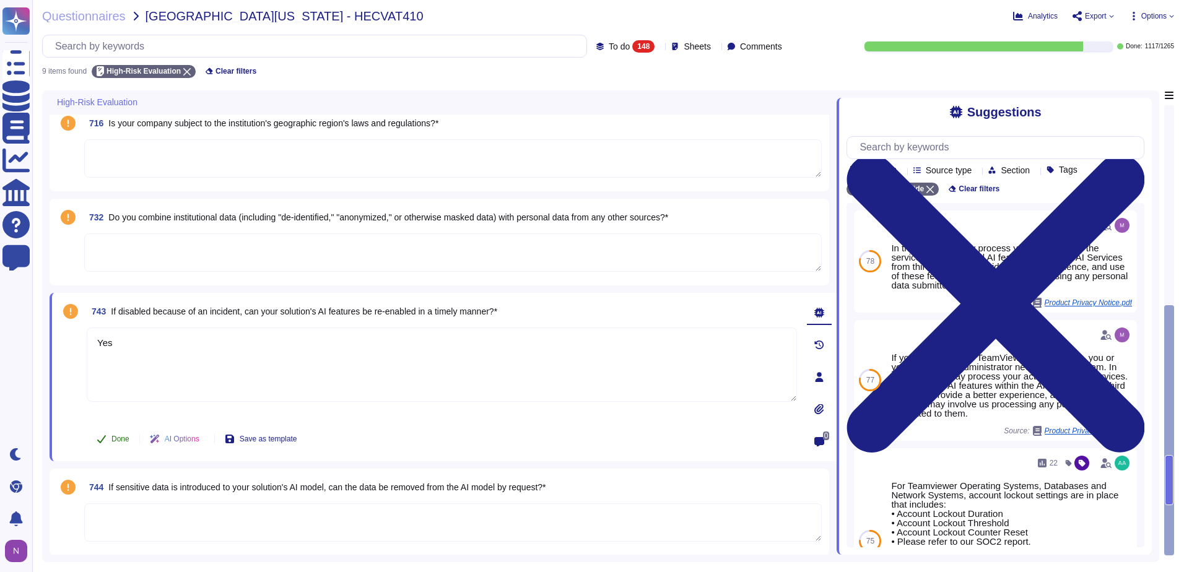
type textarea "Yes"
click at [116, 438] on span "Done" at bounding box center [120, 438] width 18 height 7
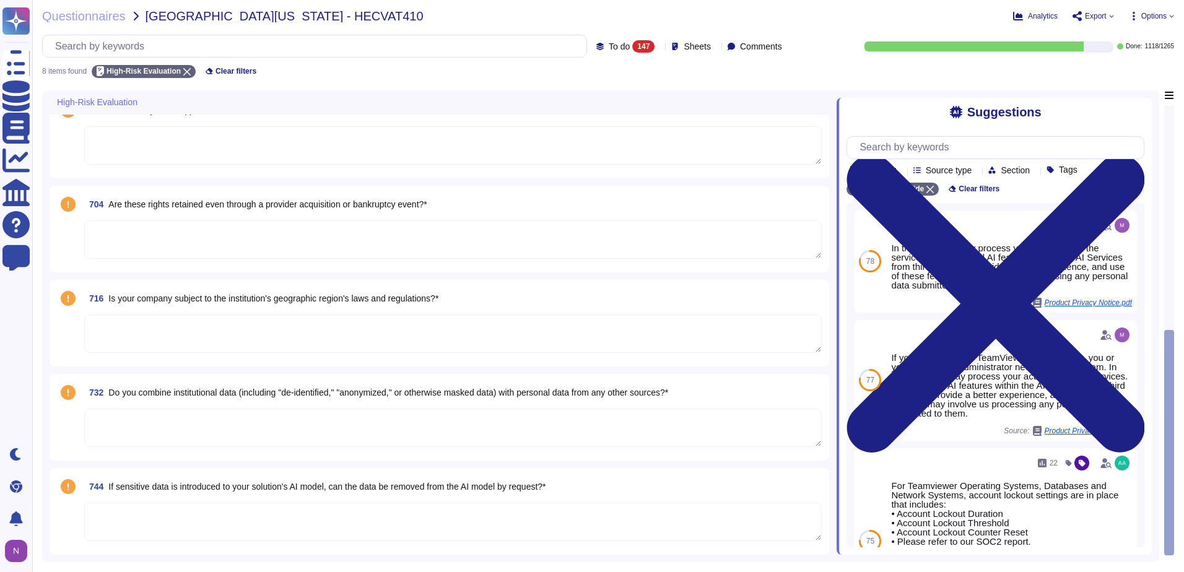
scroll to position [208, 0]
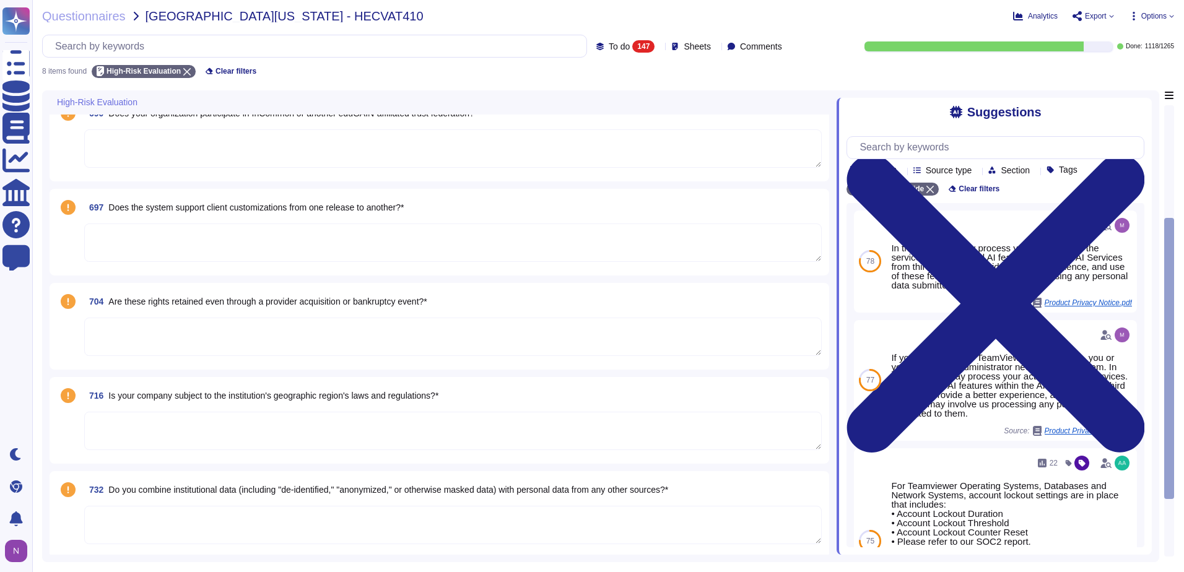
click at [139, 519] on textarea at bounding box center [452, 525] width 737 height 38
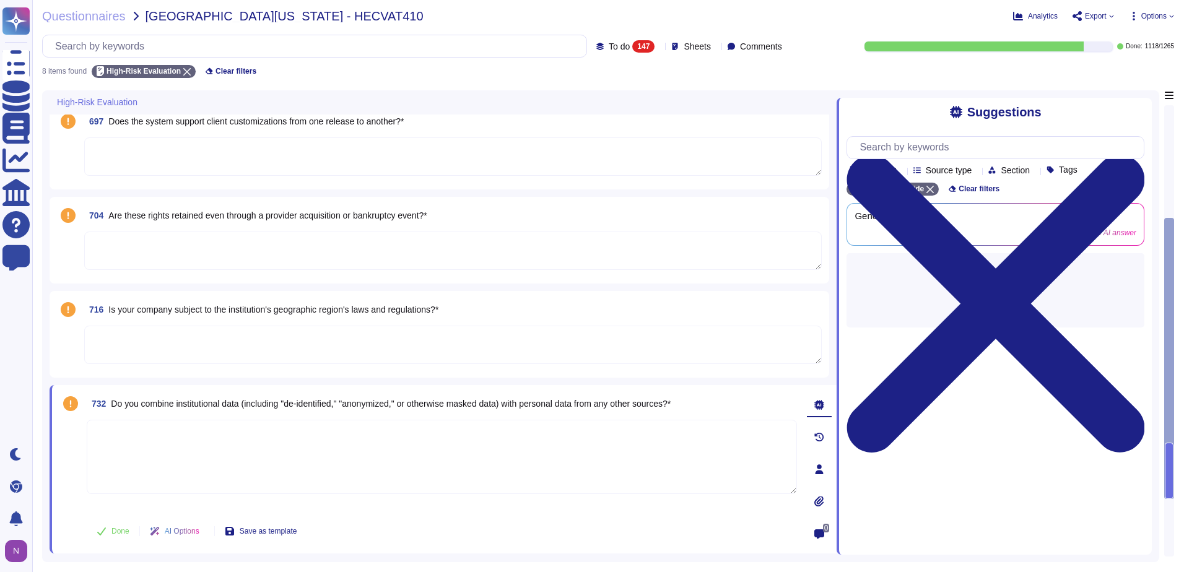
scroll to position [379, 0]
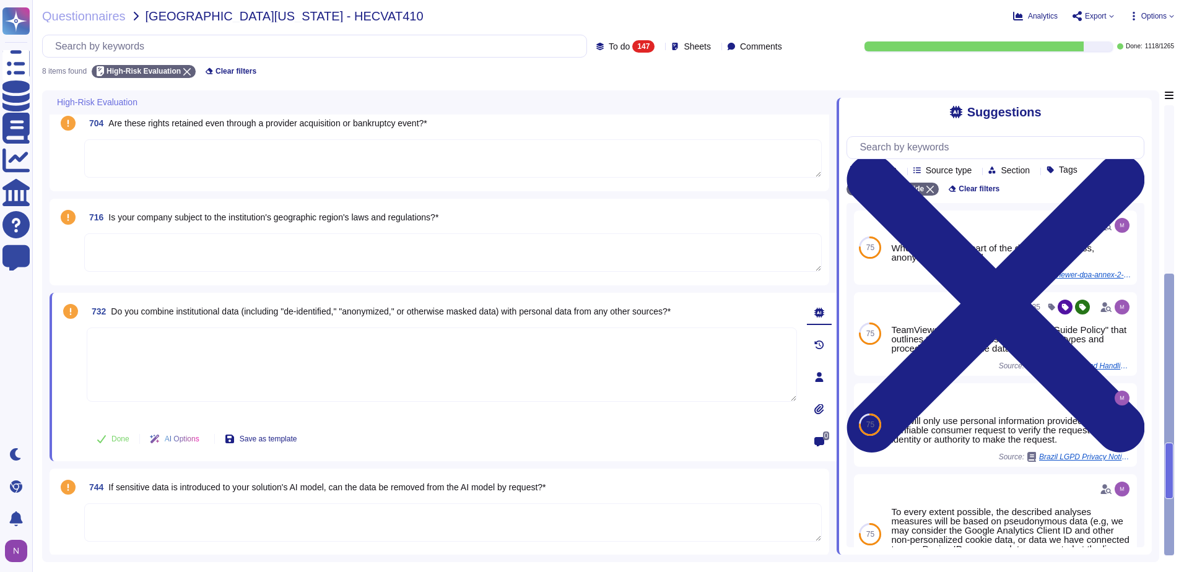
click at [145, 250] on textarea at bounding box center [452, 252] width 737 height 38
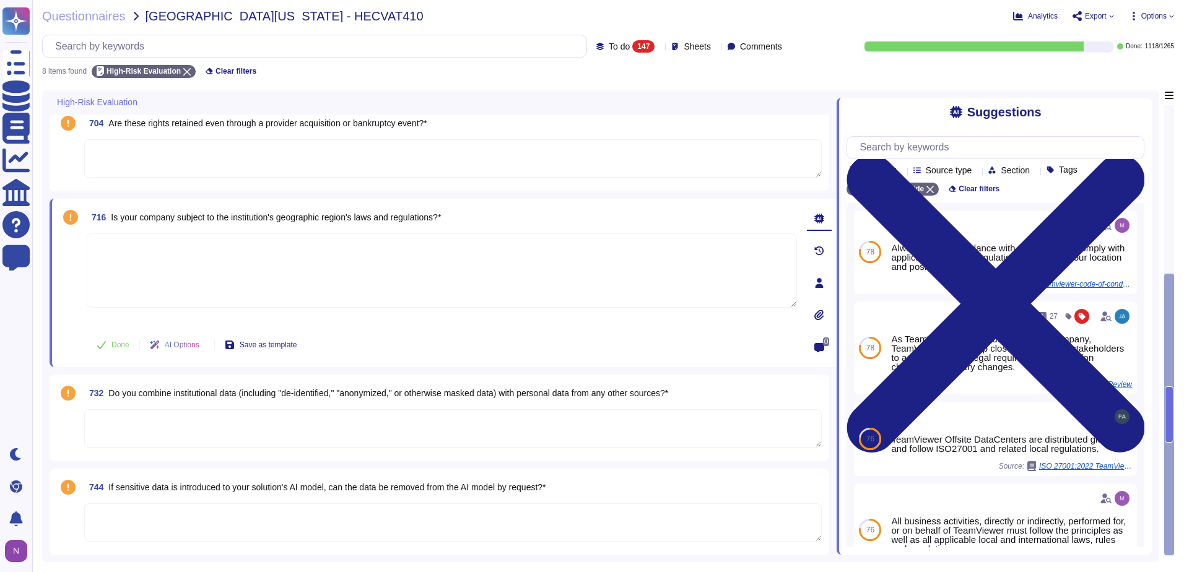
click at [186, 261] on textarea at bounding box center [442, 270] width 710 height 74
click at [251, 153] on textarea at bounding box center [452, 158] width 737 height 38
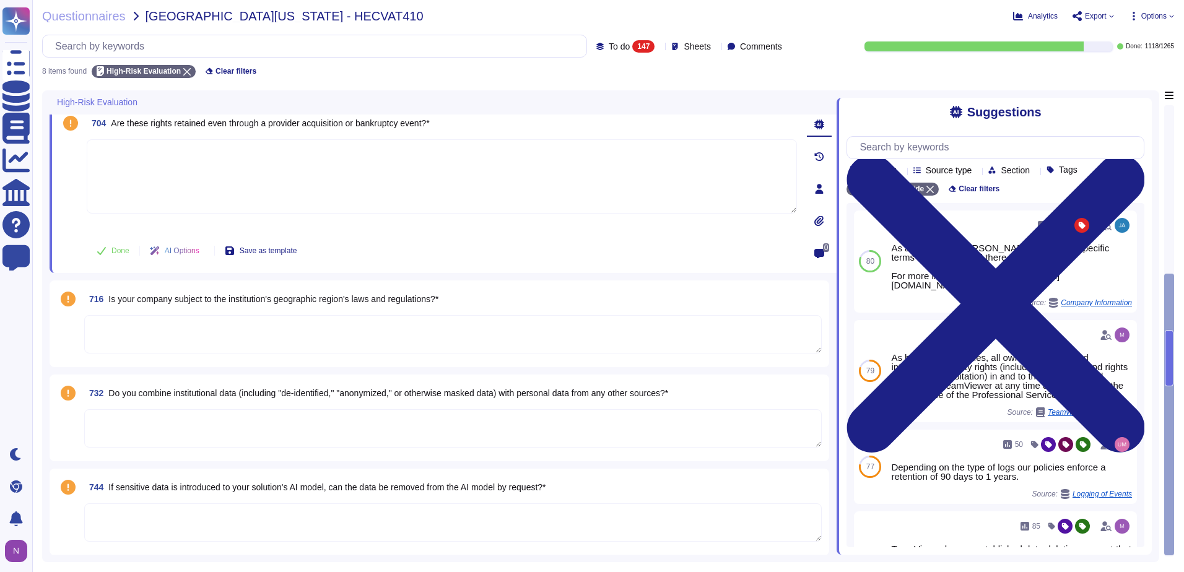
click at [215, 433] on textarea at bounding box center [452, 428] width 737 height 38
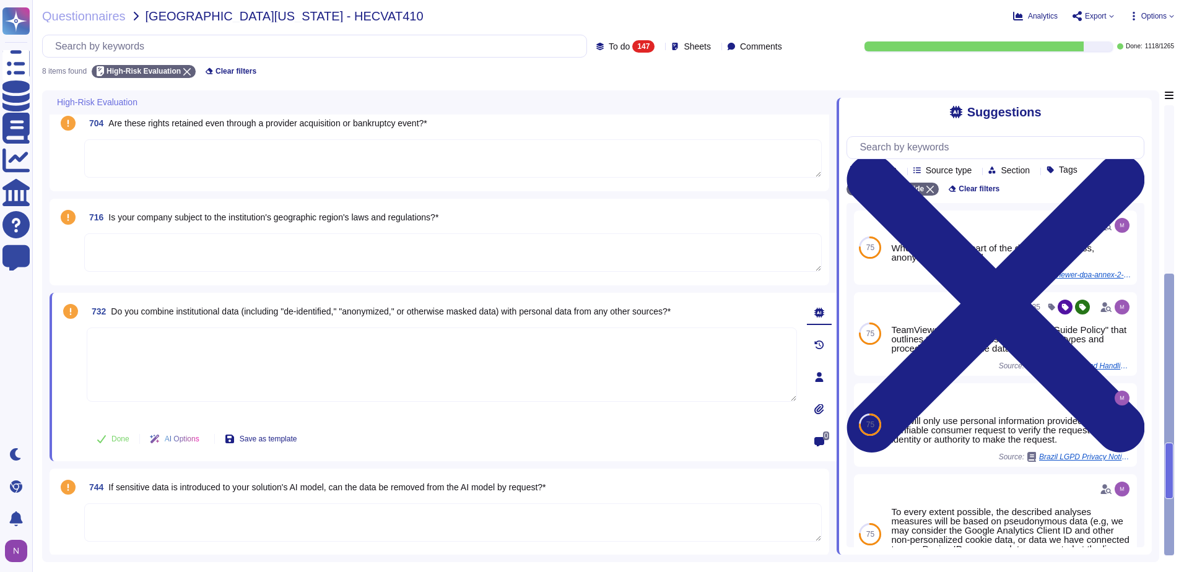
click at [210, 517] on textarea at bounding box center [452, 522] width 737 height 38
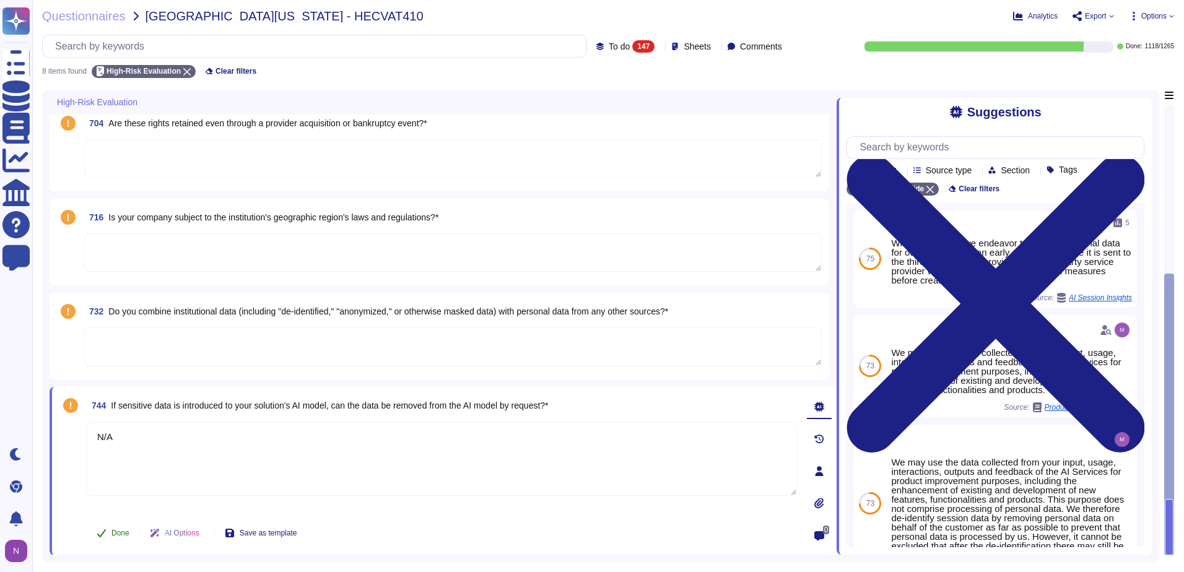
type textarea "N/A"
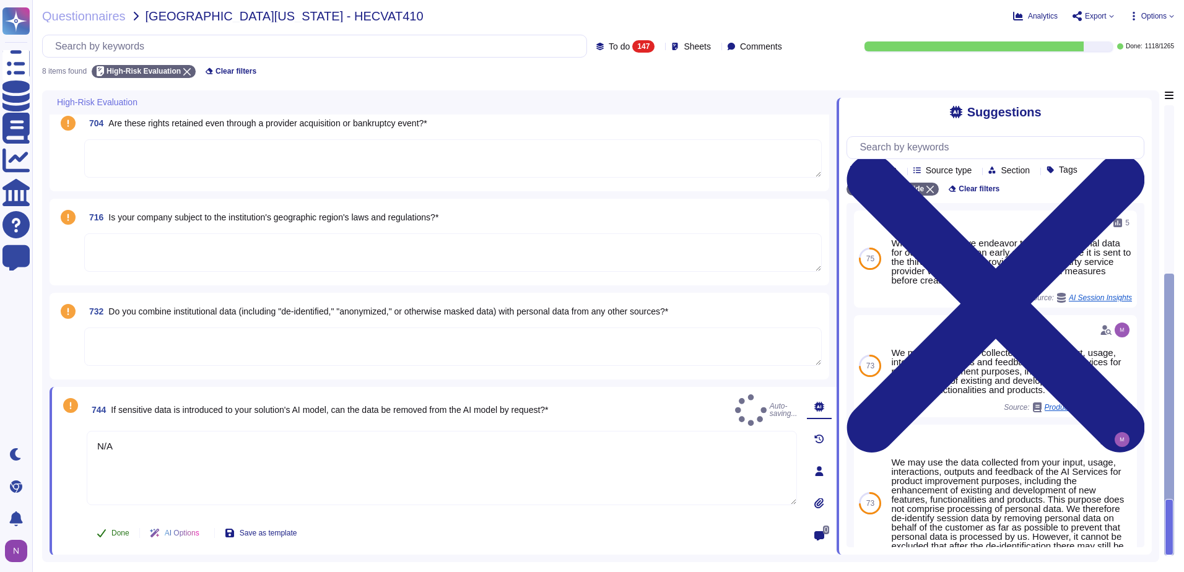
click at [116, 533] on span "Done" at bounding box center [120, 532] width 18 height 7
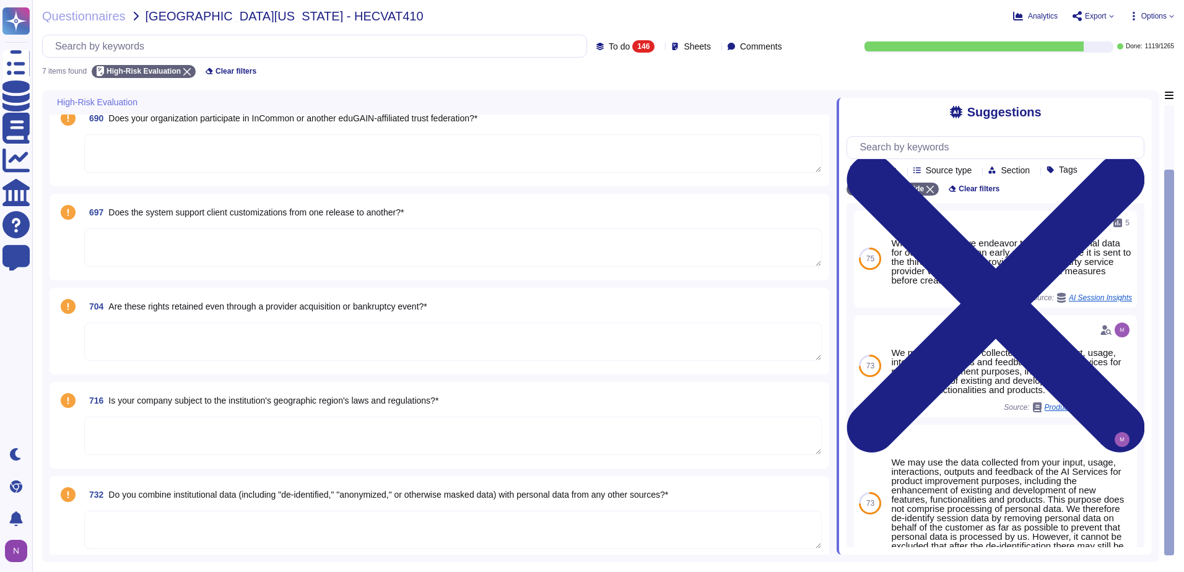
click at [165, 524] on textarea at bounding box center [452, 530] width 737 height 38
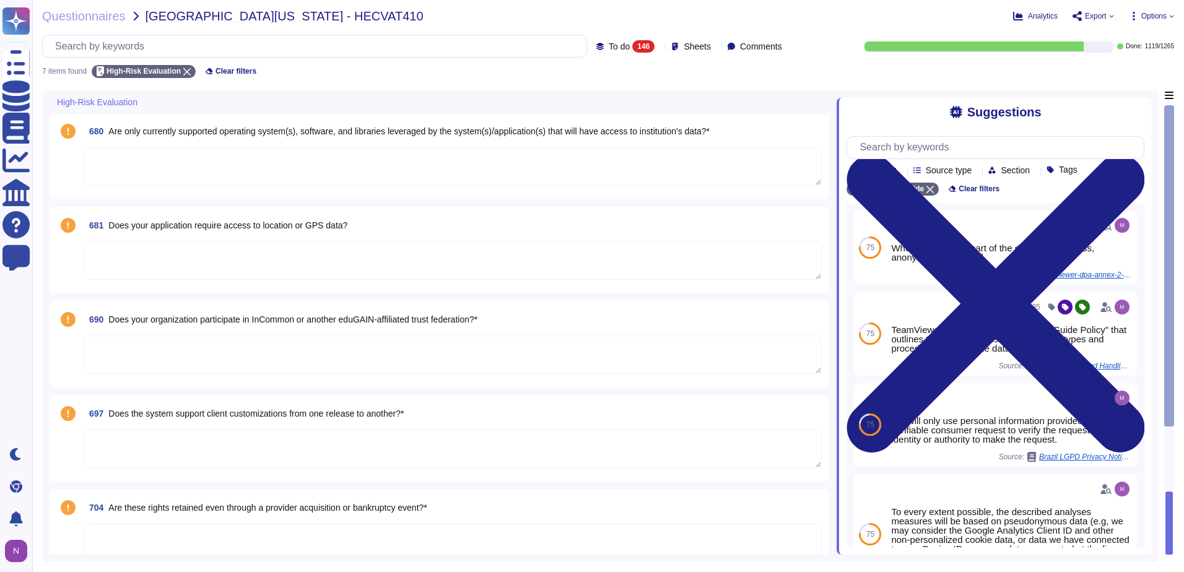
scroll to position [0, 0]
click at [182, 256] on textarea at bounding box center [452, 262] width 737 height 38
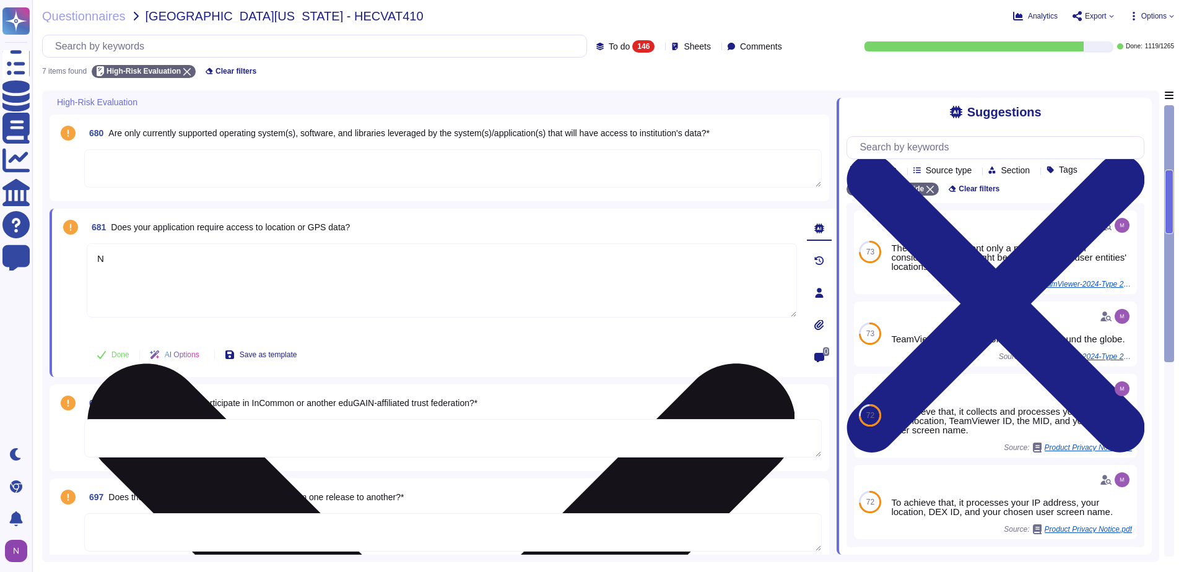
type textarea "No"
drag, startPoint x: 140, startPoint y: 264, endPoint x: 90, endPoint y: 261, distance: 49.6
click at [90, 261] on textarea "No" at bounding box center [442, 280] width 710 height 74
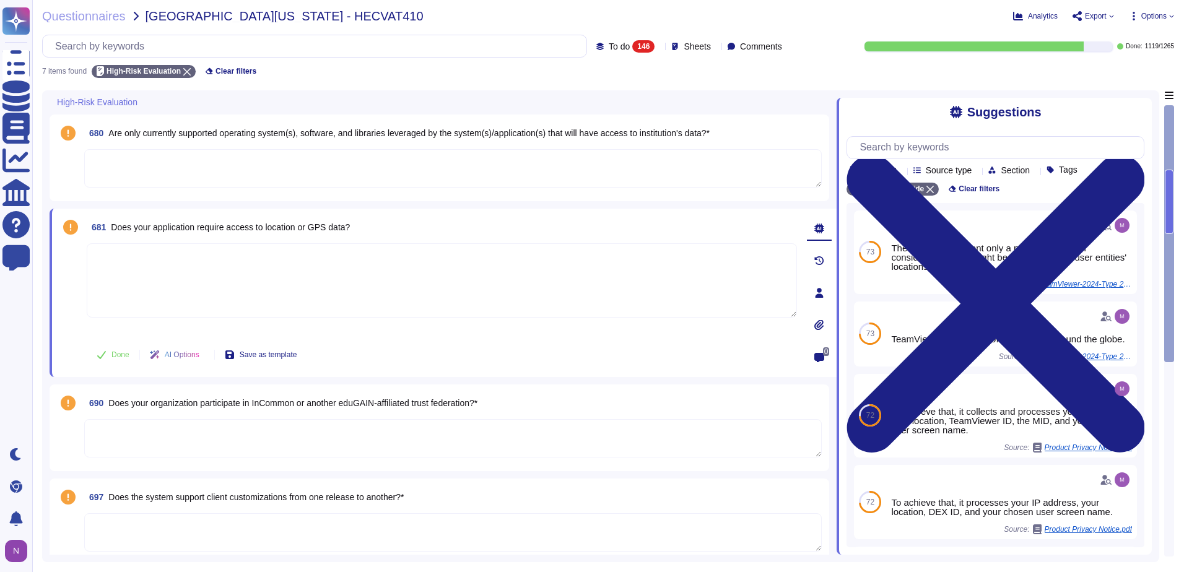
click at [692, 48] on span "Sheets" at bounding box center [696, 46] width 27 height 9
click at [673, 200] on div at bounding box center [673, 202] width 10 height 10
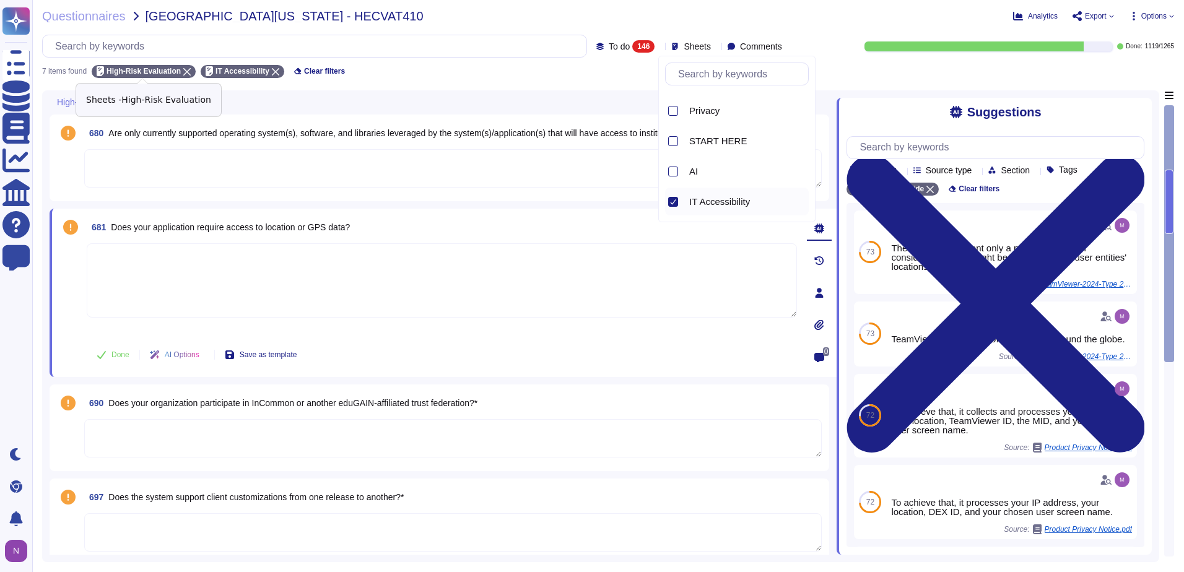
click at [183, 69] on icon at bounding box center [186, 71] width 7 height 7
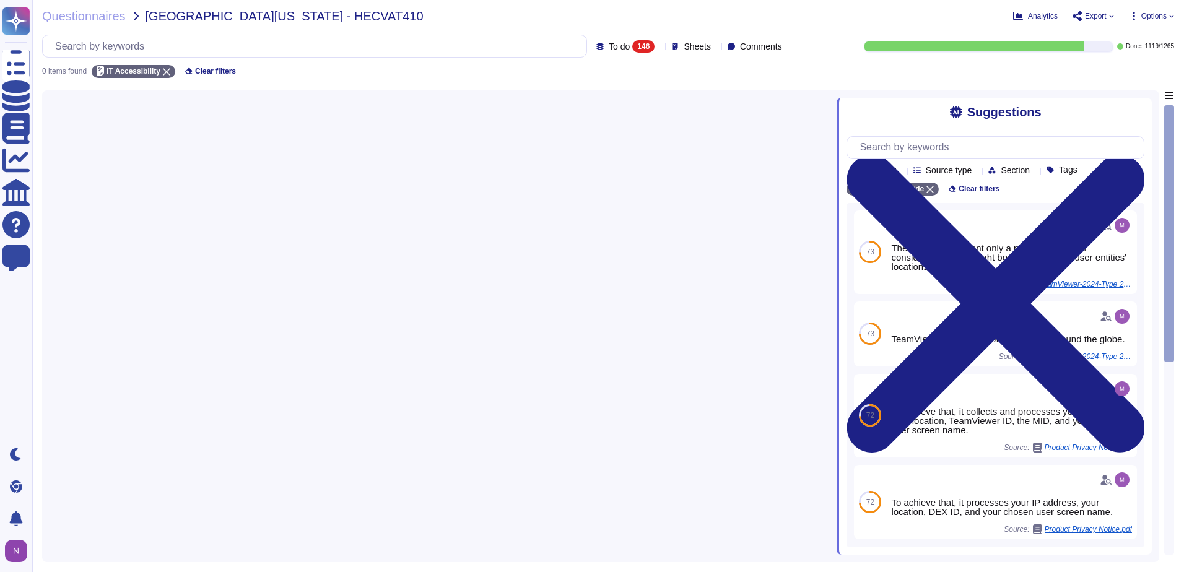
click at [659, 47] on icon at bounding box center [659, 47] width 0 height 0
click at [604, 108] on span "To do" at bounding box center [599, 108] width 23 height 11
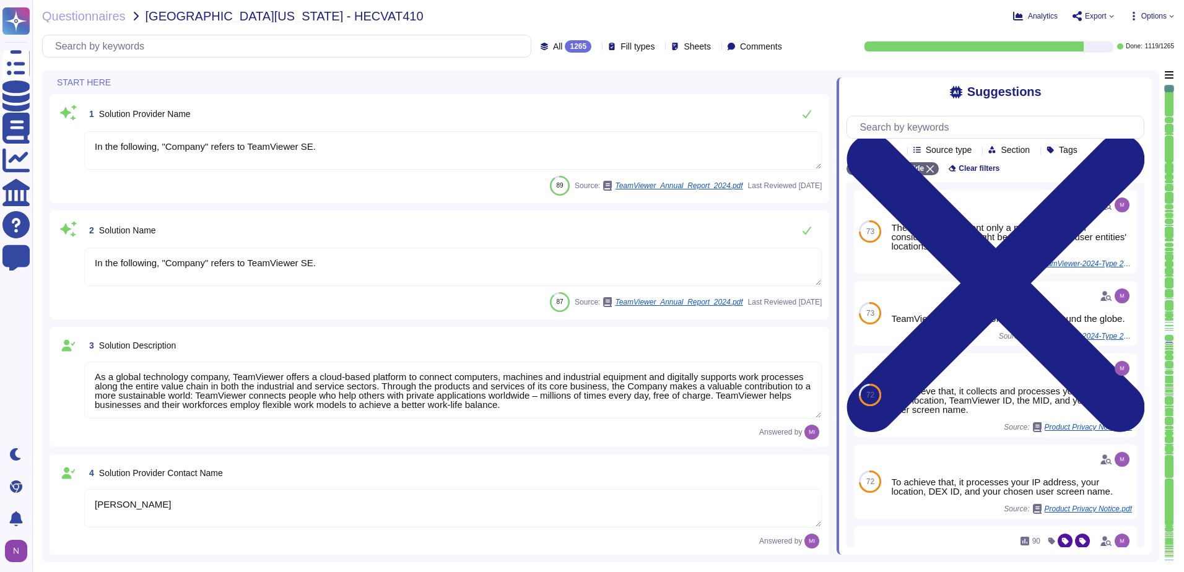
type textarea "In the following, "Company" refers to TeamViewer SE."
type textarea "As a global technology company, TeamViewer offers a cloud-based platform to con…"
type textarea "[PERSON_NAME]"
type textarea "Account Executive"
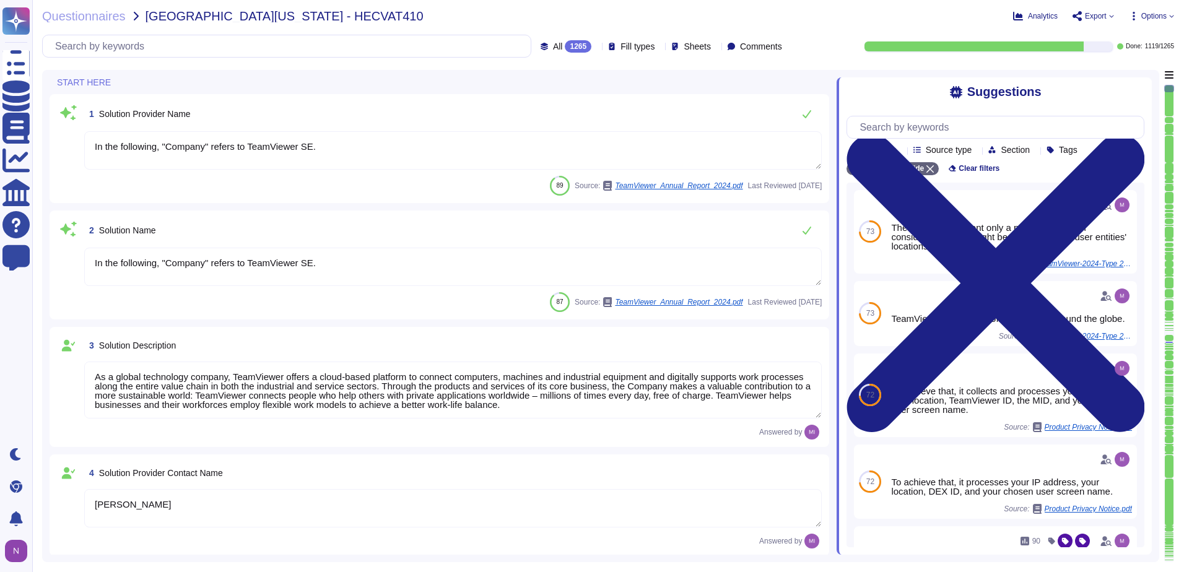
type textarea "[EMAIL_ADDRESS][DOMAIN_NAME]"
type textarea "1 727 647 3589"
click at [683, 47] on span "Sheets" at bounding box center [696, 46] width 27 height 9
click at [673, 170] on div at bounding box center [673, 172] width 10 height 10
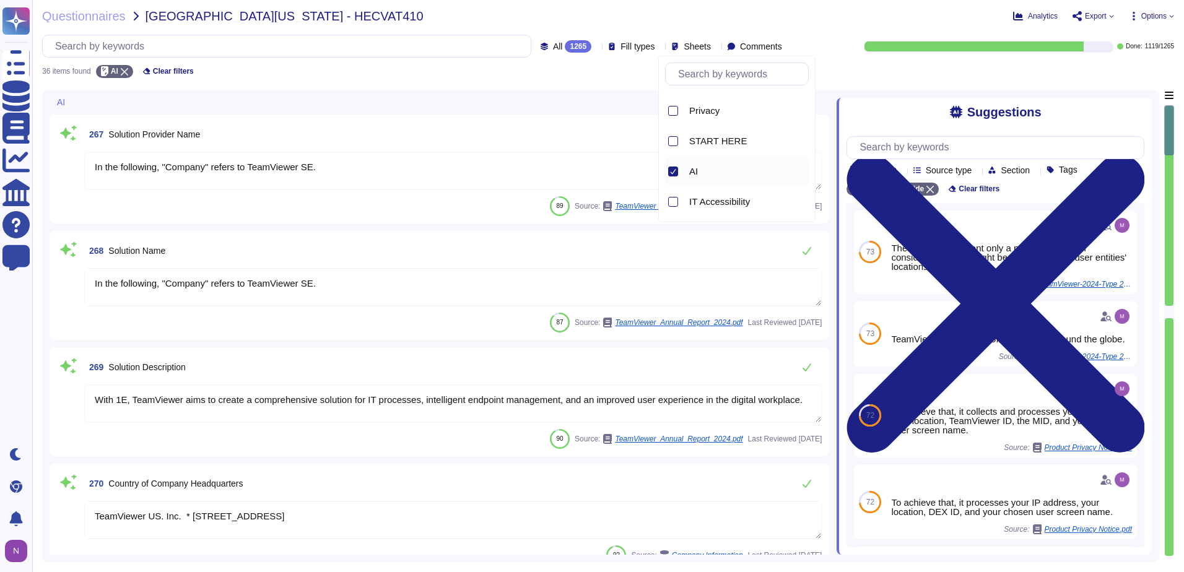
type textarea "In the following, "Company" refers to TeamViewer SE."
type textarea "With 1E, TeamViewer aims to create a comprehensive solution for IT processes, i…"
type textarea "TeamViewer US. Inc. * [STREET_ADDRESS]"
type textarea "Yes, our product includes an AI component, such as a script assistant that aids…"
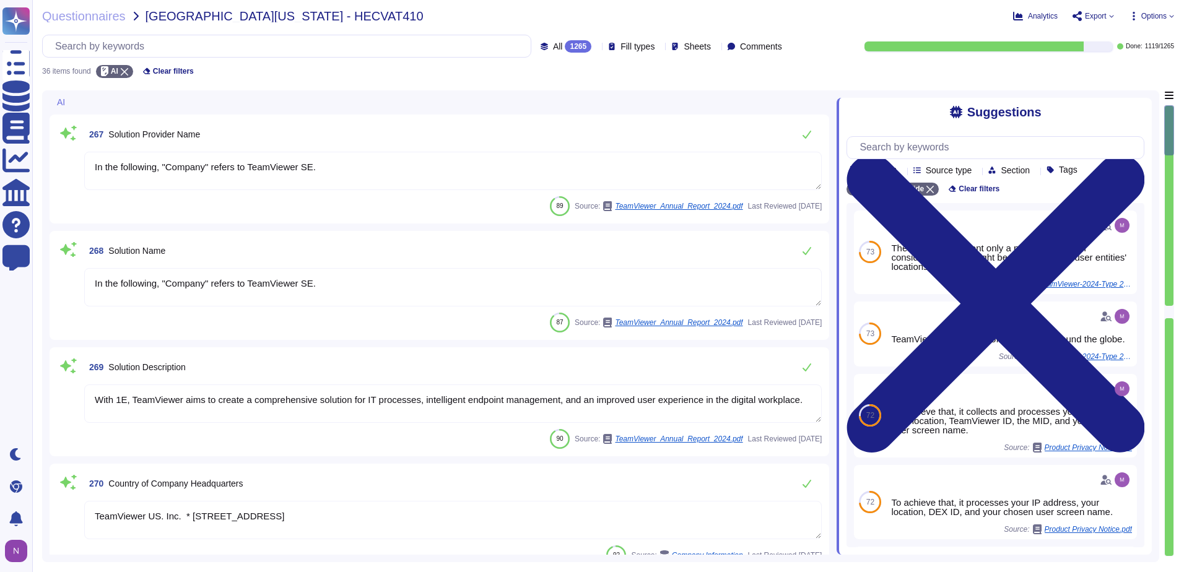
click at [345, 136] on div "267 Solution Provider Name" at bounding box center [452, 134] width 737 height 25
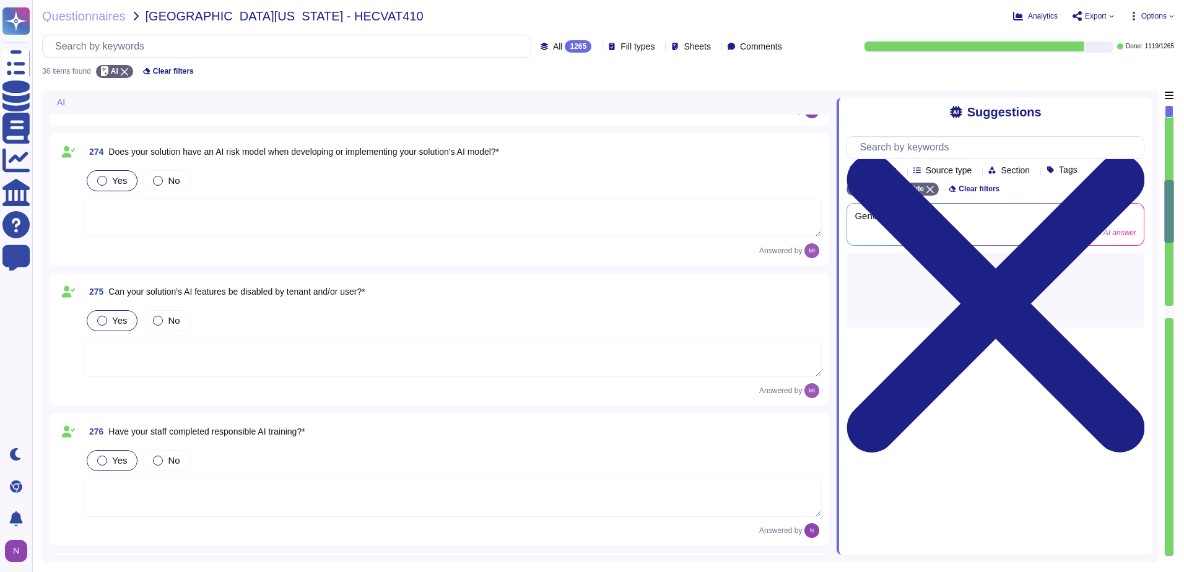
type textarea "Provision of AI assisted features, e.g, session summaries, categorization, tagg…"
type textarea "Training on the SDLC is conducted in a variety of formats, including, but not l…"
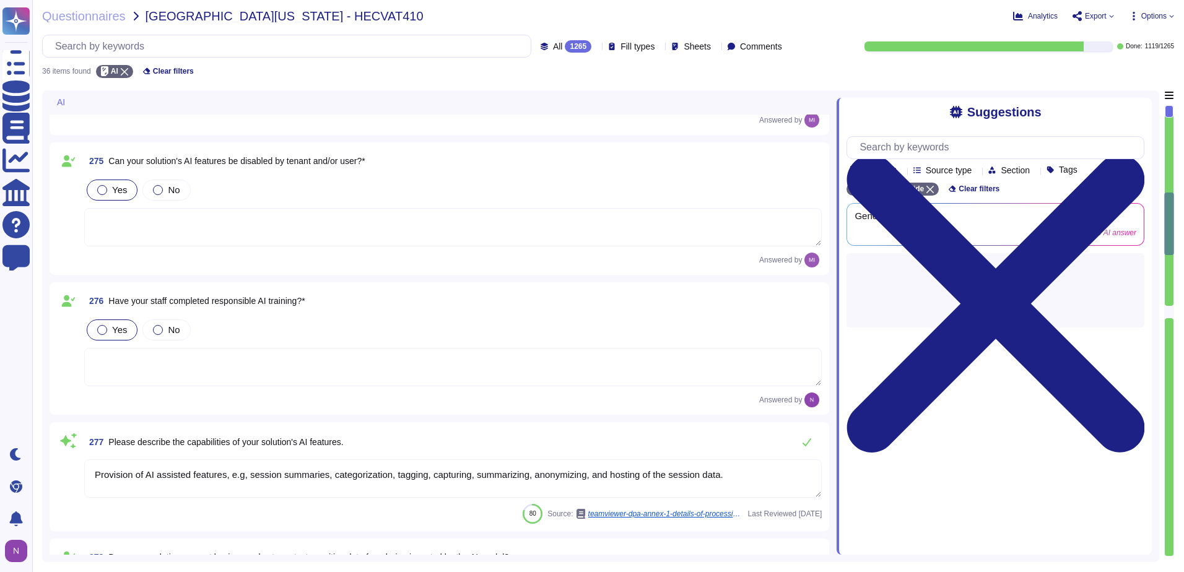
type textarea "Yes, TeamViewer's risk assessment process is designed to facilitate continuous …"
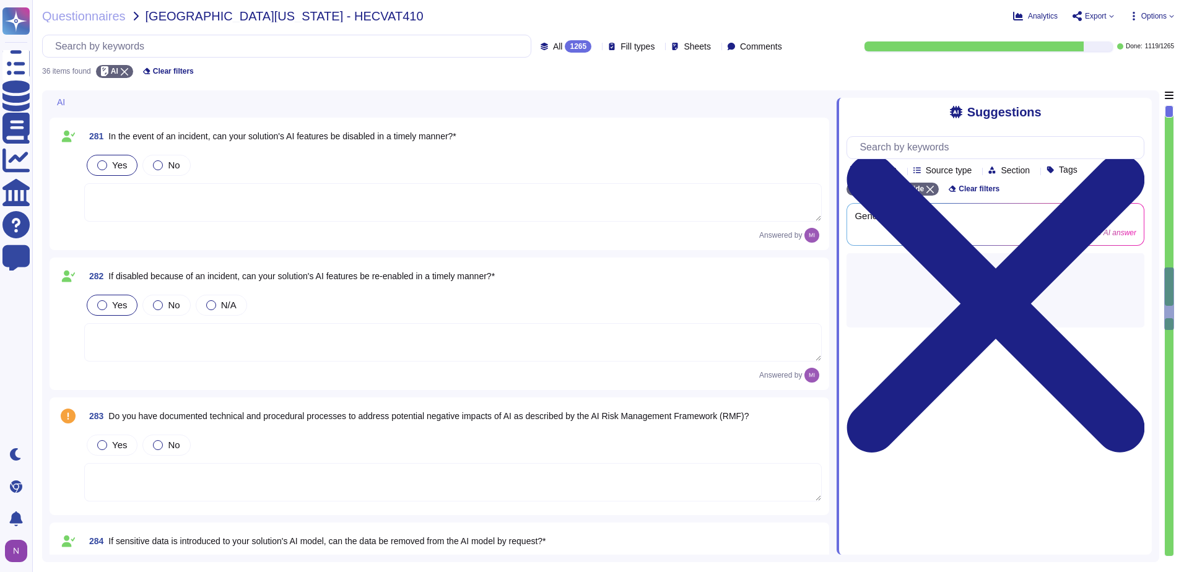
type textarea "Operating system audit logging settings are in place that include but not limit…"
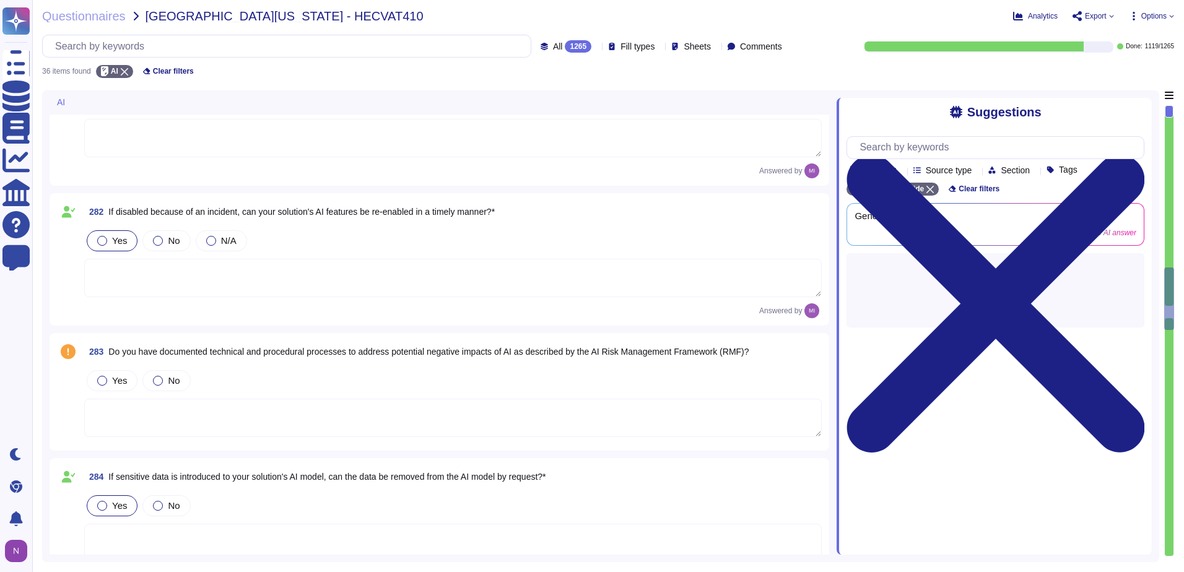
scroll to position [2290, 0]
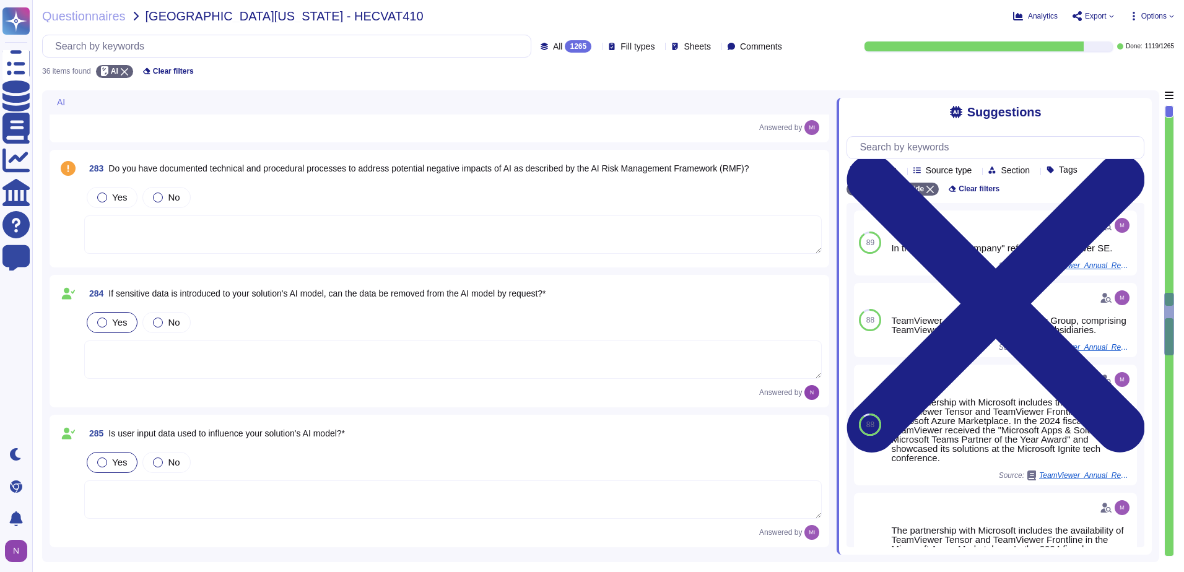
type textarea "Implement robust input validation and sanitization practices to prevent injecti…"
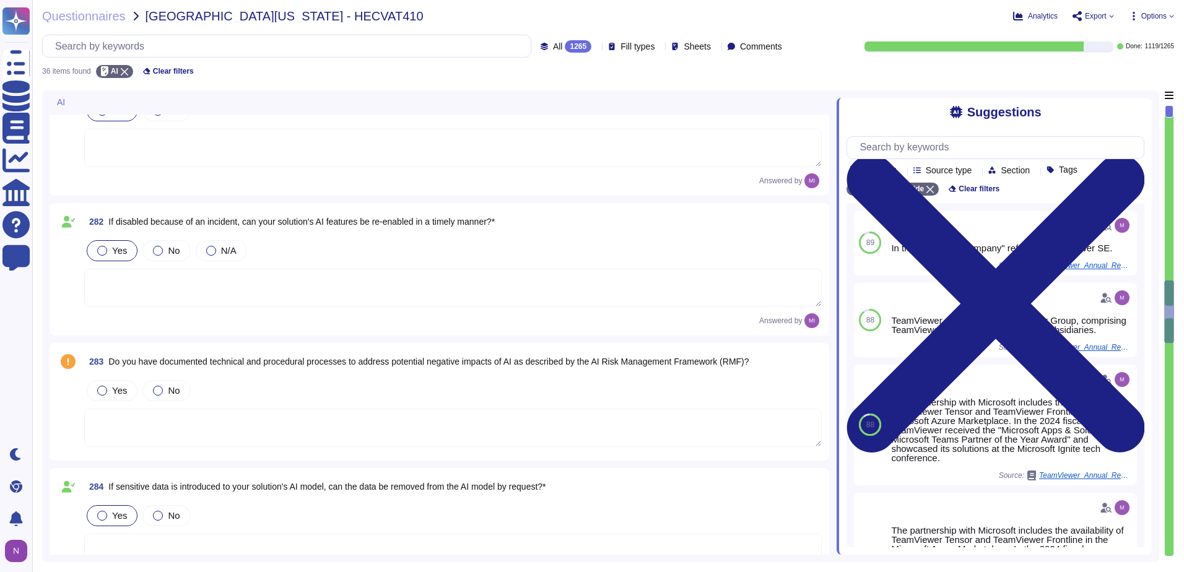
scroll to position [2043, 0]
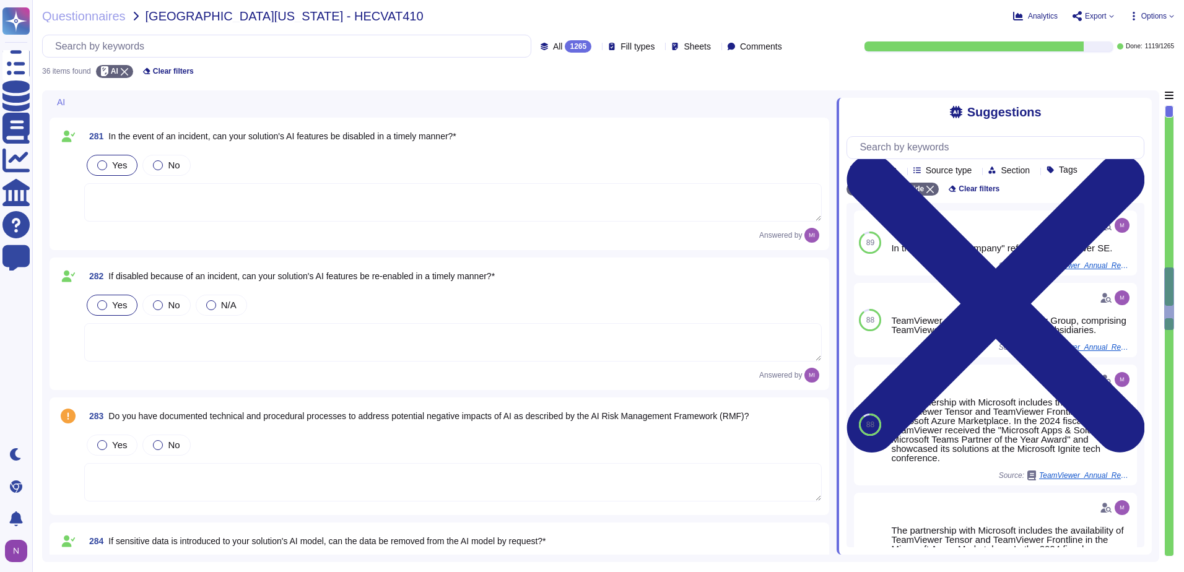
click at [693, 49] on span "Sheets" at bounding box center [696, 46] width 27 height 9
click at [674, 172] on div at bounding box center [673, 172] width 10 height 10
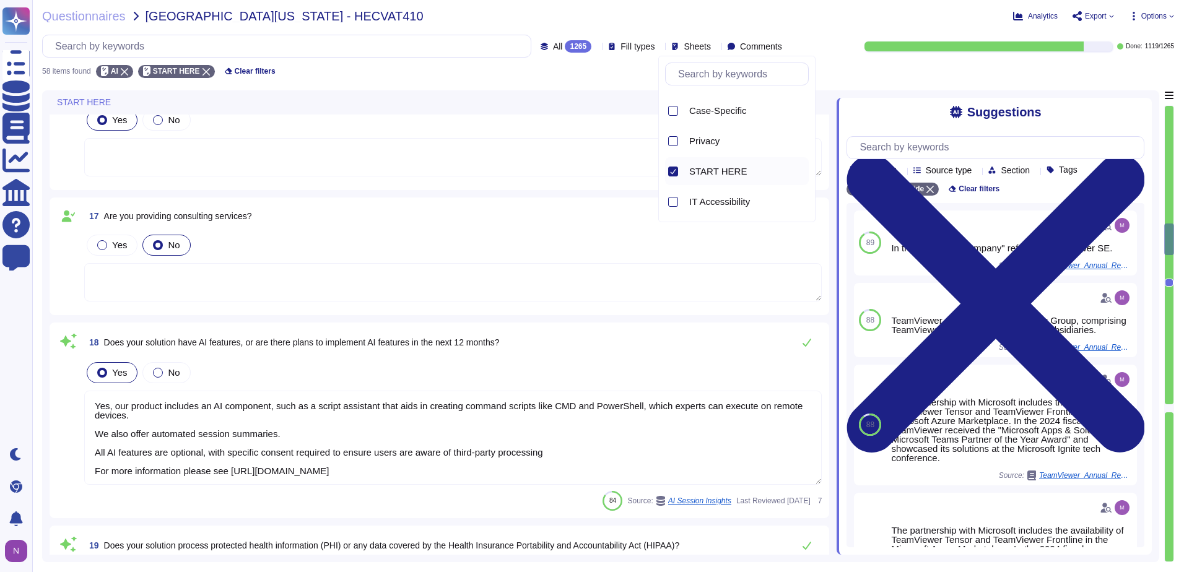
type textarea "The Trust Center provides access to relevant information about TeamViewer’s Sec…"
type textarea "Yes, our product includes an AI component, such as a script assistant that aids…"
type textarea "TeamViewer owns several certifications which includes but does not limit to: • …"
type textarea "TeamViewer does not store, process or transmit cardholder data. Customer paymen…"
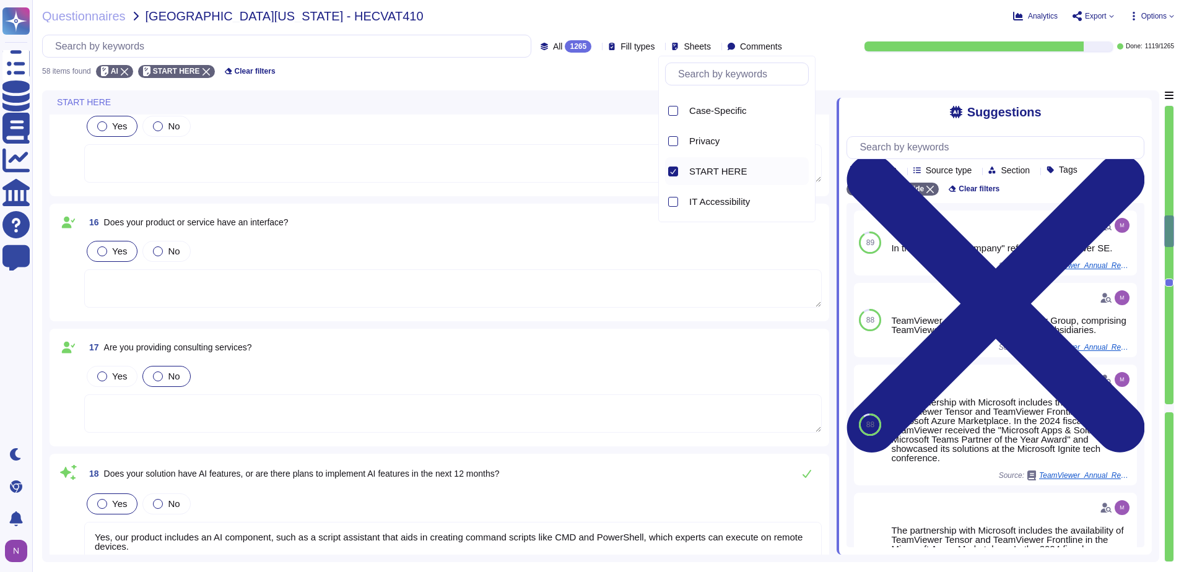
type textarea "There is a dedicated PSIRT and CSIRT team to ensure coverage of all areas of th…"
type textarea "TeamViewer does not store, process or transmit cardholder data. Customer paymen…"
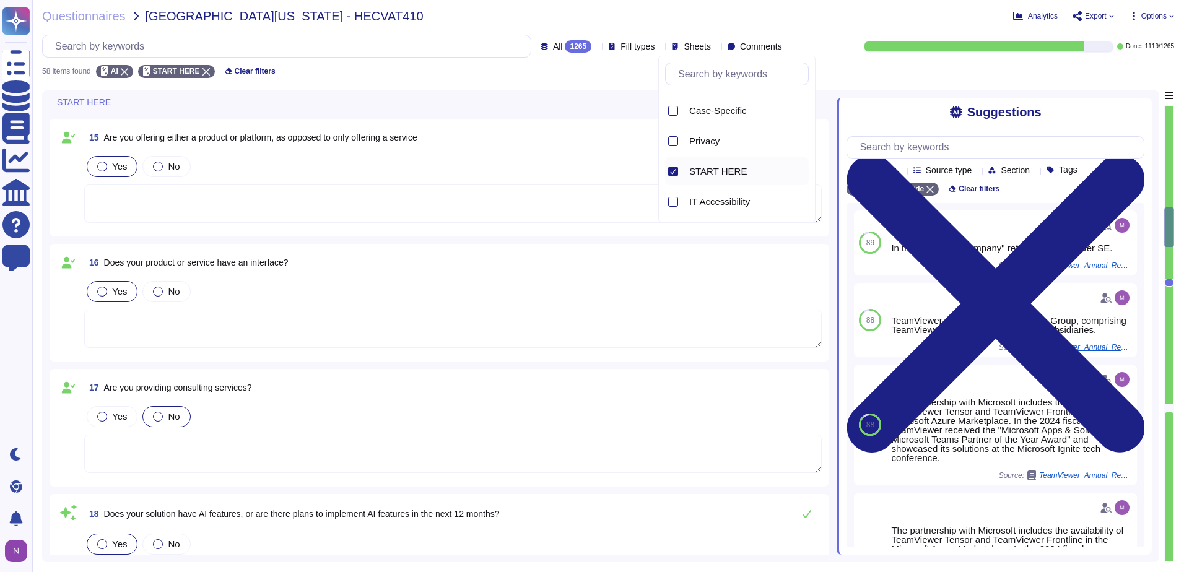
scroll to position [1941, 0]
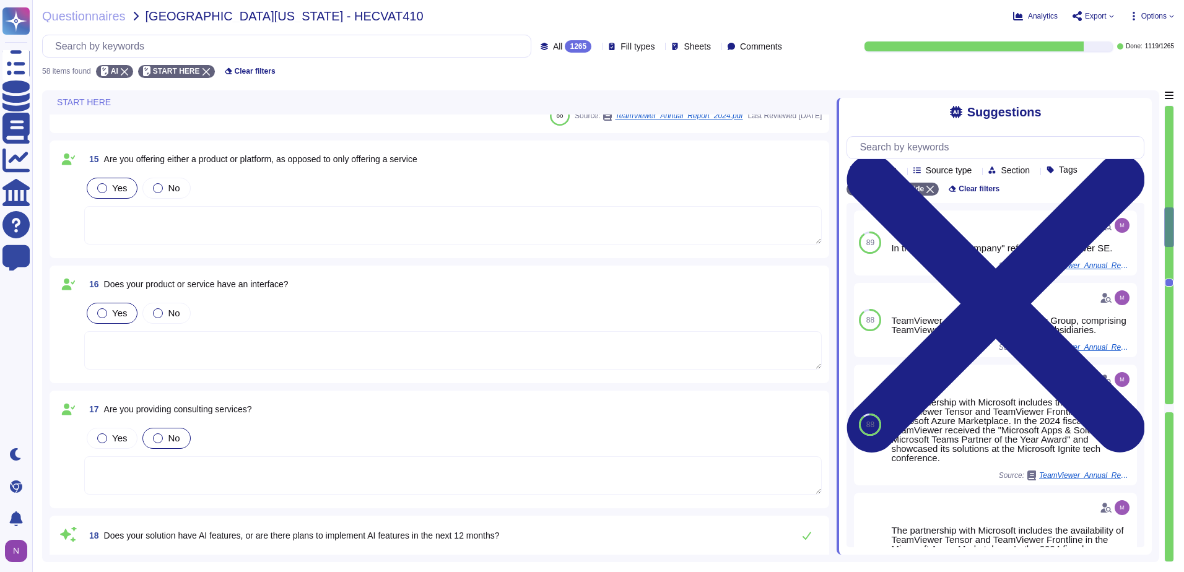
click at [565, 46] on div "1265" at bounding box center [578, 46] width 27 height 12
click at [545, 111] on span "To do" at bounding box center [537, 108] width 23 height 11
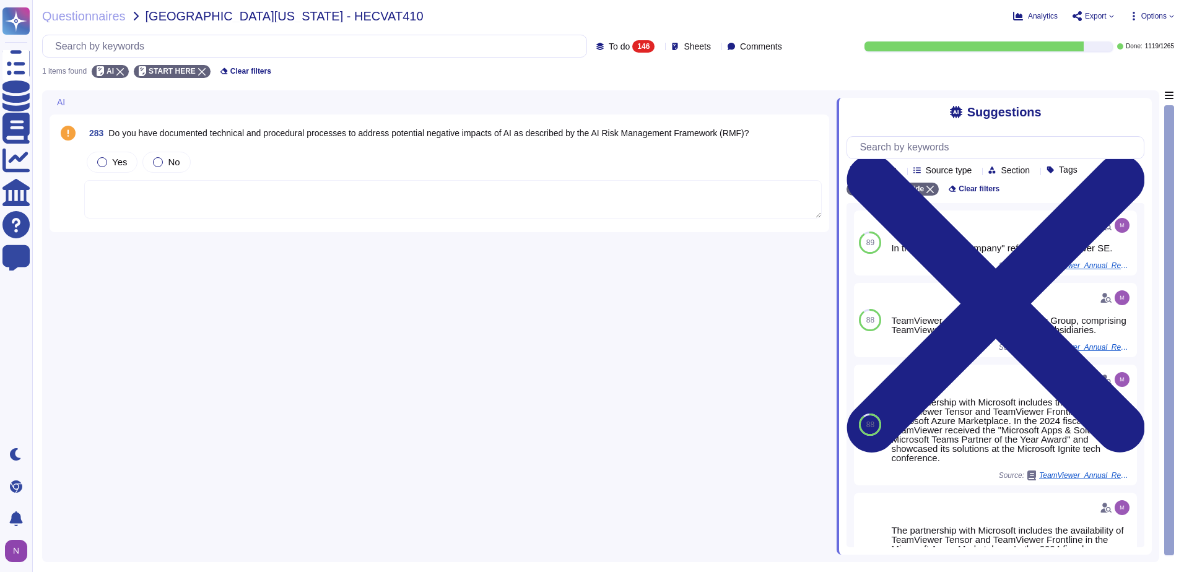
click at [700, 45] on div "Sheets" at bounding box center [693, 45] width 45 height 9
click at [673, 138] on icon at bounding box center [673, 136] width 6 height 6
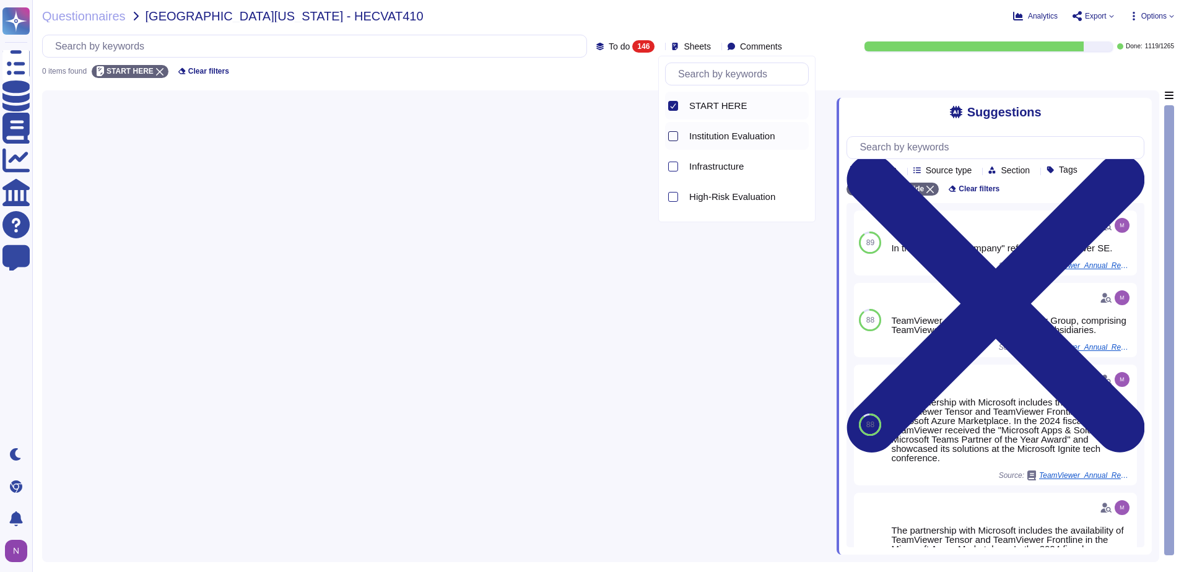
click at [671, 136] on div at bounding box center [673, 136] width 10 height 10
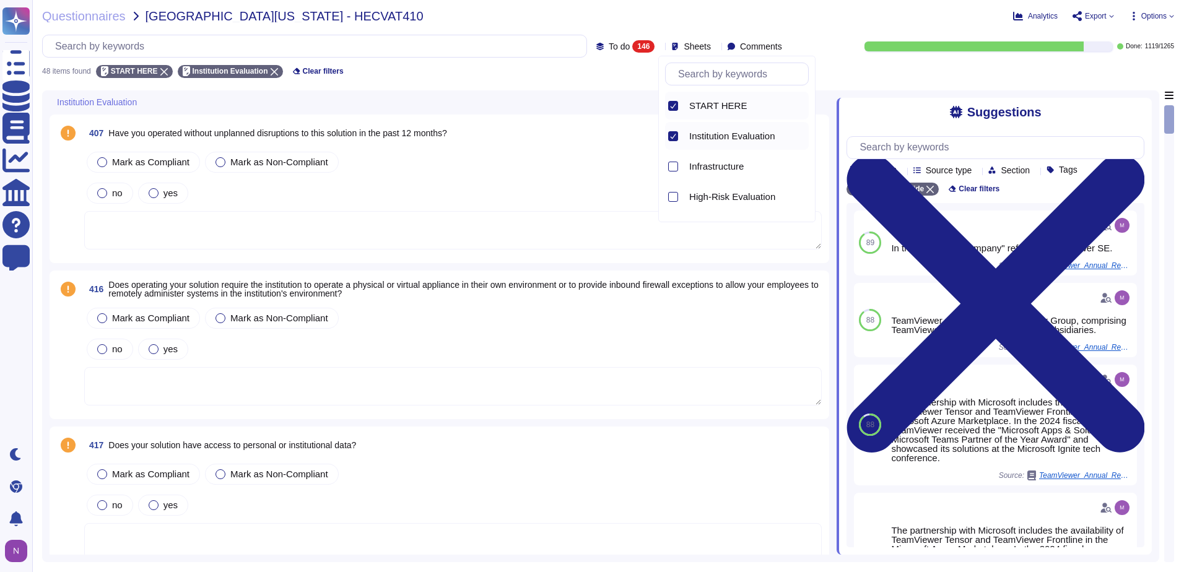
click at [673, 108] on icon at bounding box center [673, 106] width 6 height 6
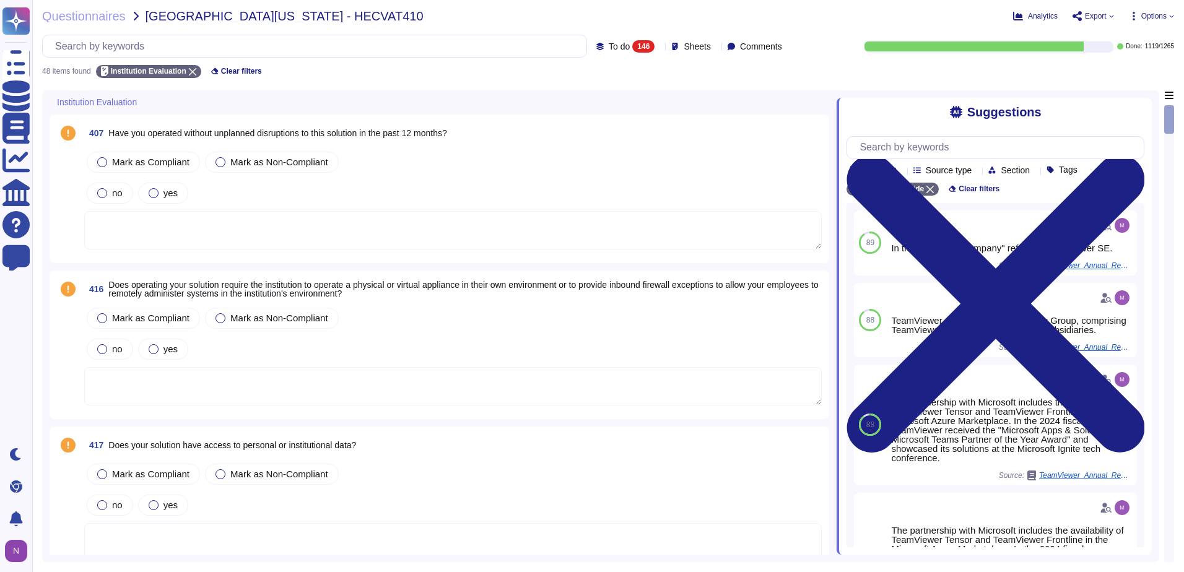
click at [275, 228] on textarea at bounding box center [452, 230] width 737 height 38
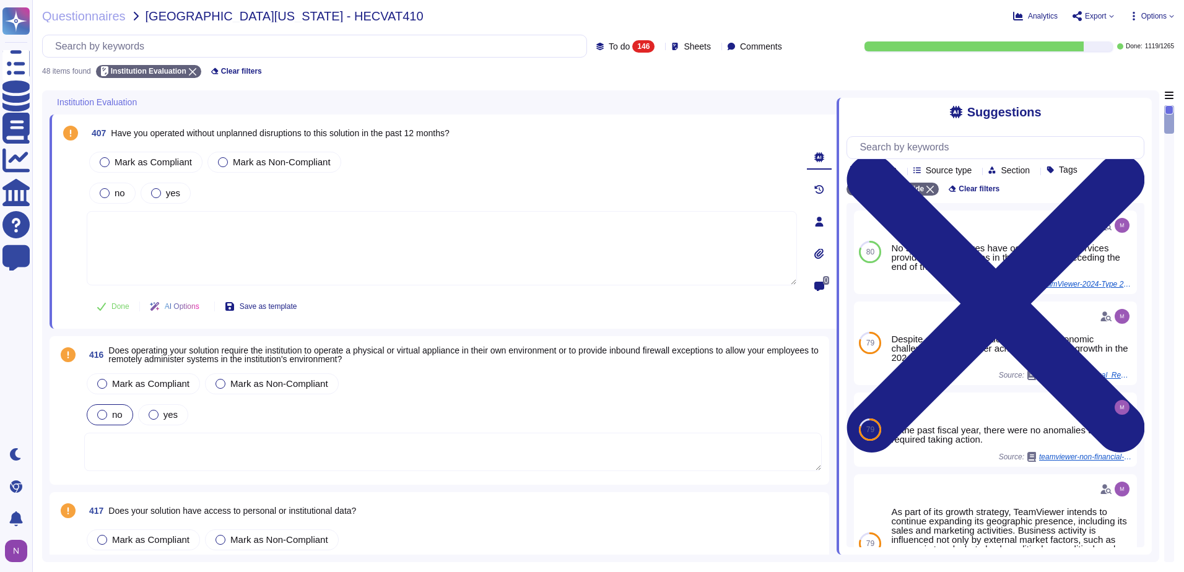
click at [97, 413] on div "no" at bounding box center [110, 414] width 46 height 21
click at [232, 451] on textarea at bounding box center [452, 452] width 737 height 38
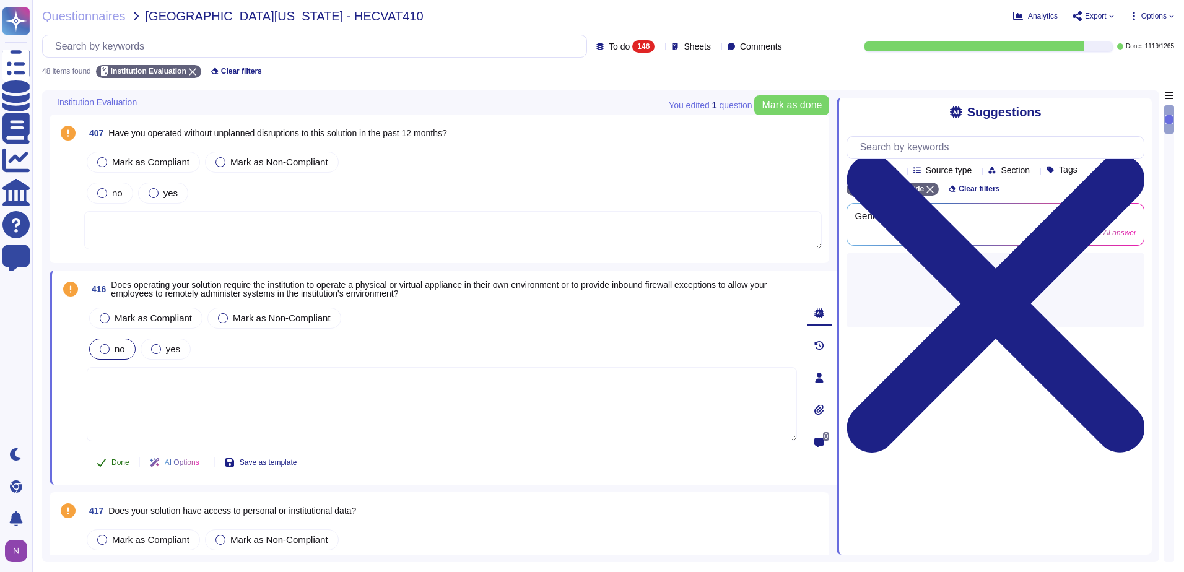
click at [119, 461] on span "Done" at bounding box center [120, 462] width 18 height 7
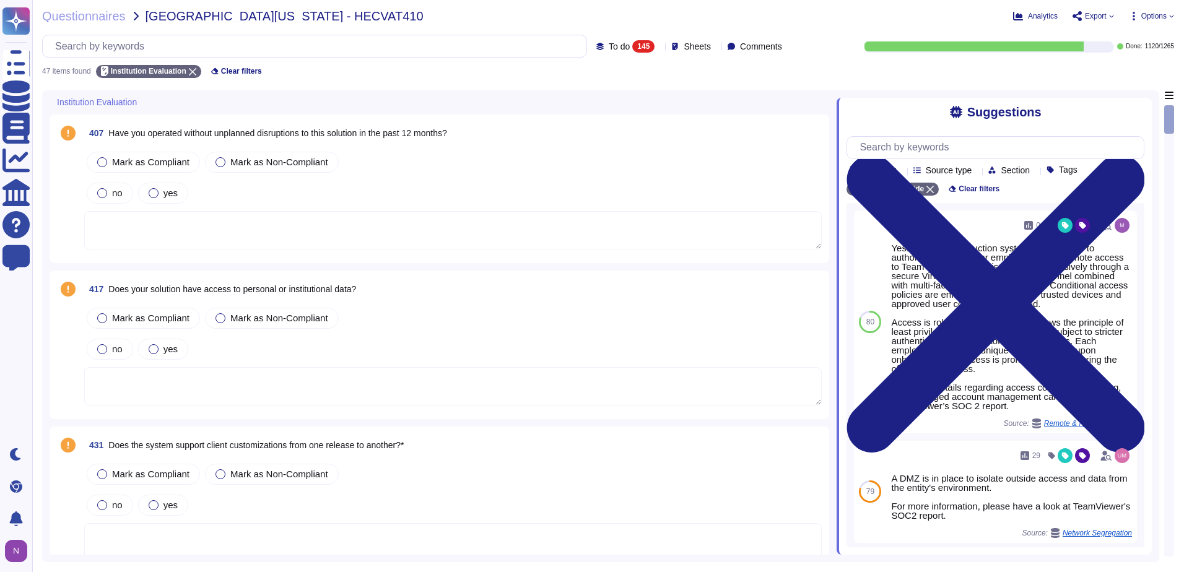
click at [185, 374] on textarea at bounding box center [452, 386] width 737 height 38
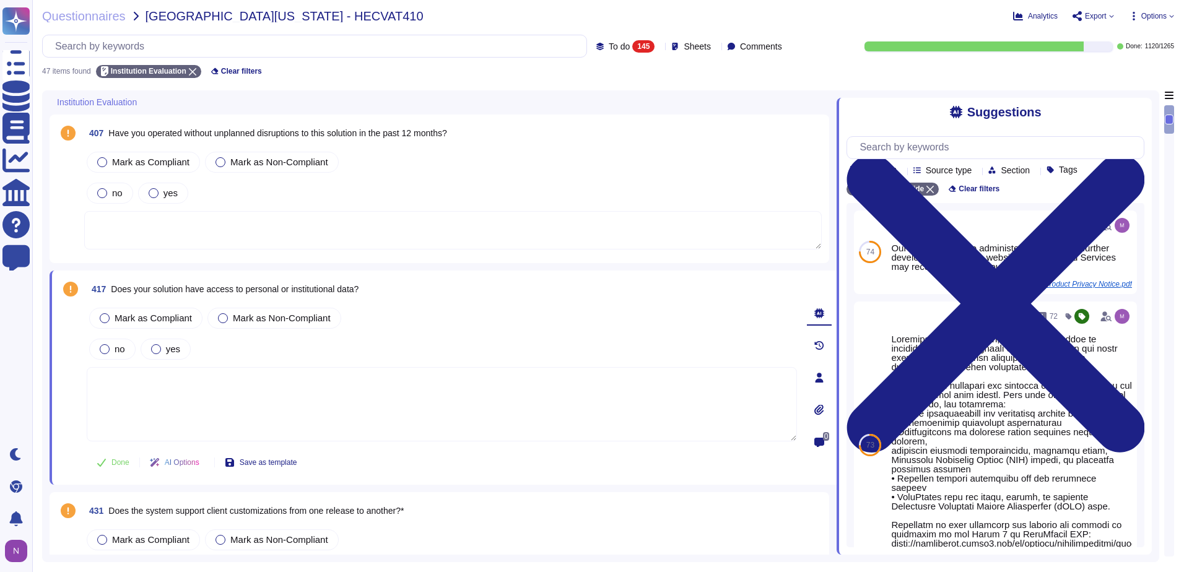
click at [189, 383] on textarea at bounding box center [442, 404] width 710 height 74
click at [105, 346] on div at bounding box center [105, 349] width 10 height 10
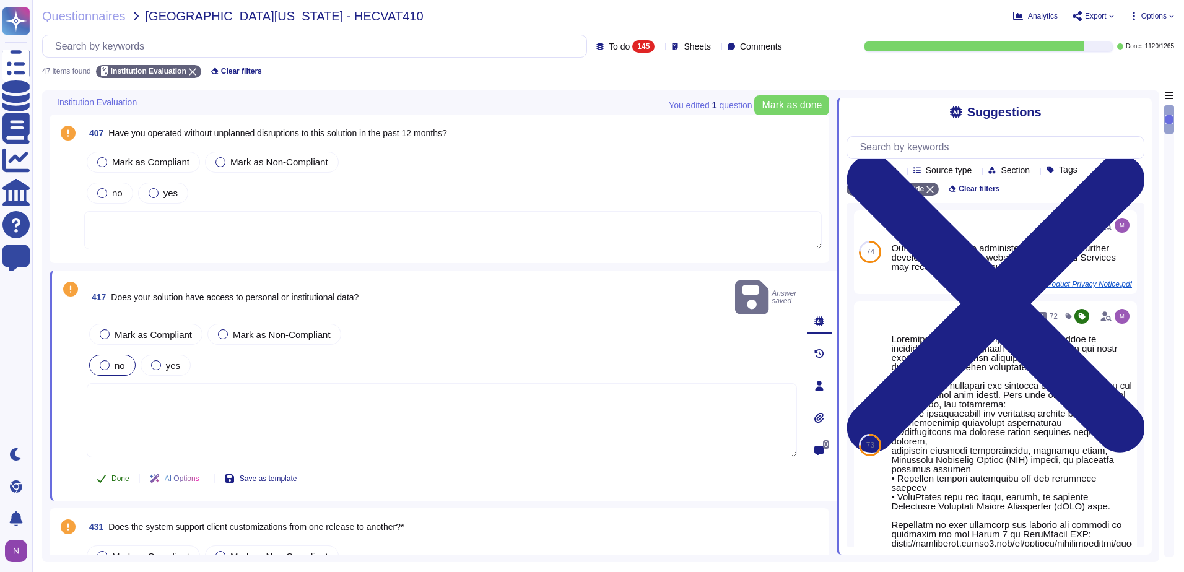
click at [115, 475] on span "Done" at bounding box center [120, 478] width 18 height 7
